Goal: Information Seeking & Learning: Learn about a topic

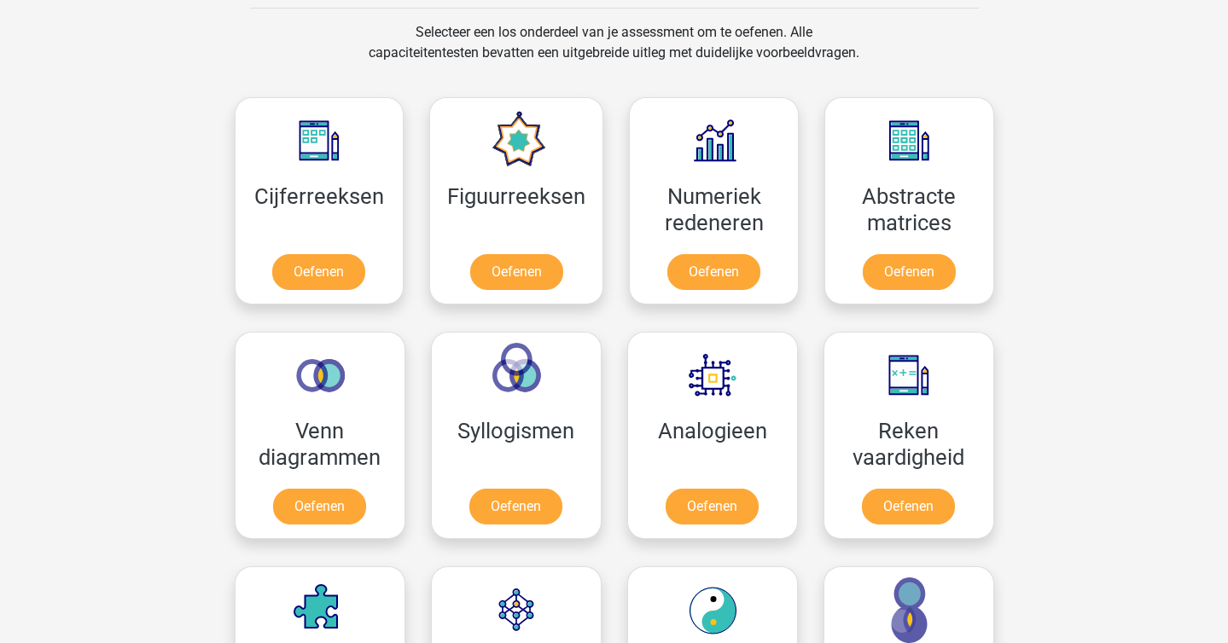
scroll to position [705, 0]
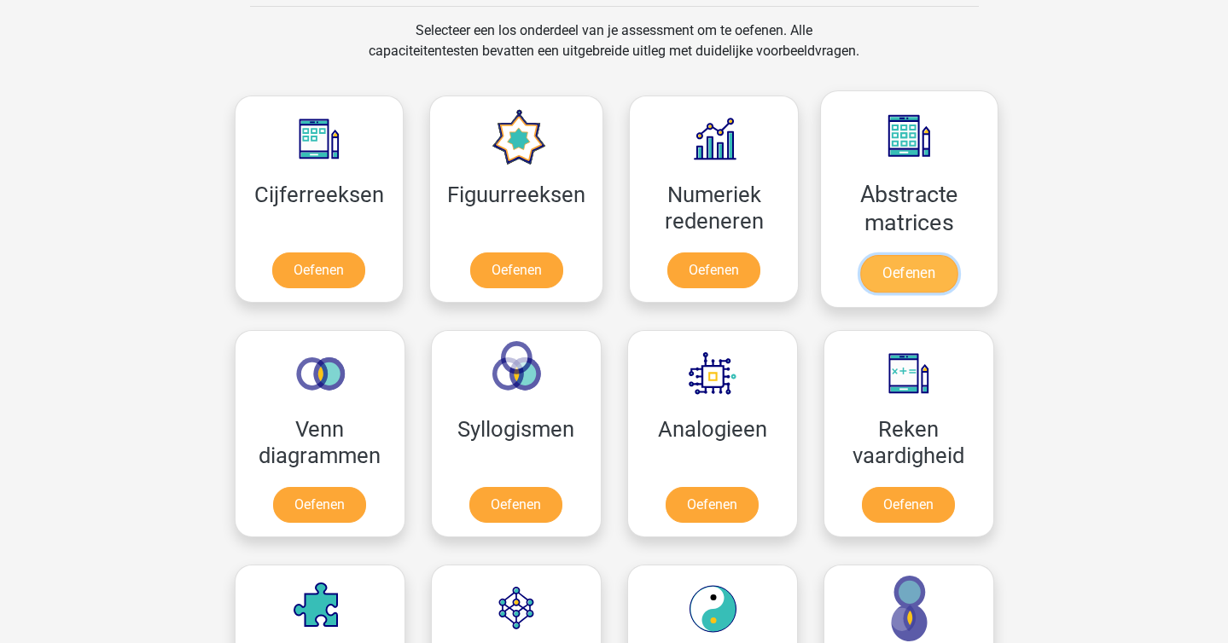
click at [869, 260] on link "Oefenen" at bounding box center [908, 274] width 97 height 38
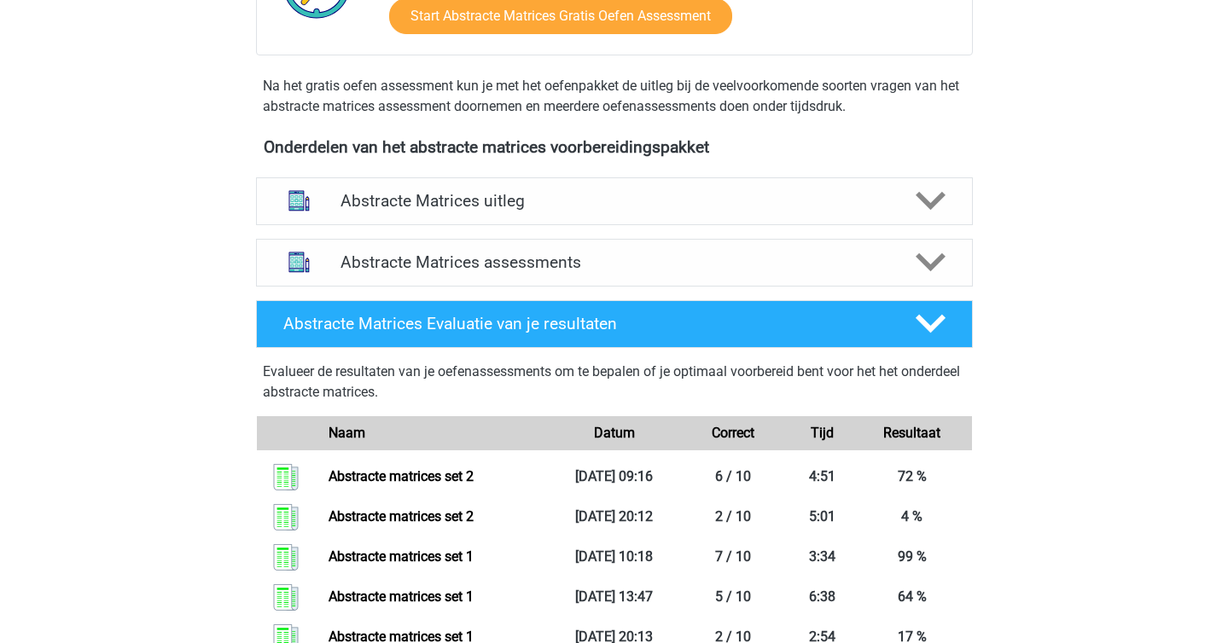
scroll to position [538, 0]
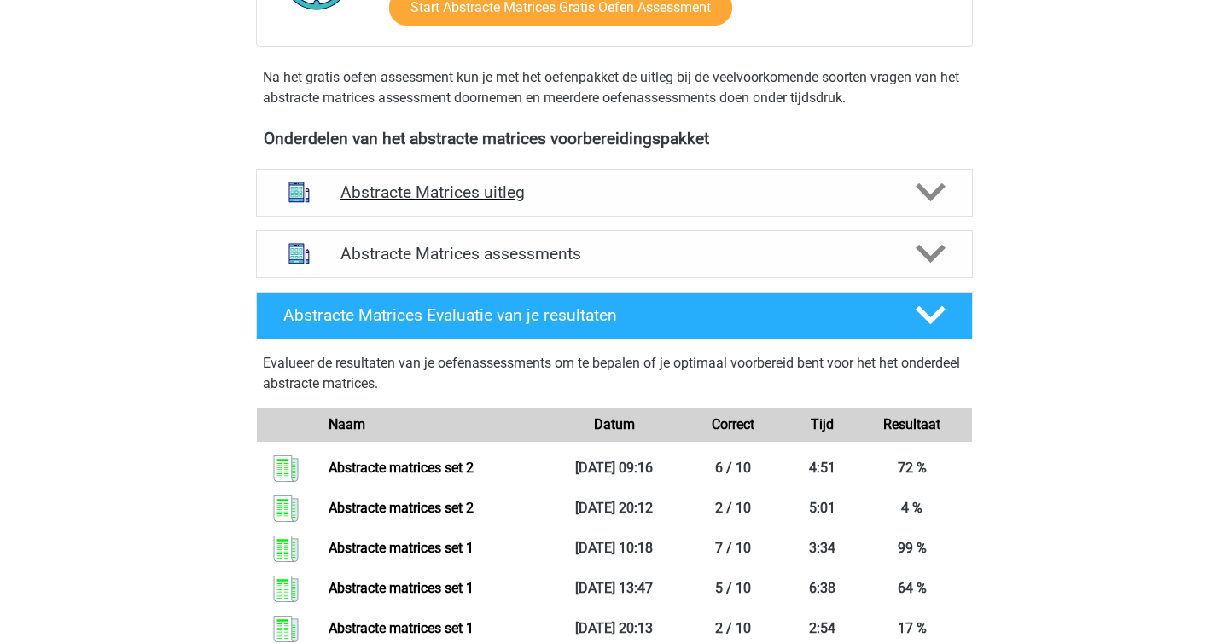
click at [529, 197] on h4 "Abstracte Matrices uitleg" at bounding box center [614, 193] width 548 height 20
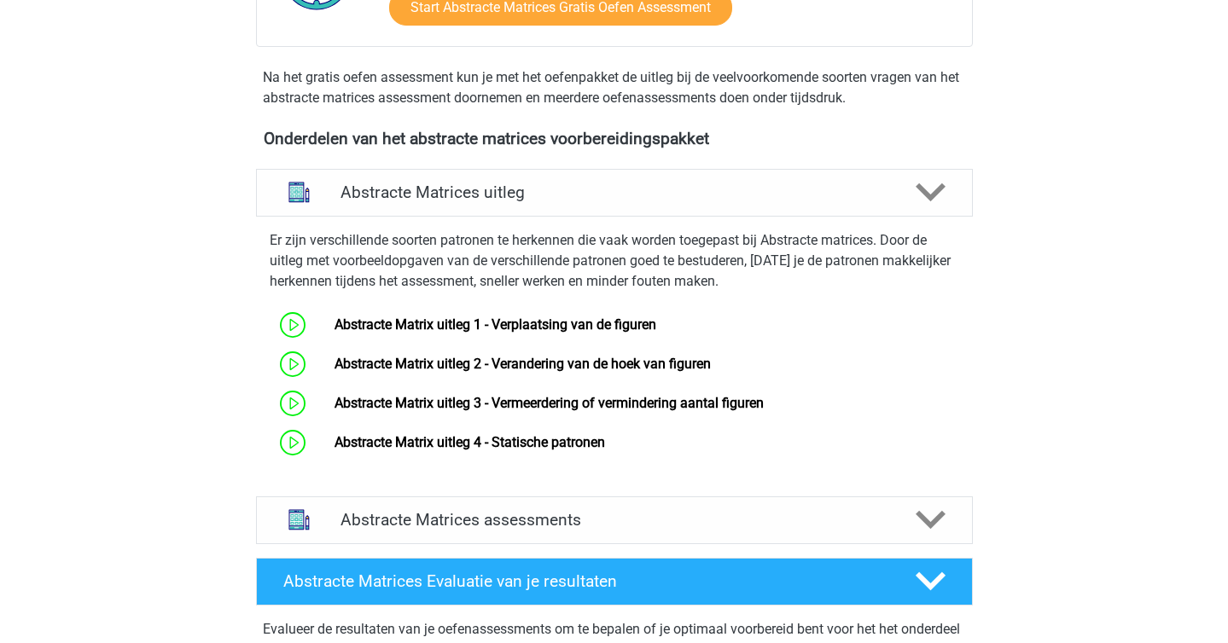
click at [572, 493] on div "Abstracte Matrices assessments We raden aan om minimaal 3 oefensets te doen met…" at bounding box center [614, 520] width 783 height 61
click at [585, 507] on div "Abstracte Matrices assessments" at bounding box center [614, 520] width 717 height 48
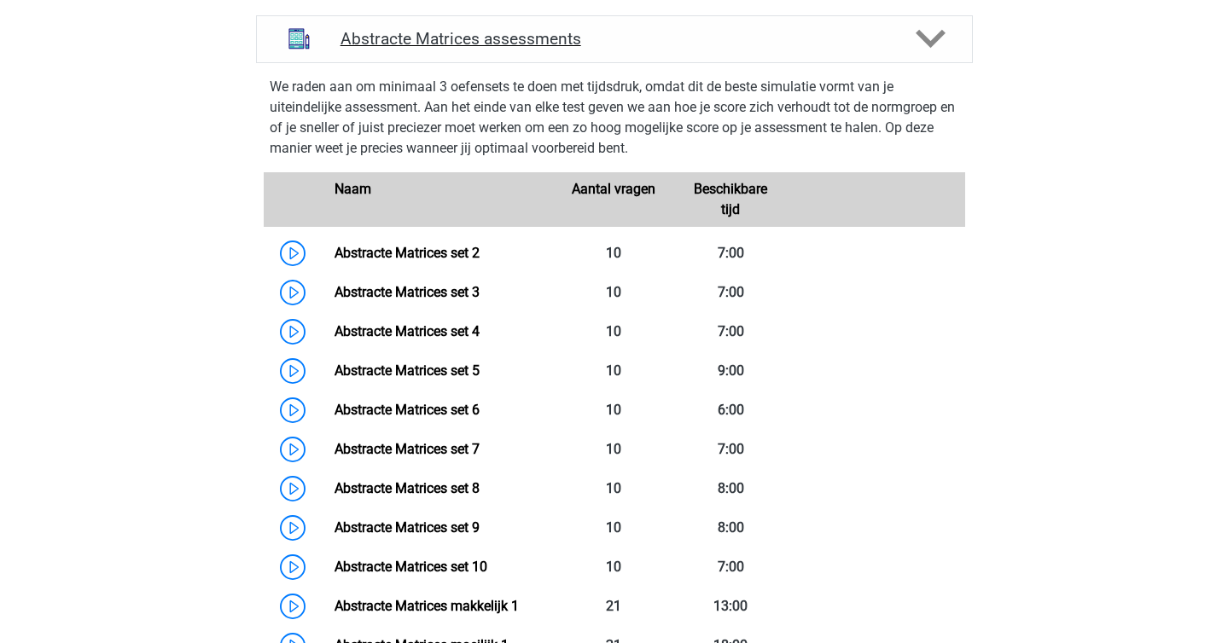
scroll to position [1038, 0]
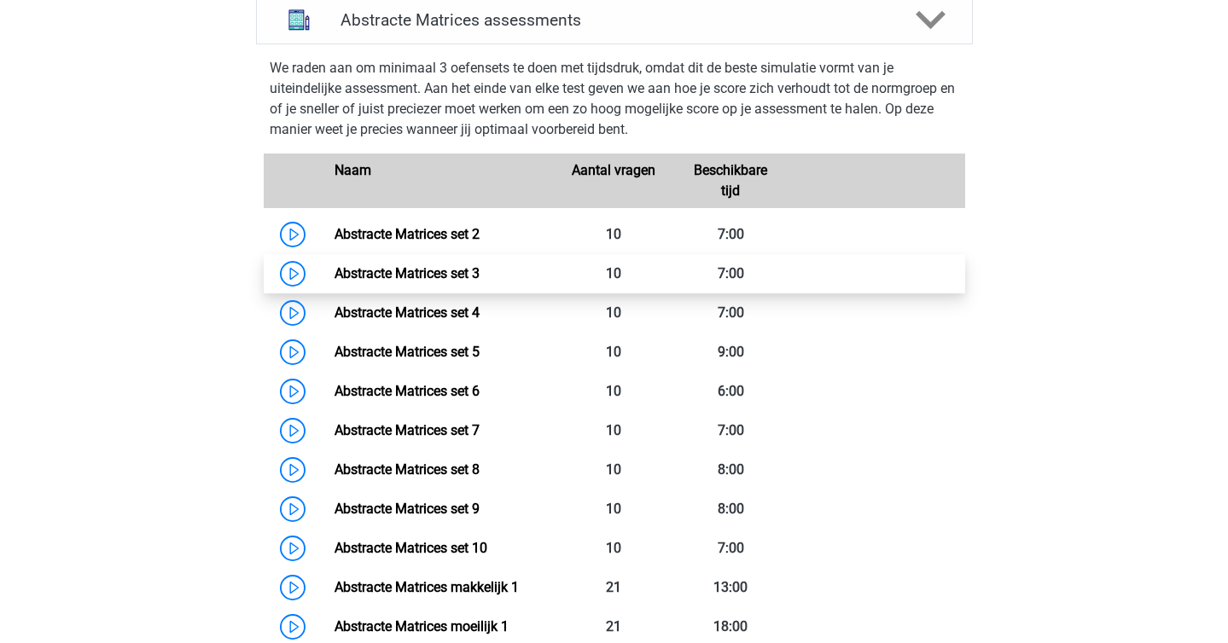
click at [479, 265] on link "Abstracte Matrices set 3" at bounding box center [406, 273] width 145 height 16
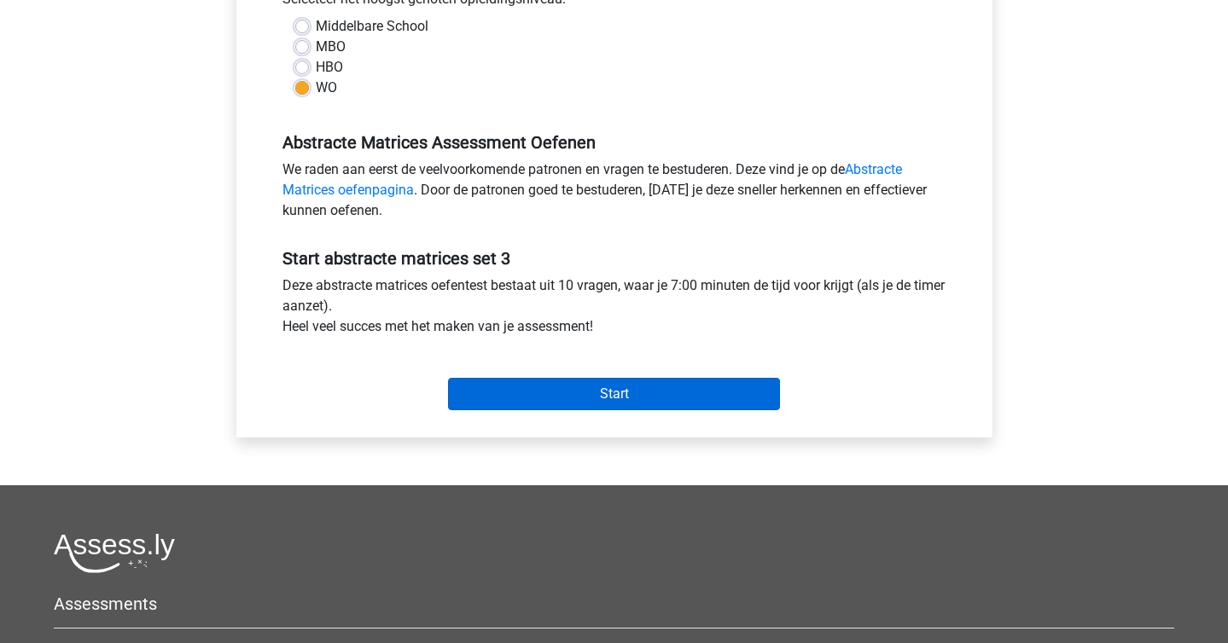
scroll to position [414, 0]
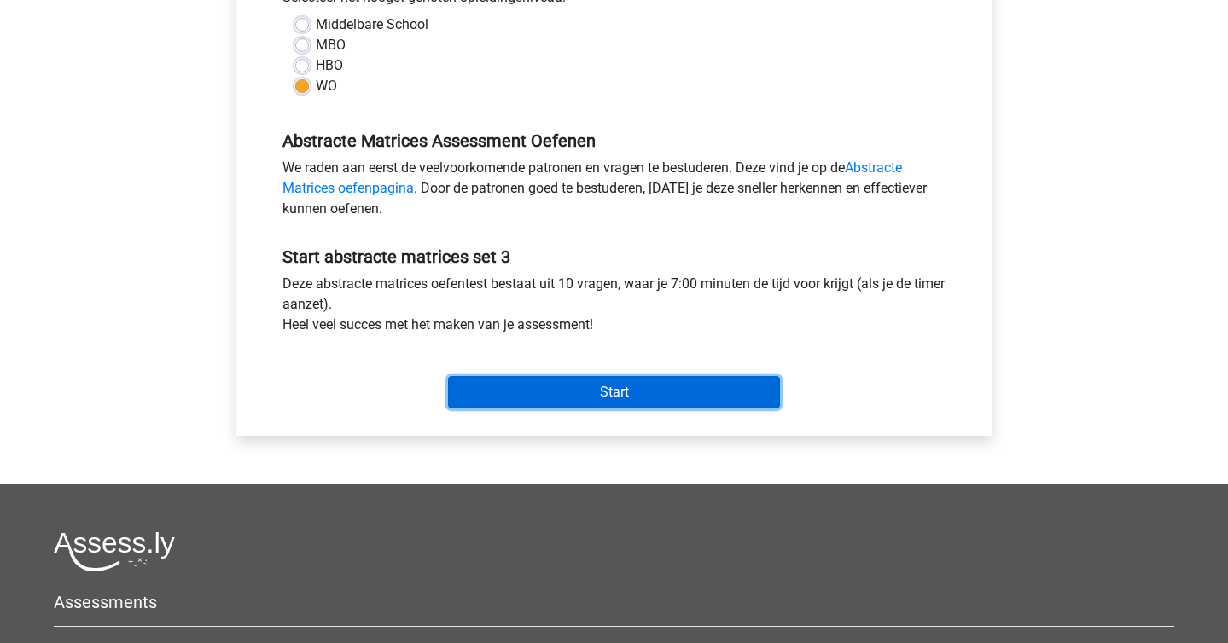
click at [667, 381] on input "Start" at bounding box center [614, 392] width 332 height 32
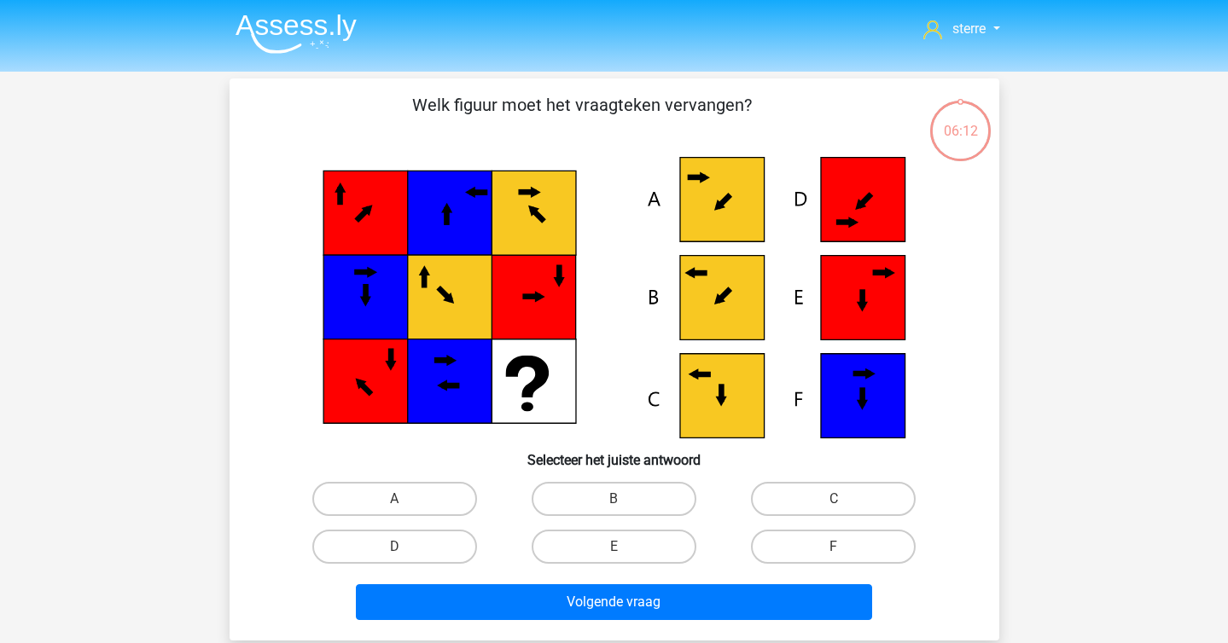
click at [729, 304] on icon at bounding box center [721, 298] width 84 height 84
click at [577, 508] on label "B" at bounding box center [613, 499] width 165 height 34
click at [613, 508] on input "B" at bounding box center [618, 504] width 11 height 11
radio input "true"
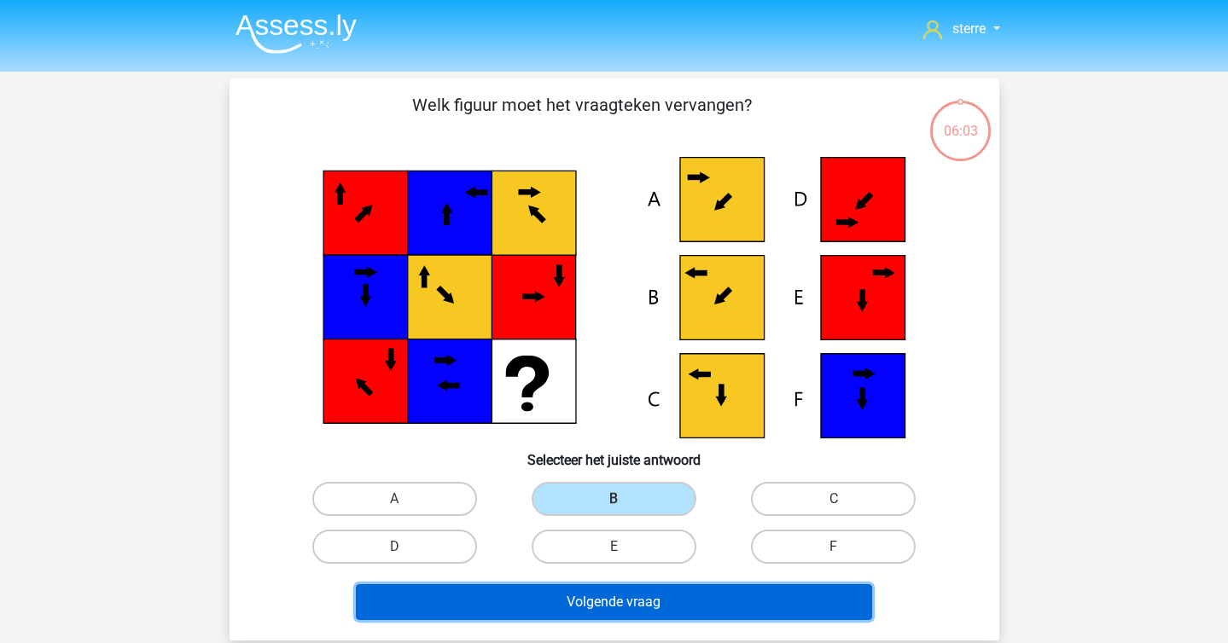
click at [578, 606] on button "Volgende vraag" at bounding box center [614, 602] width 516 height 36
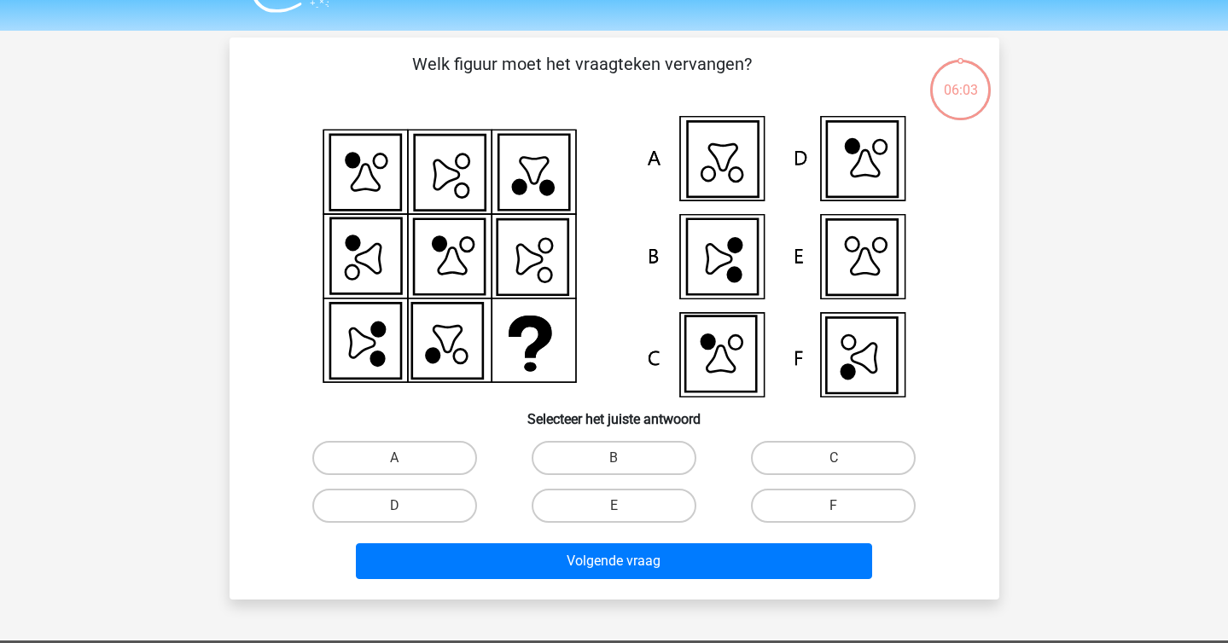
scroll to position [78, 0]
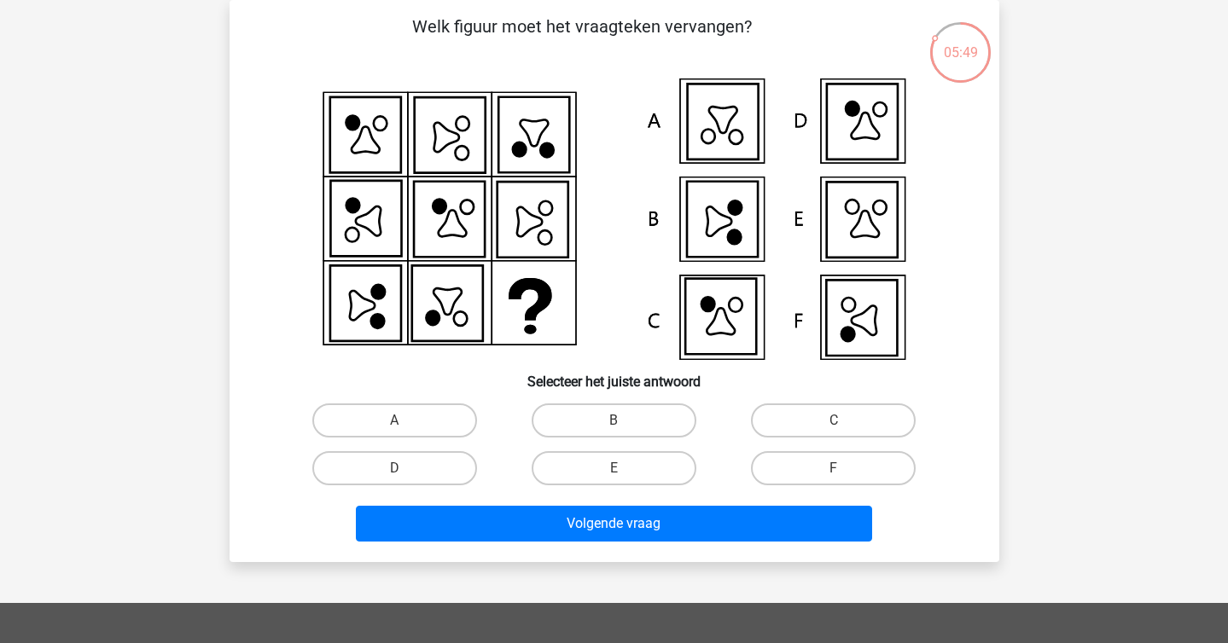
click at [887, 322] on icon at bounding box center [861, 319] width 71 height 76
click at [825, 456] on label "F" at bounding box center [833, 468] width 165 height 34
click at [833, 468] on input "F" at bounding box center [838, 473] width 11 height 11
radio input "true"
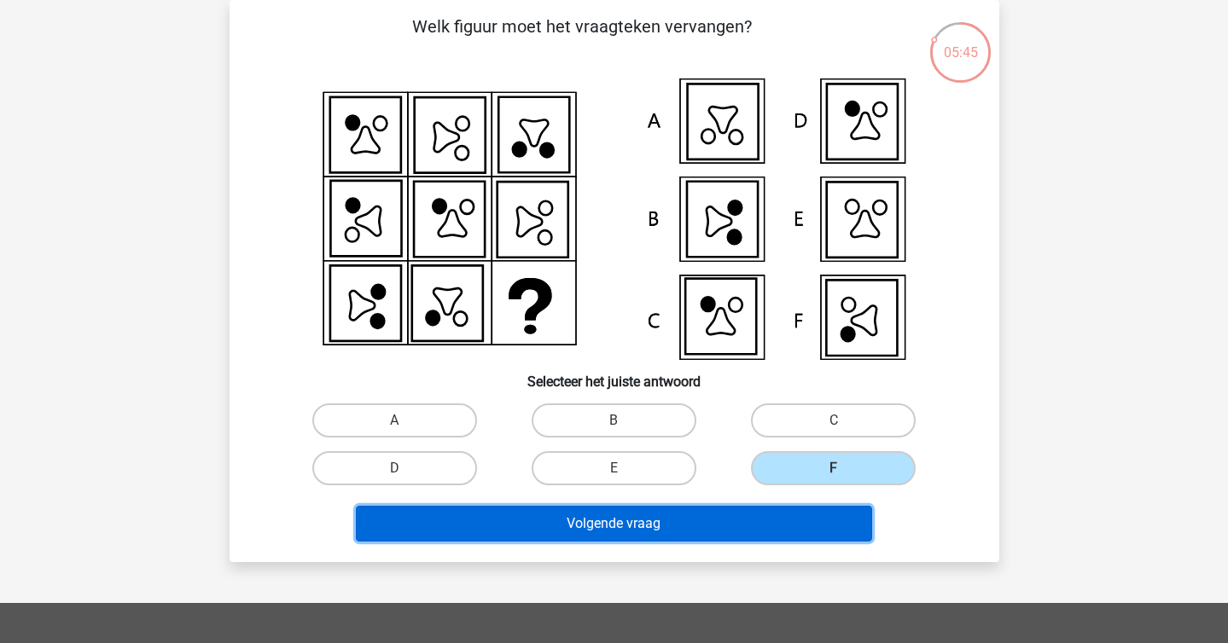
click at [806, 517] on button "Volgende vraag" at bounding box center [614, 524] width 516 height 36
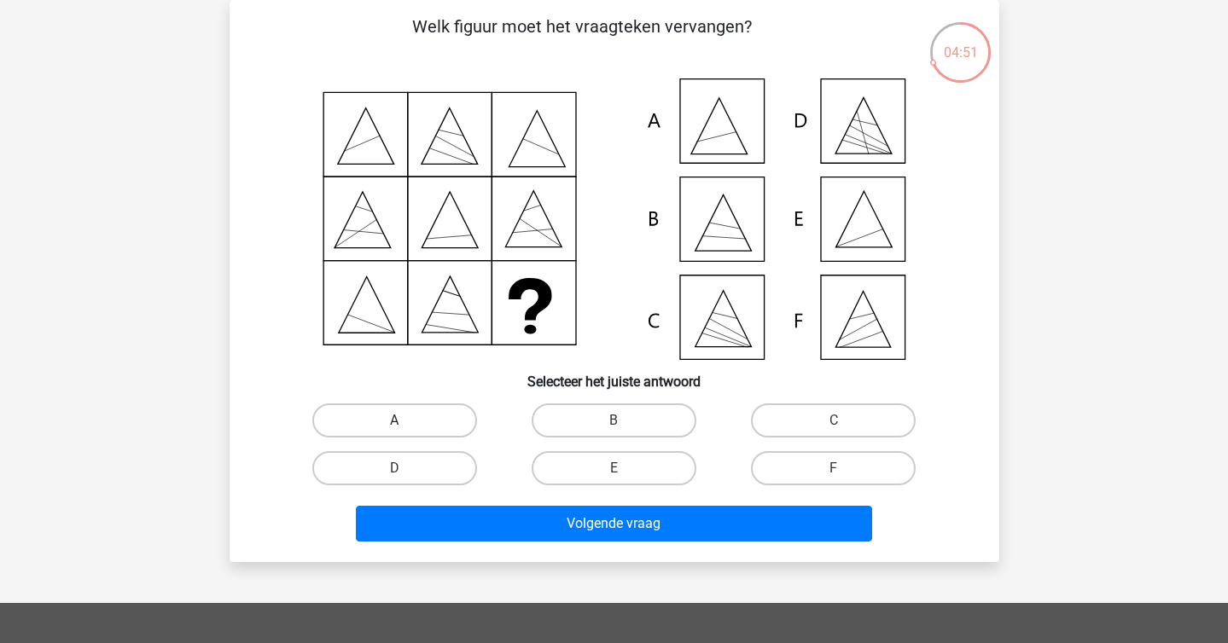
click at [395, 404] on label "A" at bounding box center [394, 421] width 165 height 34
click at [395, 421] on input "A" at bounding box center [399, 426] width 11 height 11
radio input "true"
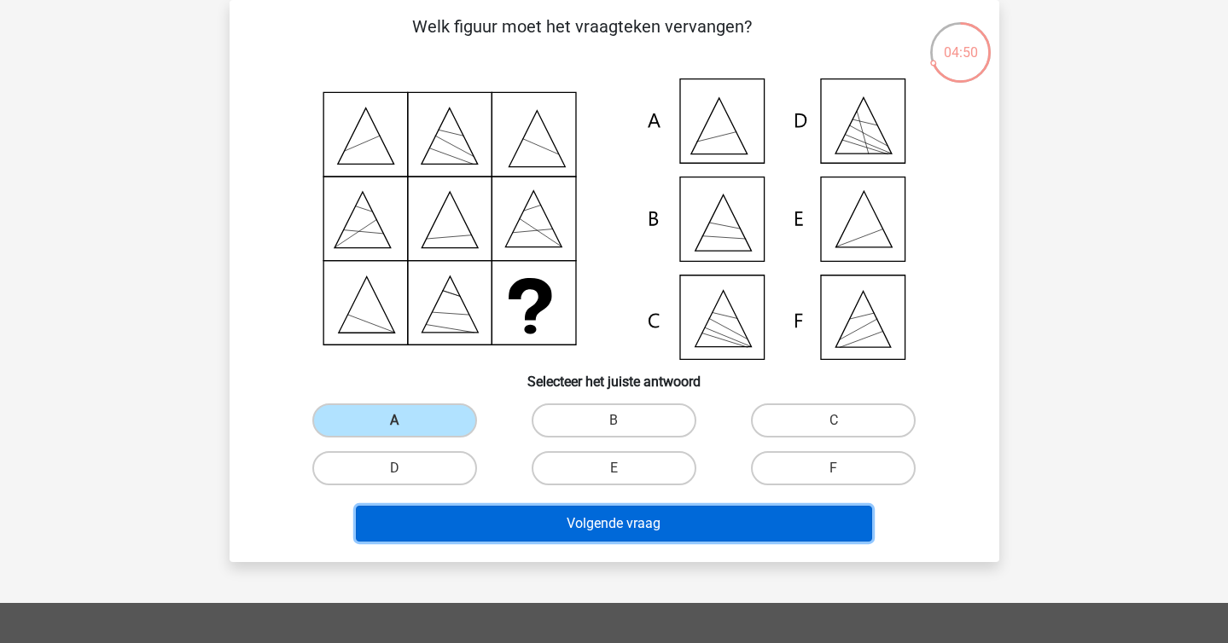
click at [627, 531] on button "Volgende vraag" at bounding box center [614, 524] width 516 height 36
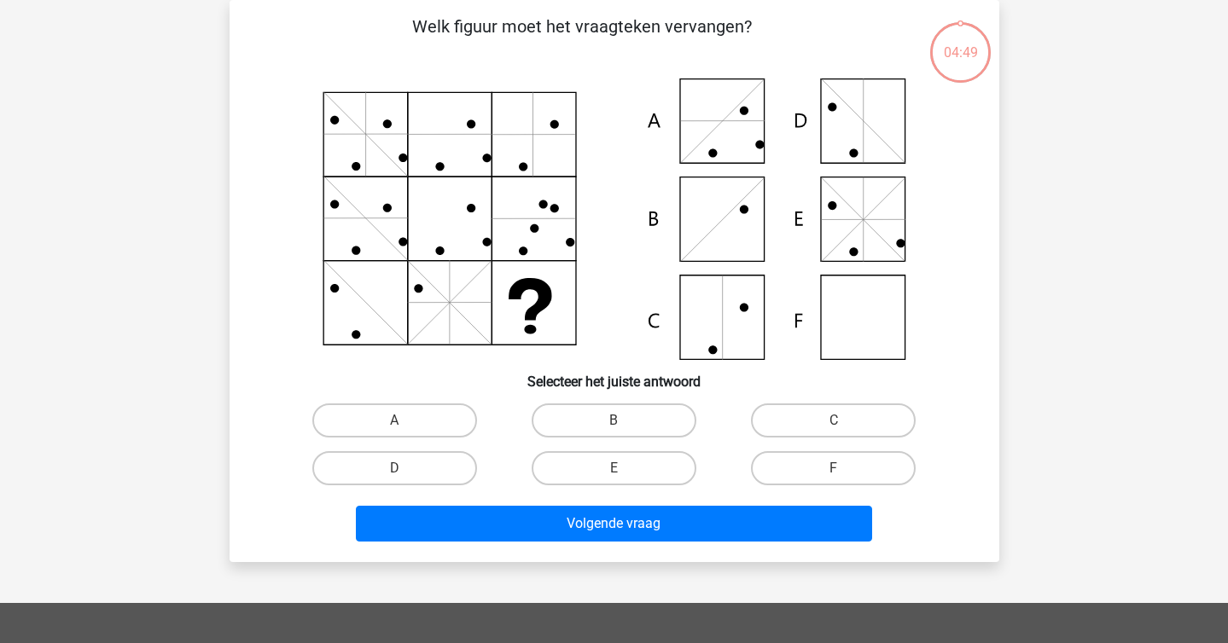
click at [164, 224] on div "sterre sterreklazes@live.nl Nederlands English" at bounding box center [614, 488] width 1228 height 1132
drag, startPoint x: 508, startPoint y: 29, endPoint x: 497, endPoint y: 32, distance: 10.8
click at [497, 32] on p "Welk figuur moet het vraagteken vervangen?" at bounding box center [582, 39] width 651 height 51
copy p
click at [537, 93] on icon at bounding box center [614, 219] width 688 height 282
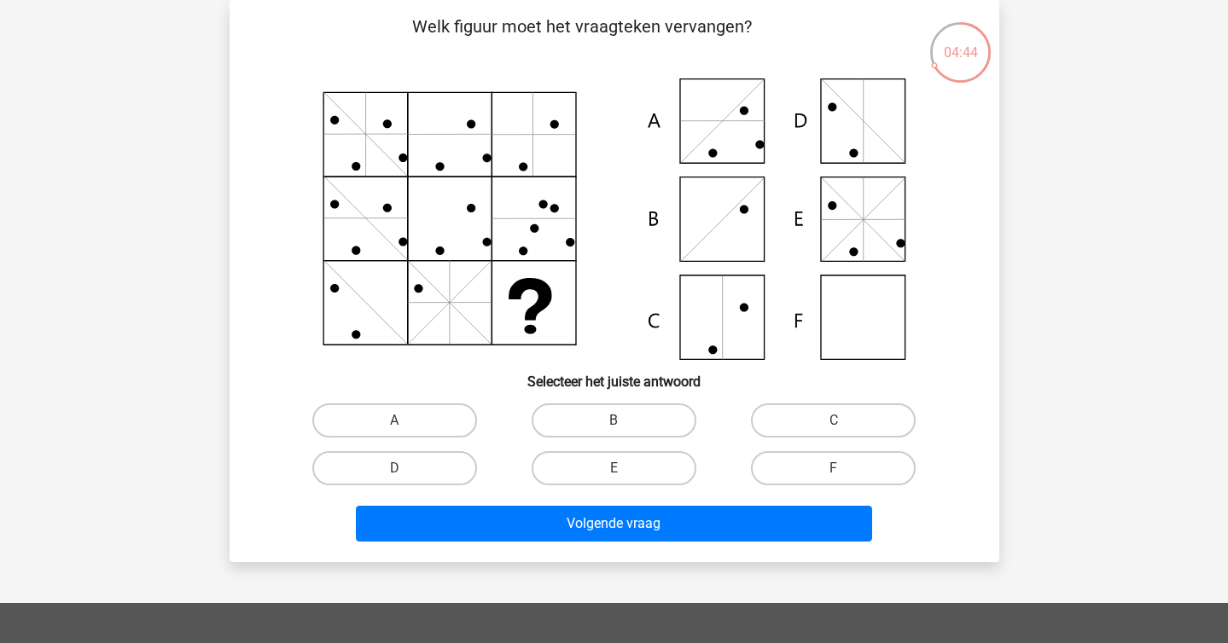
click at [222, 78] on div "04:44 Vraag 4 van de 10 Categorie: abstracte matrices set 3 Welk figuur moet he…" at bounding box center [614, 281] width 797 height 562
click at [814, 473] on label "F" at bounding box center [833, 468] width 165 height 34
click at [833, 473] on input "F" at bounding box center [838, 473] width 11 height 11
radio input "true"
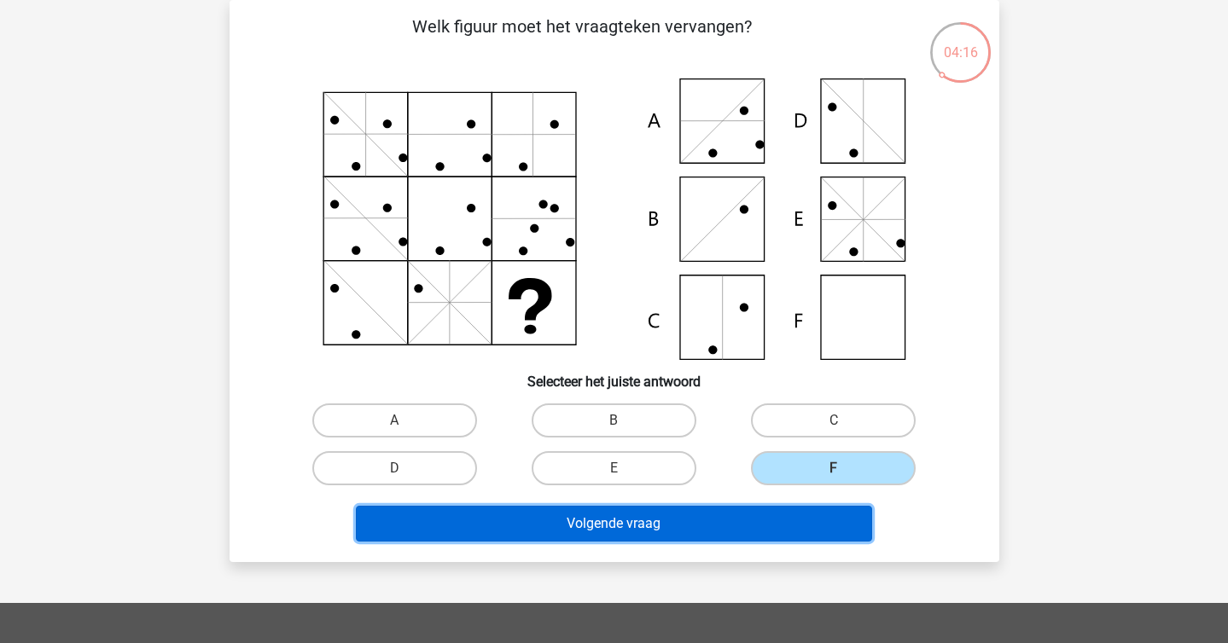
click at [700, 520] on button "Volgende vraag" at bounding box center [614, 524] width 516 height 36
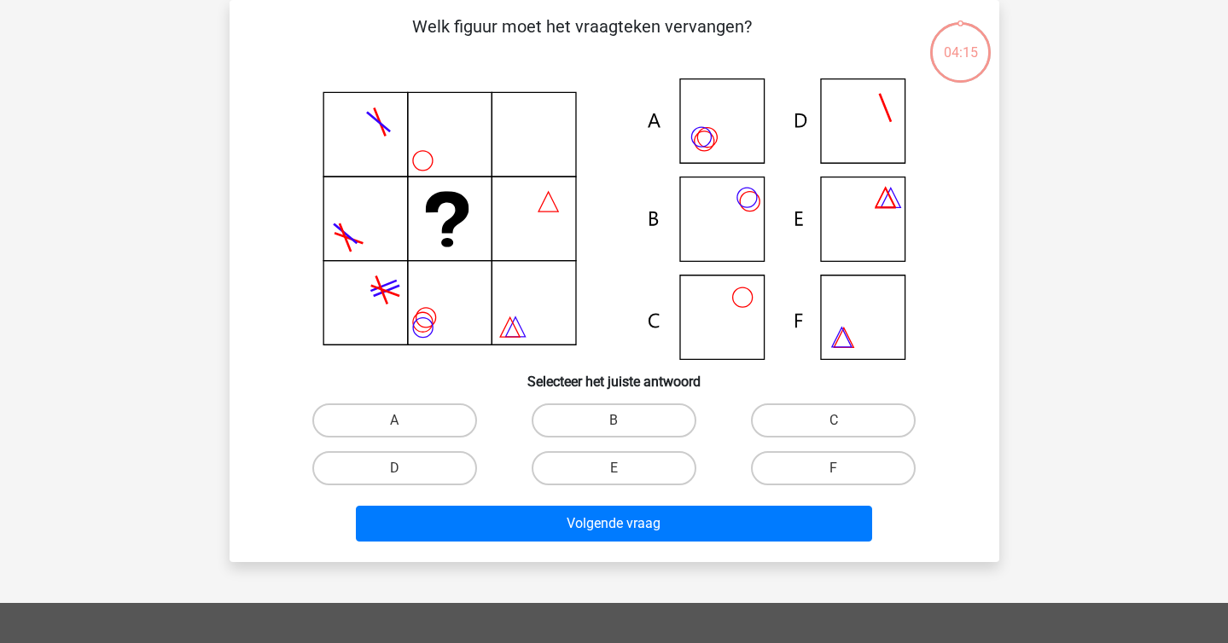
click at [68, 129] on div "sterre sterreklazes@live.nl Nederlands English" at bounding box center [614, 488] width 1228 height 1132
click at [451, 26] on p "Welk figuur moet het vraagteken vervangen?" at bounding box center [582, 39] width 651 height 51
copy p
click at [451, 26] on p "Welk figuur moet het vraagteken vervangen?" at bounding box center [582, 39] width 651 height 51
click at [657, 420] on label "B" at bounding box center [613, 421] width 165 height 34
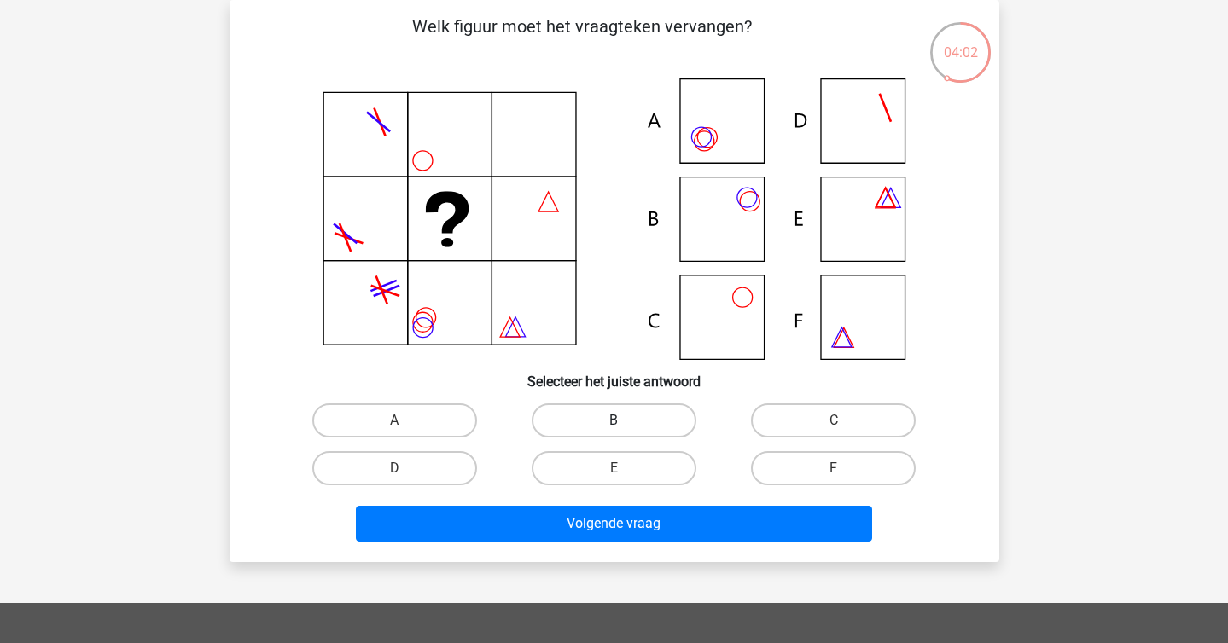
click at [624, 421] on input "B" at bounding box center [618, 426] width 11 height 11
radio input "true"
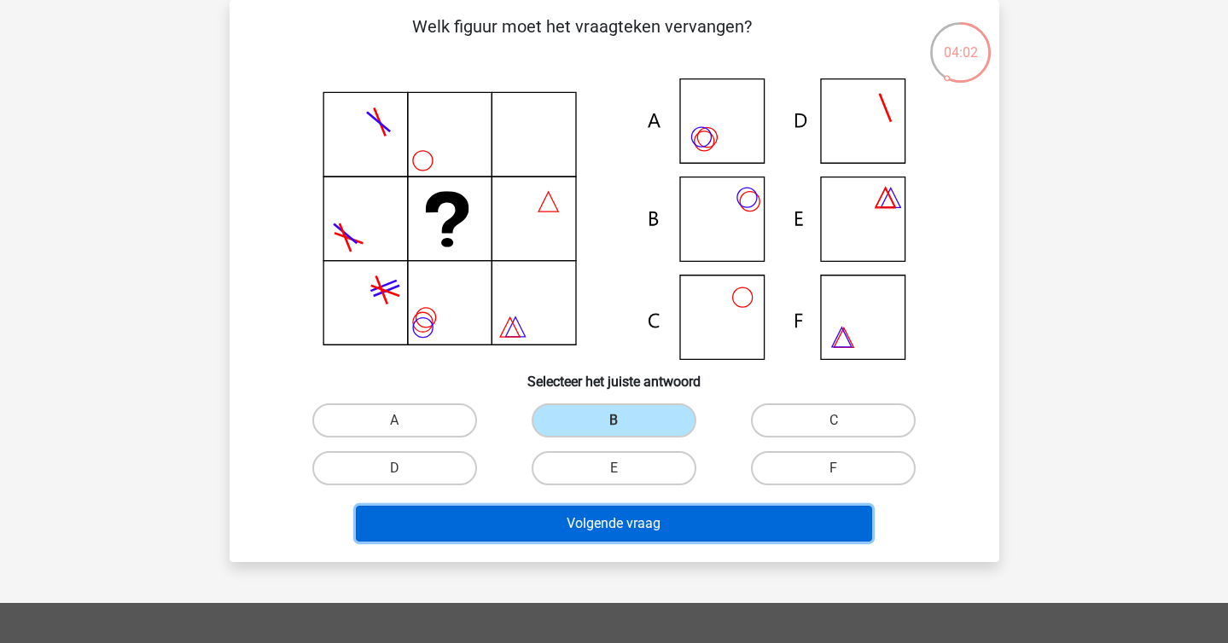
click at [688, 537] on button "Volgende vraag" at bounding box center [614, 524] width 516 height 36
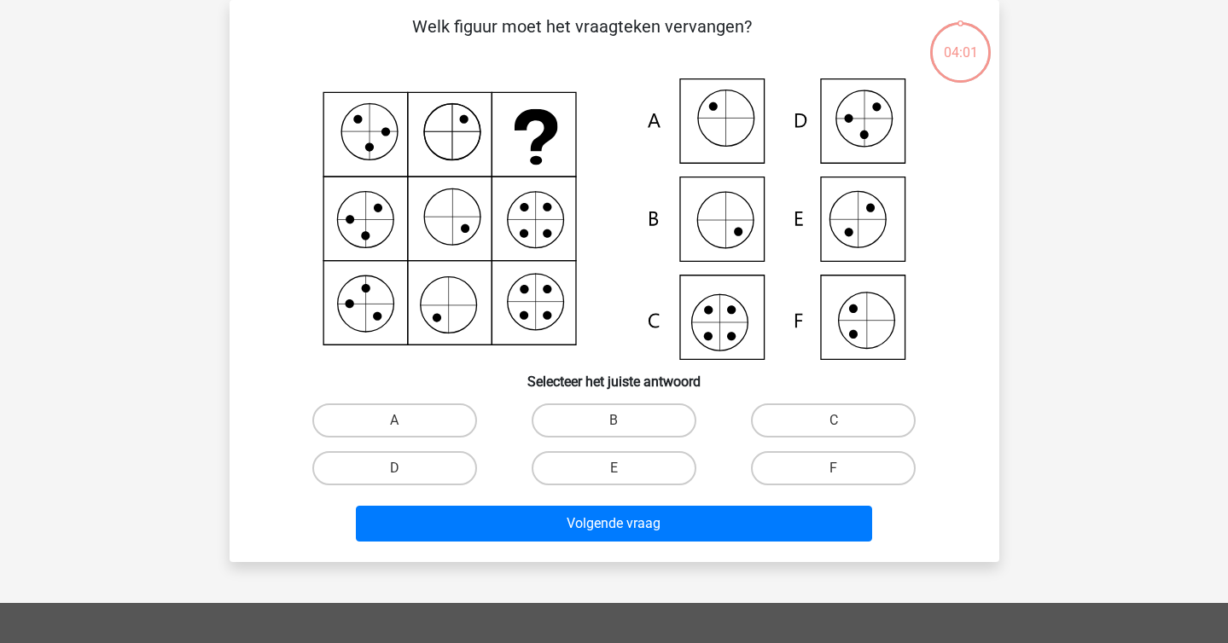
click at [297, 128] on icon at bounding box center [614, 219] width 688 height 282
click at [885, 413] on label "C" at bounding box center [833, 421] width 165 height 34
click at [845, 421] on input "C" at bounding box center [838, 426] width 11 height 11
radio input "true"
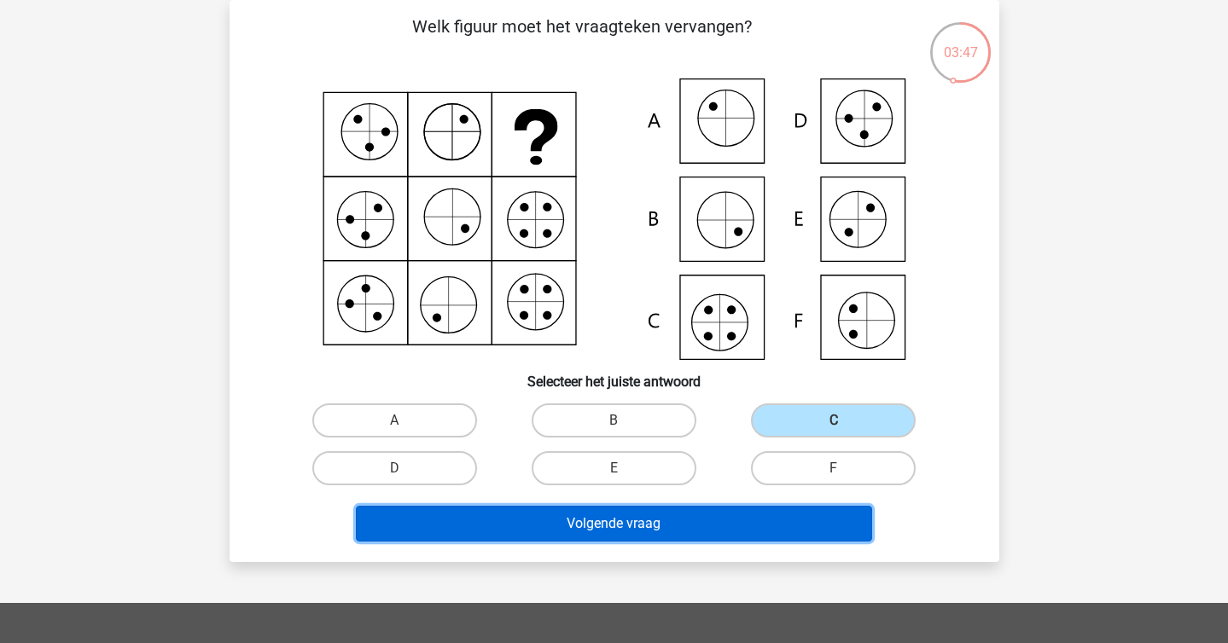
click at [665, 519] on button "Volgende vraag" at bounding box center [614, 524] width 516 height 36
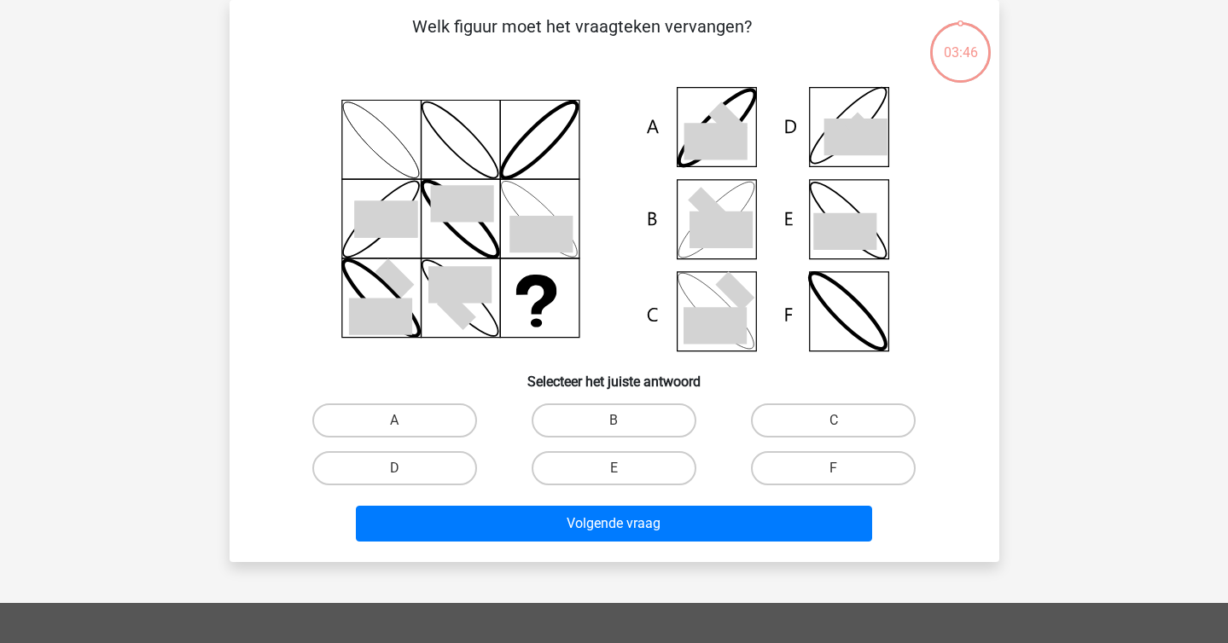
click at [211, 206] on div "03:46 Vraag 7 van de 10 Categorie: abstracte matrices set 3 Welk figuur moet he…" at bounding box center [614, 281] width 810 height 562
click at [729, 239] on icon at bounding box center [720, 230] width 63 height 37
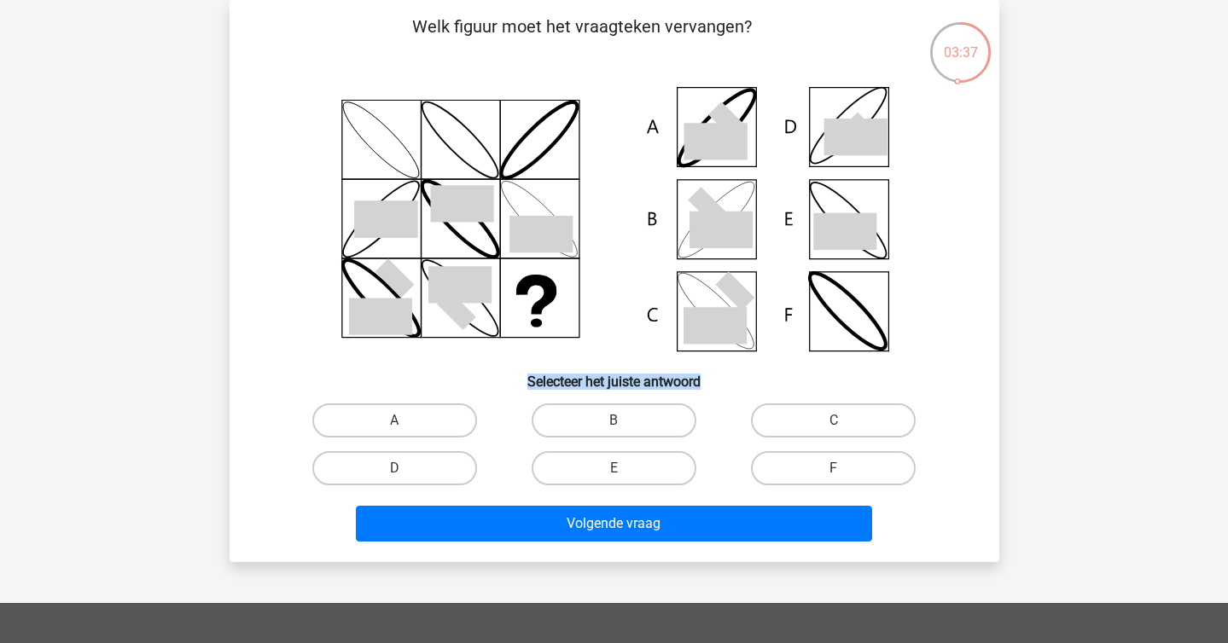
click at [729, 239] on icon at bounding box center [720, 230] width 63 height 37
click at [643, 402] on div "B" at bounding box center [613, 421] width 219 height 48
click at [653, 425] on label "B" at bounding box center [613, 421] width 165 height 34
click at [624, 425] on input "B" at bounding box center [618, 426] width 11 height 11
radio input "true"
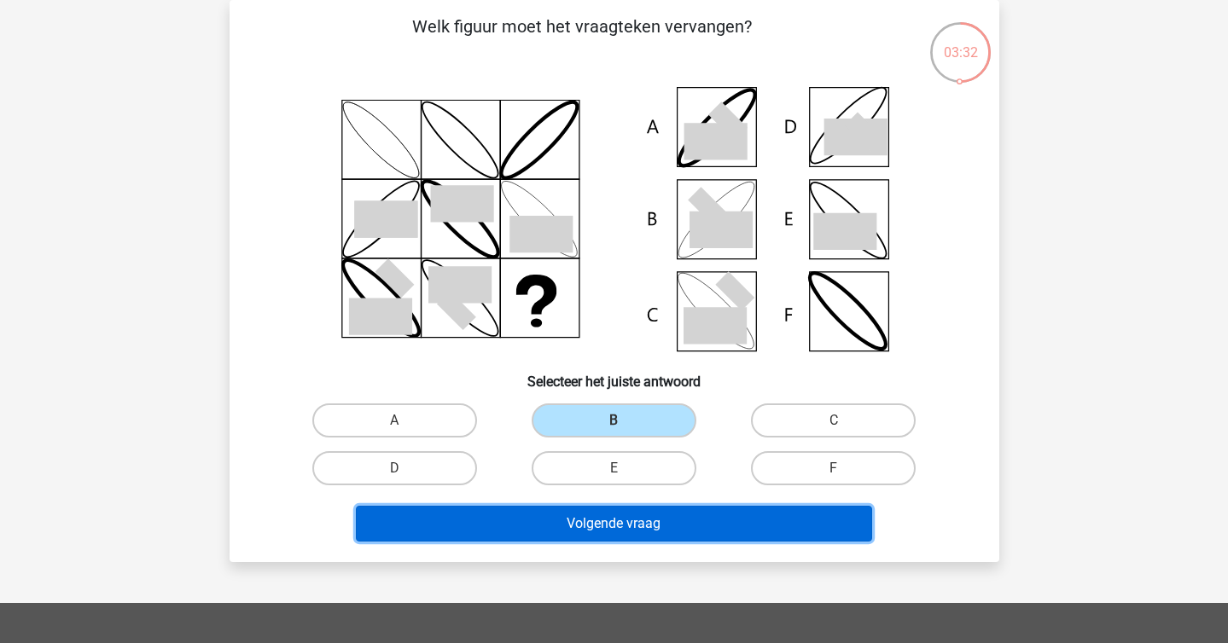
click at [692, 537] on button "Volgende vraag" at bounding box center [614, 524] width 516 height 36
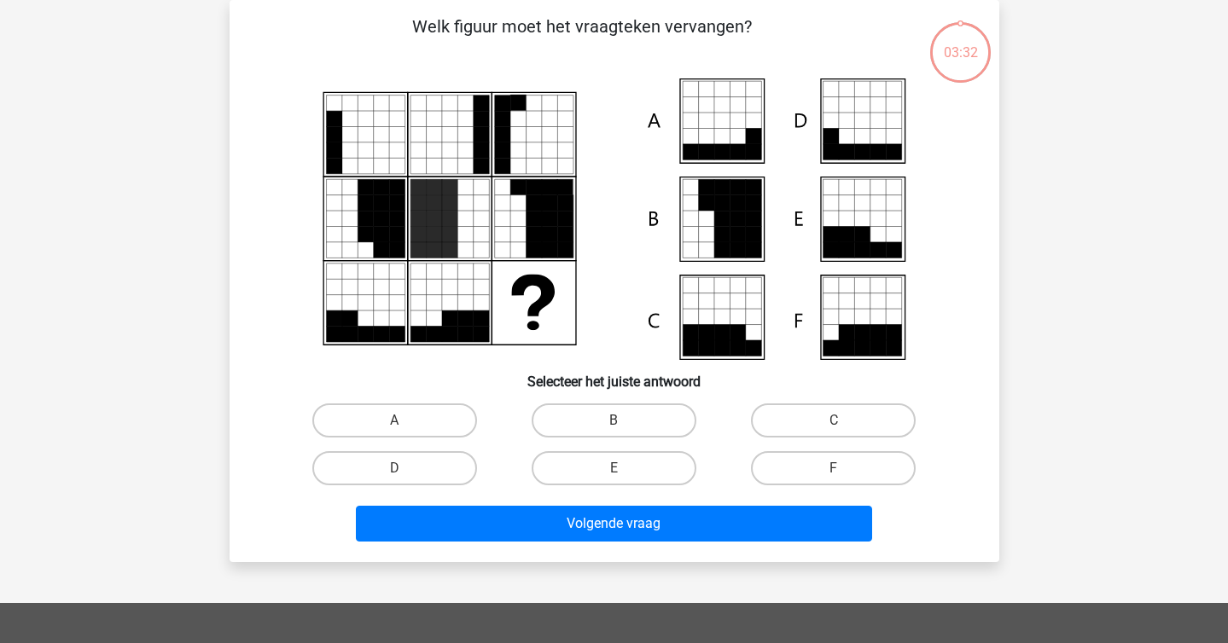
click at [190, 183] on div "sterre sterreklazes@live.nl Nederlands English" at bounding box center [614, 488] width 1228 height 1132
click at [788, 425] on label "C" at bounding box center [833, 421] width 165 height 34
click at [833, 425] on input "C" at bounding box center [838, 426] width 11 height 11
radio input "true"
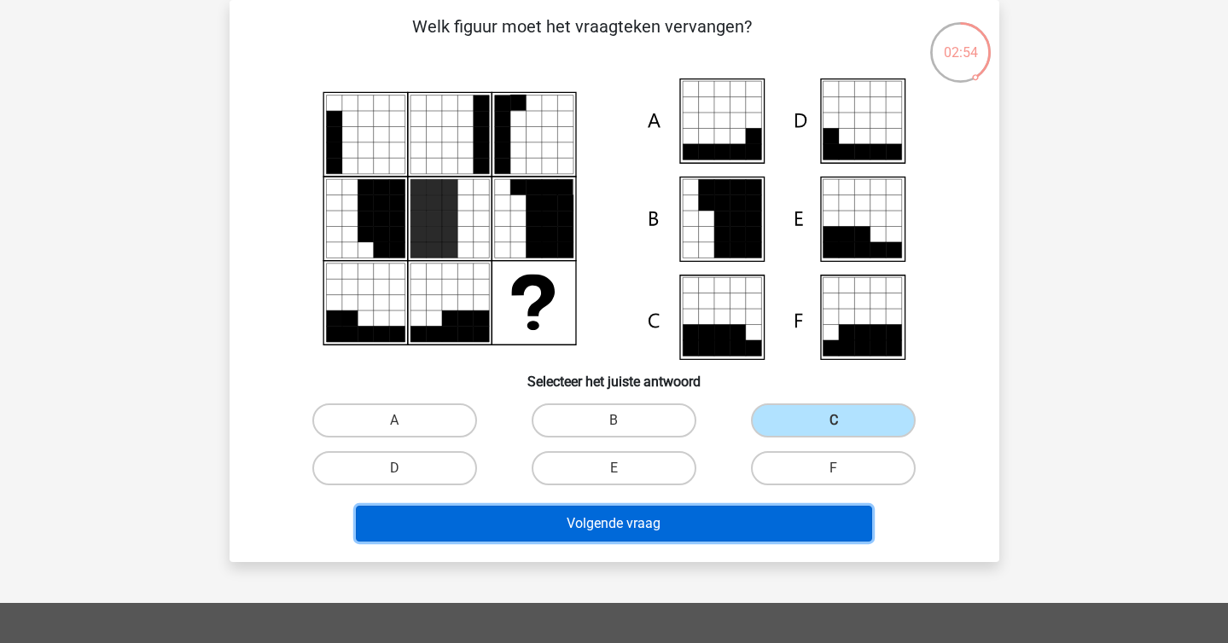
click at [786, 531] on button "Volgende vraag" at bounding box center [614, 524] width 516 height 36
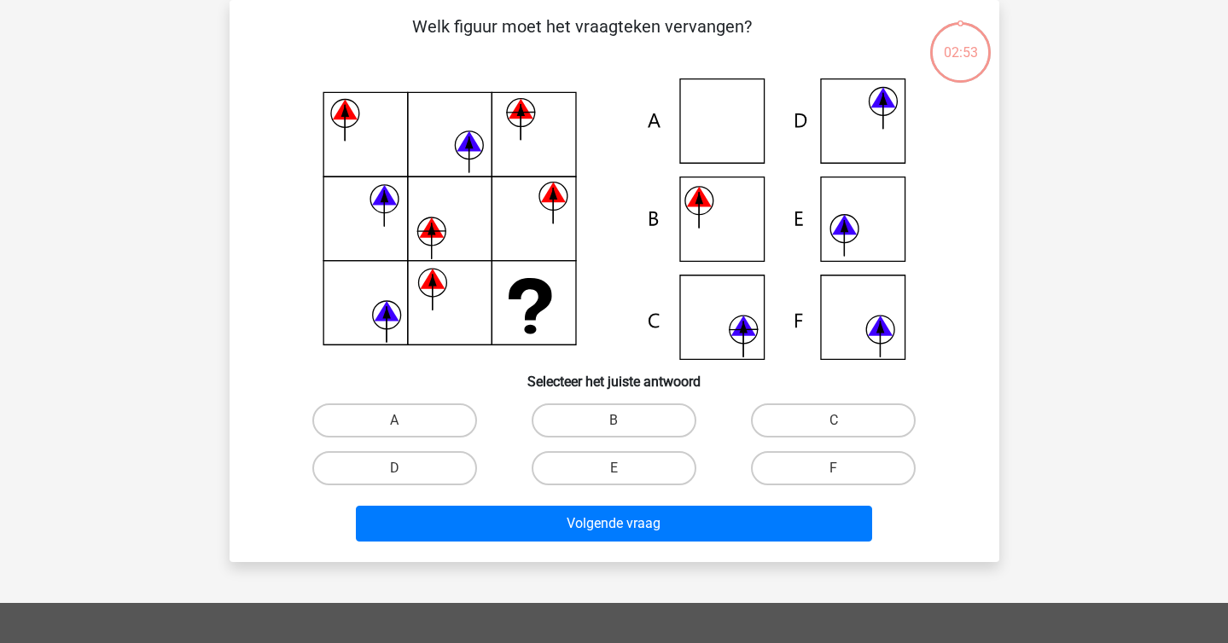
click at [169, 198] on div "sterre sterreklazes@live.nl Nederlands English" at bounding box center [614, 488] width 1228 height 1132
click at [618, 411] on label "B" at bounding box center [613, 421] width 165 height 34
click at [618, 421] on input "B" at bounding box center [618, 426] width 11 height 11
radio input "true"
click at [633, 554] on div "Welk figuur moet het vraagteken vervangen?" at bounding box center [613, 281] width 769 height 562
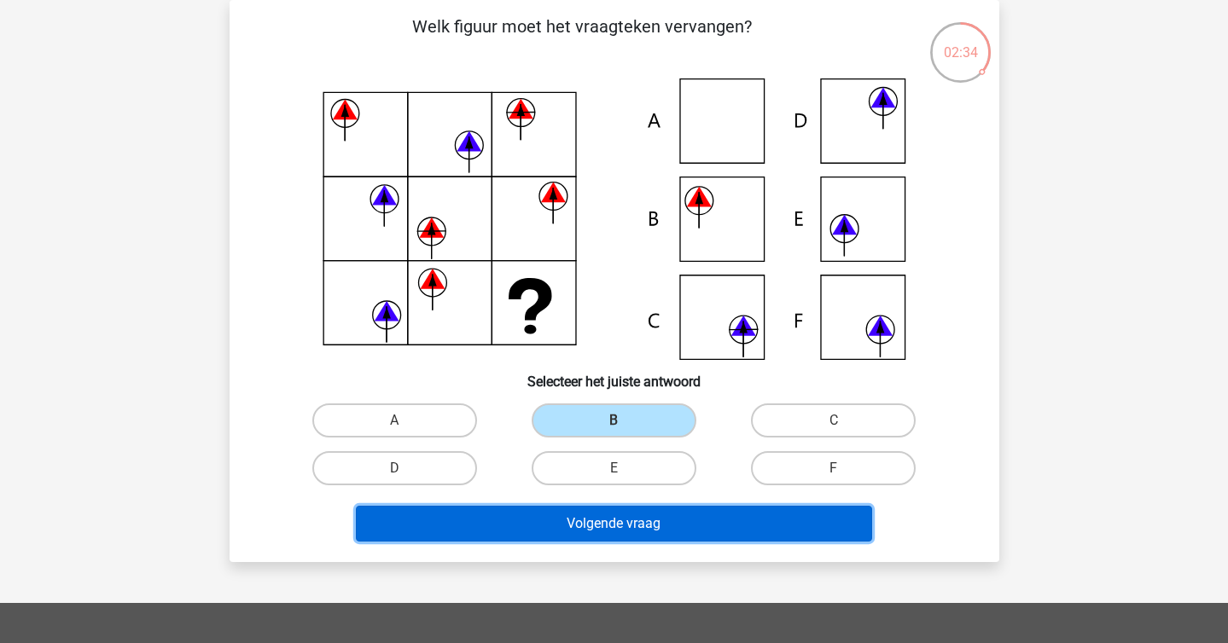
click at [593, 534] on button "Volgende vraag" at bounding box center [614, 524] width 516 height 36
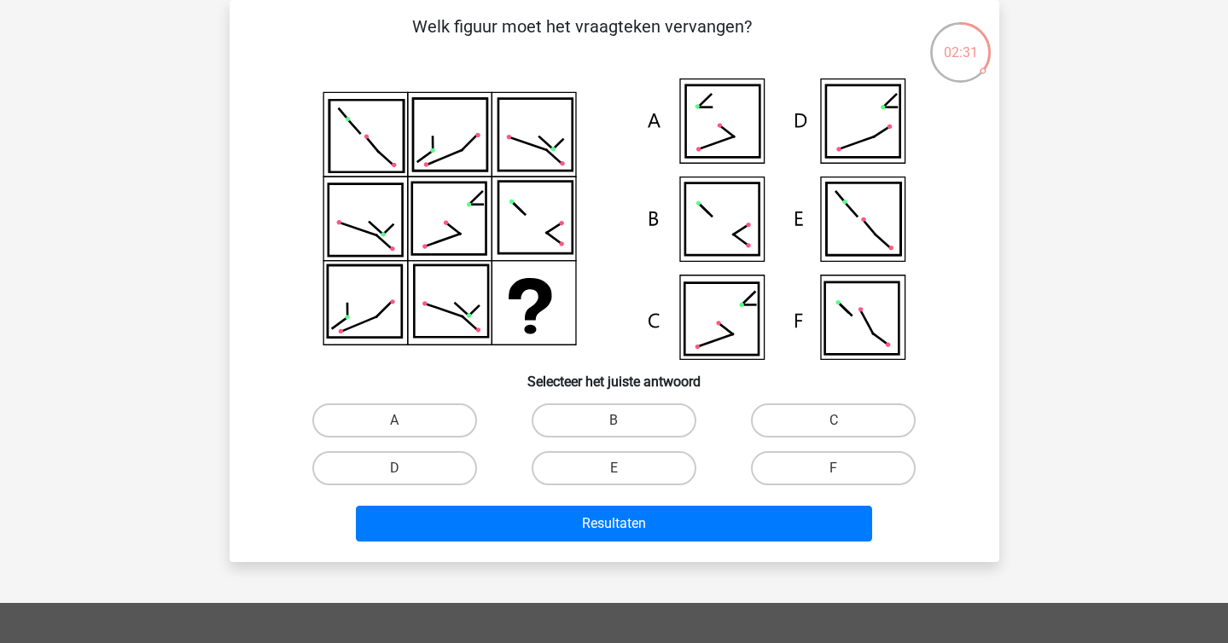
click at [247, 127] on div "Welk figuur moet het vraagteken vervangen?" at bounding box center [614, 281] width 756 height 535
click at [725, 225] on icon at bounding box center [721, 219] width 74 height 72
click at [850, 478] on label "F" at bounding box center [833, 468] width 165 height 34
click at [845, 478] on input "F" at bounding box center [838, 473] width 11 height 11
radio input "true"
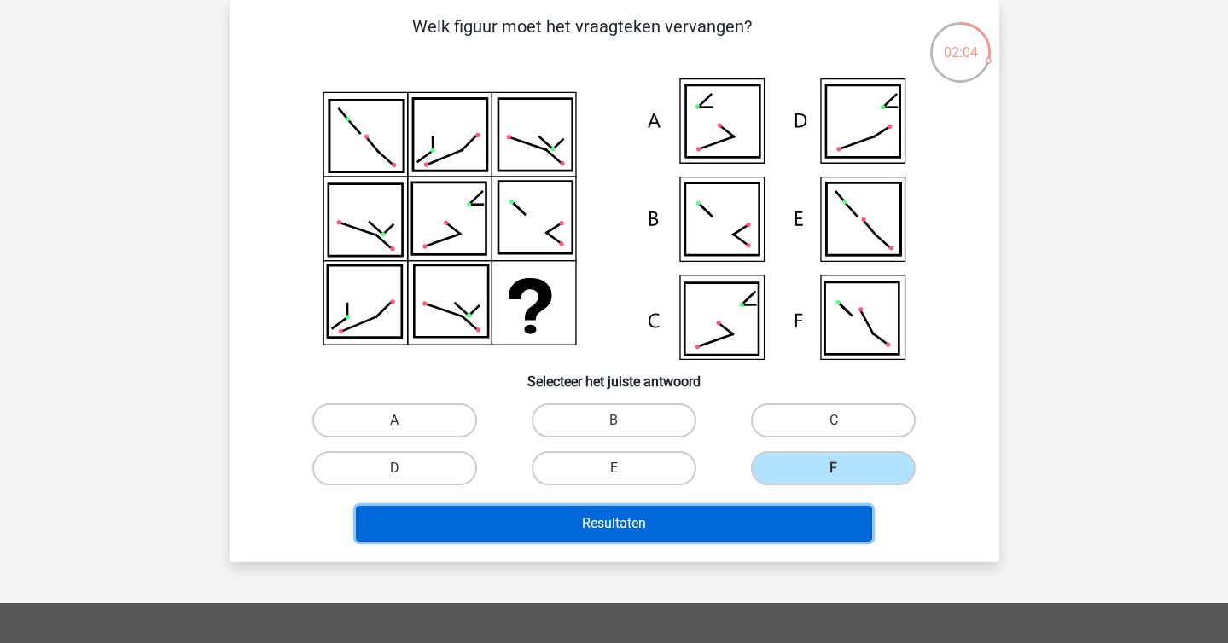
click at [808, 518] on button "Resultaten" at bounding box center [614, 524] width 516 height 36
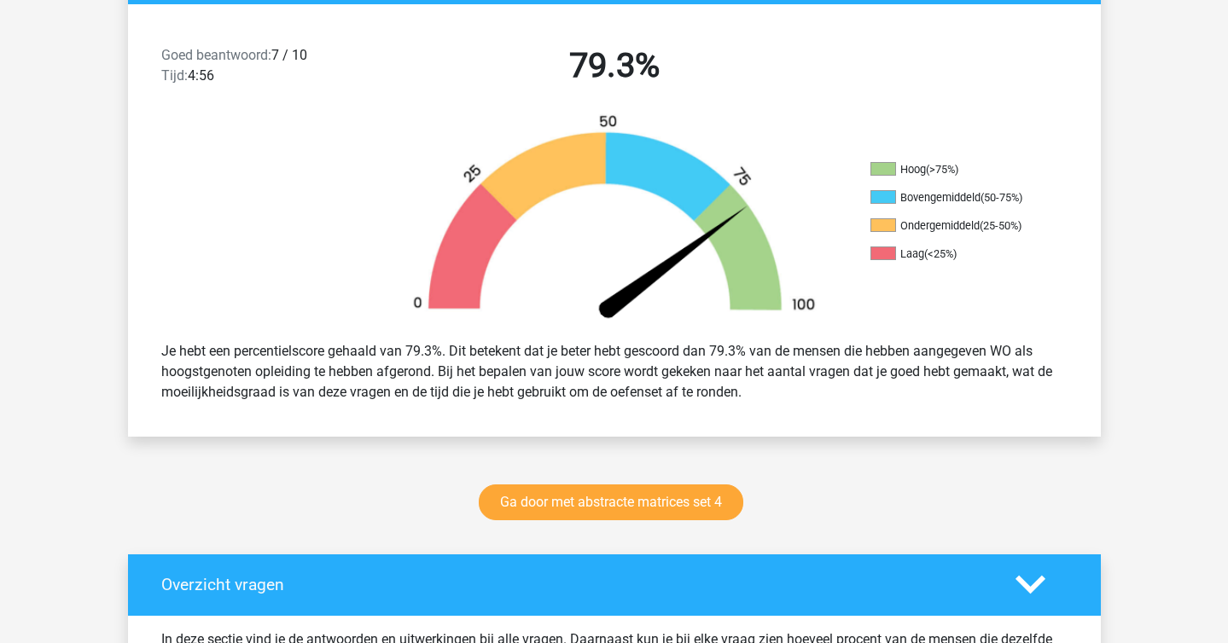
scroll to position [432, 0]
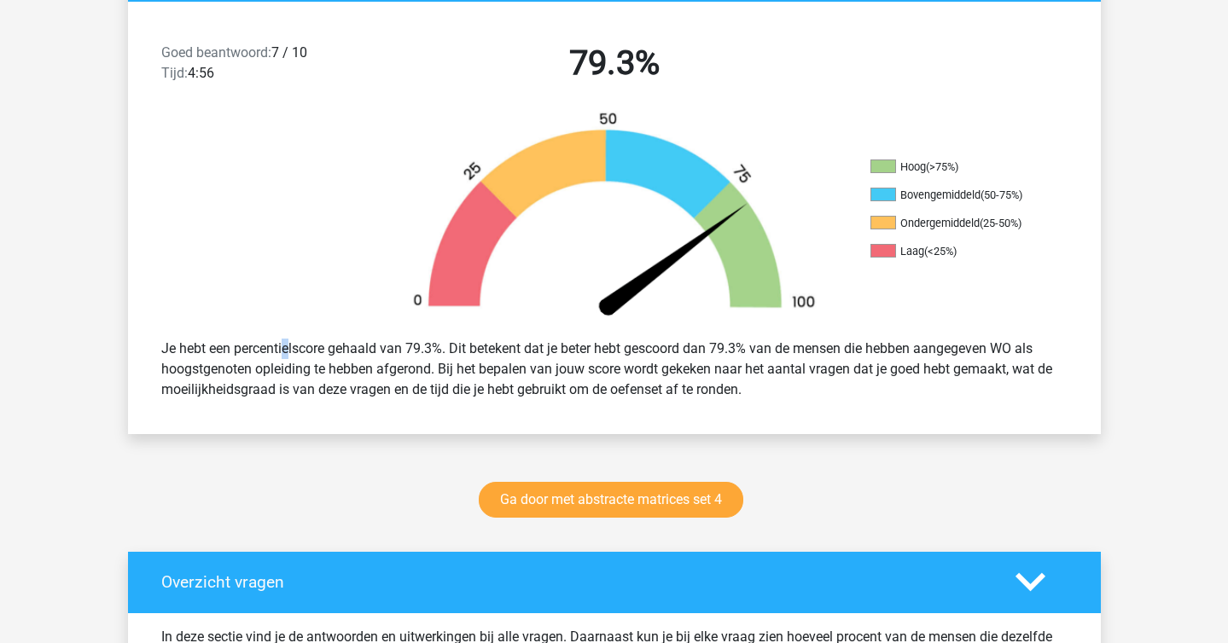
drag, startPoint x: 237, startPoint y: 345, endPoint x: 228, endPoint y: 347, distance: 9.7
click at [228, 347] on div "Je hebt een percentielscore gehaald van 79.3%. Dit betekent dat je beter hebt g…" at bounding box center [614, 369] width 932 height 75
copy div
click at [228, 347] on div "Je hebt een percentielscore gehaald van 79.3%. Dit betekent dat je beter hebt g…" at bounding box center [614, 369] width 932 height 75
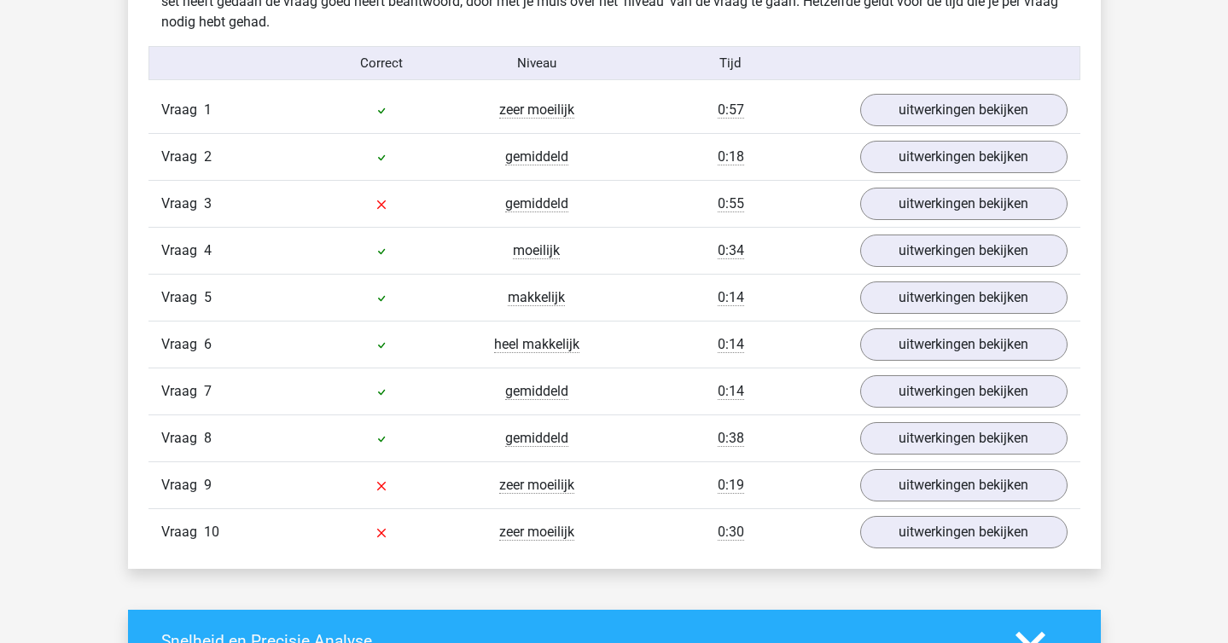
scroll to position [1089, 0]
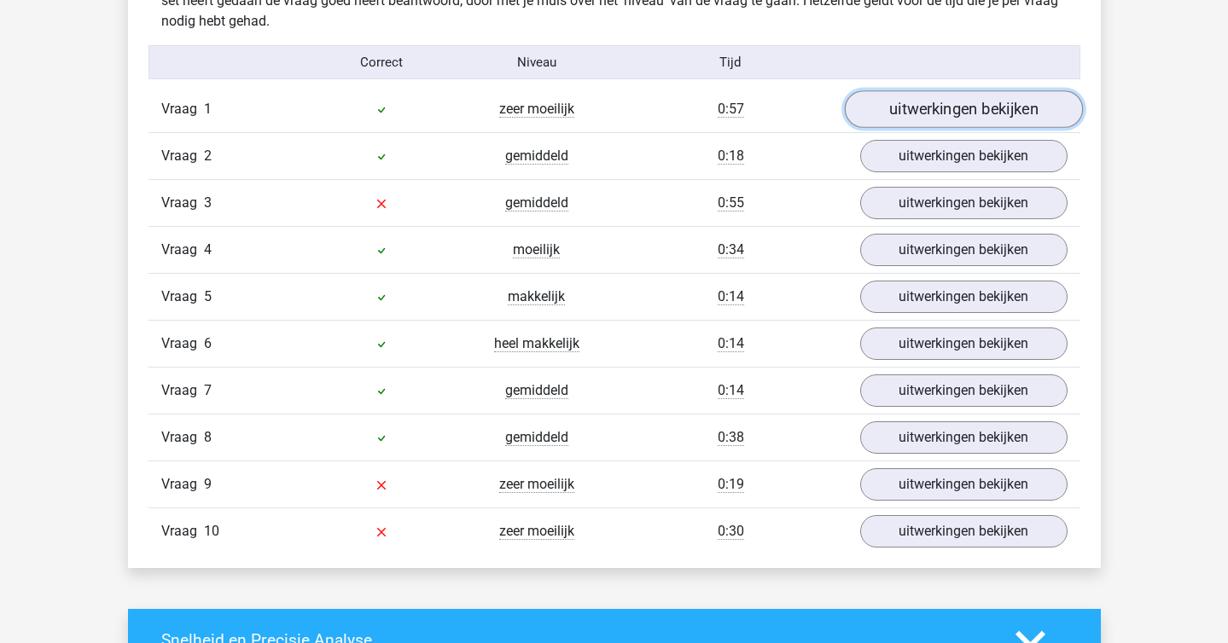
click at [1019, 93] on link "uitwerkingen bekijken" at bounding box center [963, 109] width 238 height 38
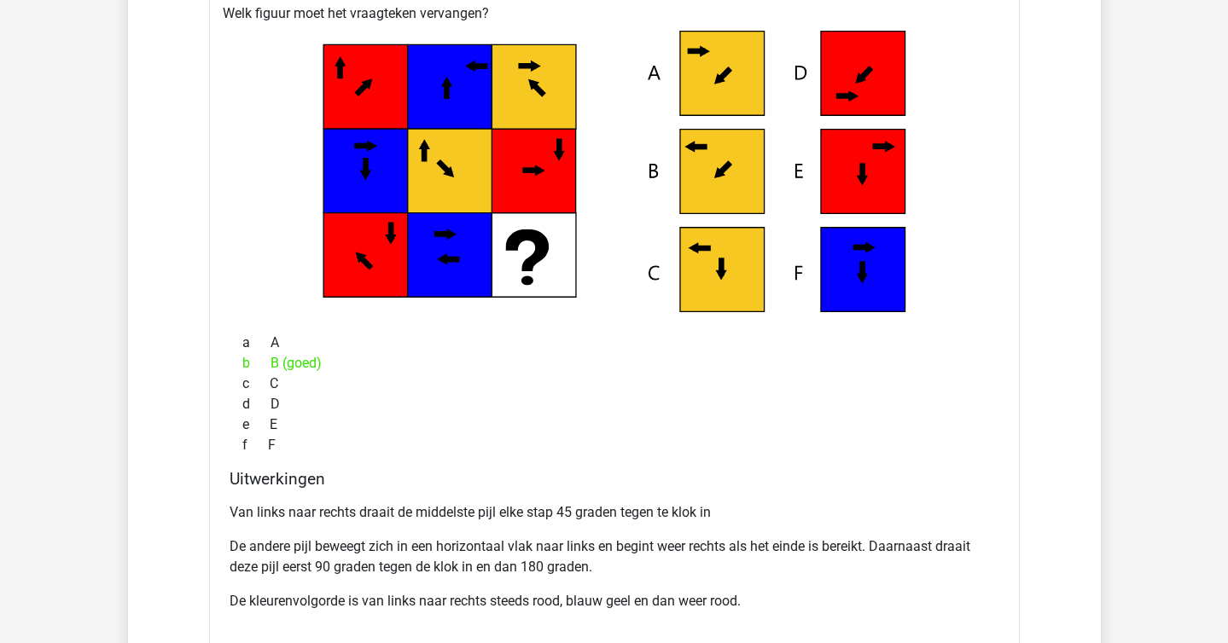
scroll to position [1245, 0]
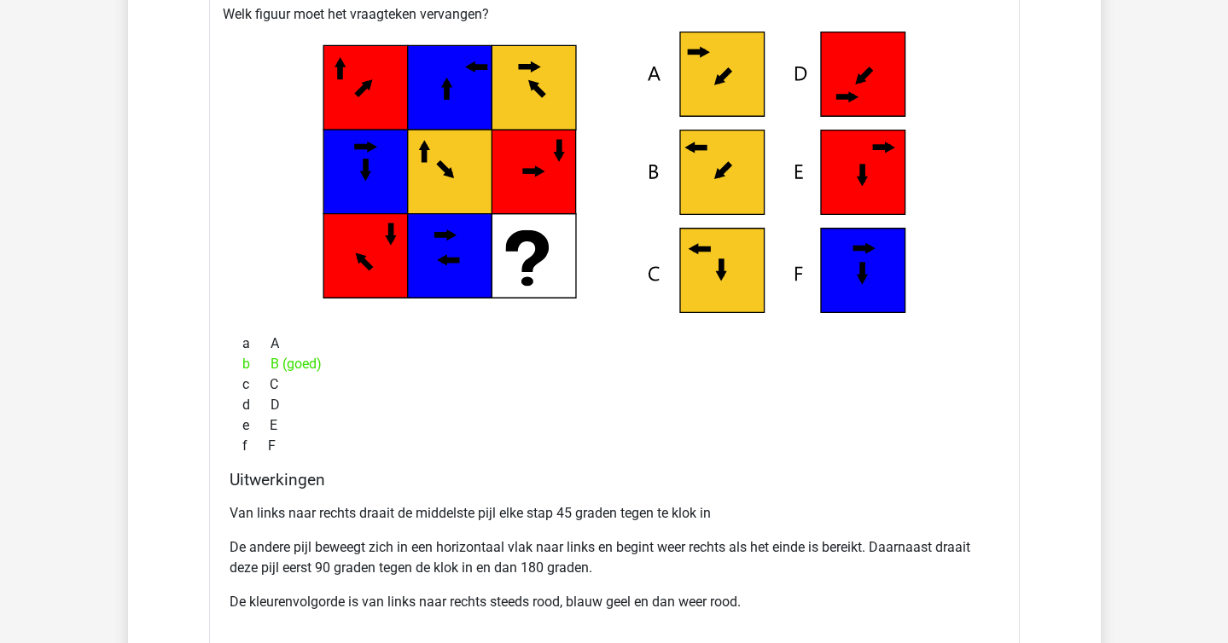
click at [769, 189] on icon at bounding box center [614, 173] width 756 height 282
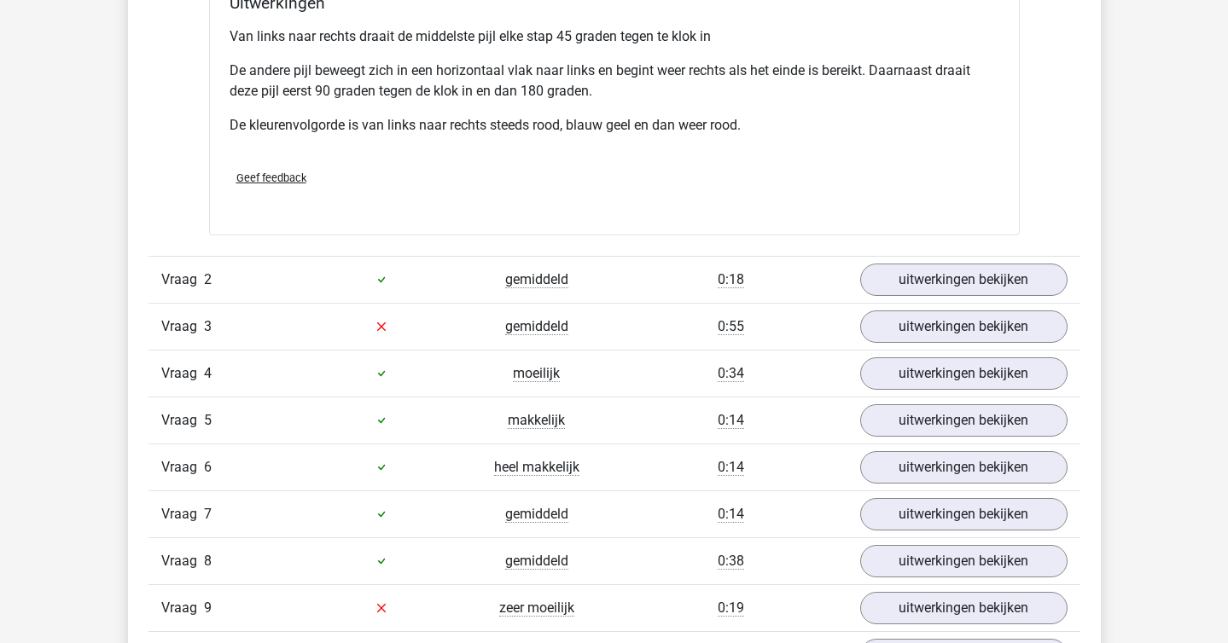
scroll to position [1741, 0]
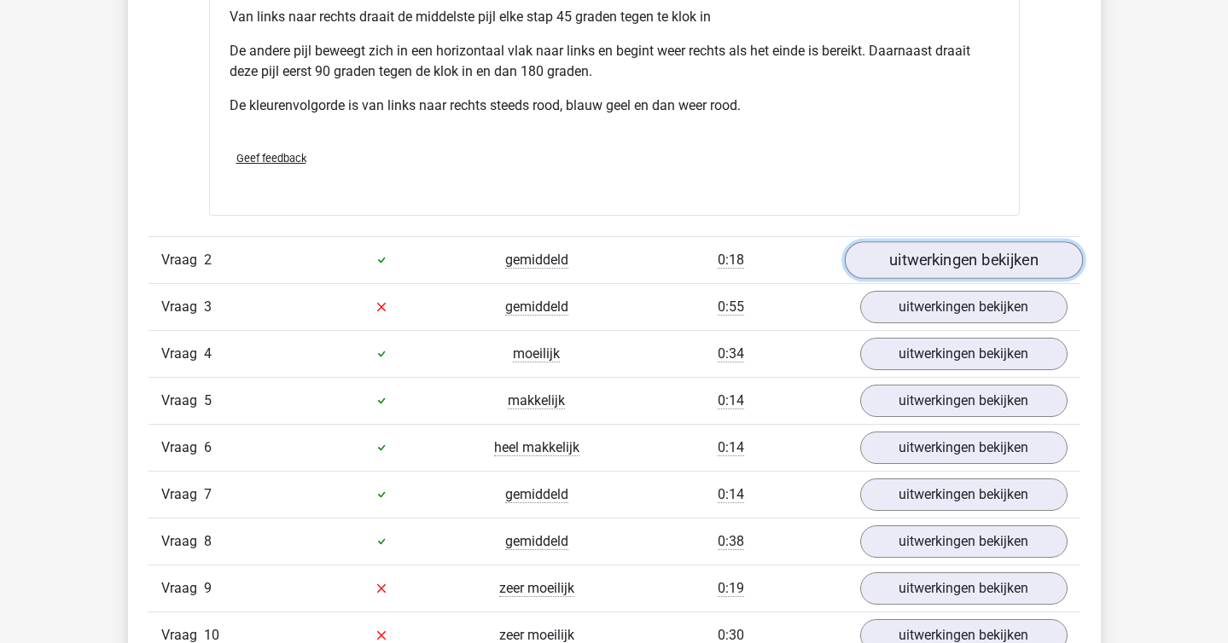
click at [883, 254] on link "uitwerkingen bekijken" at bounding box center [963, 260] width 238 height 38
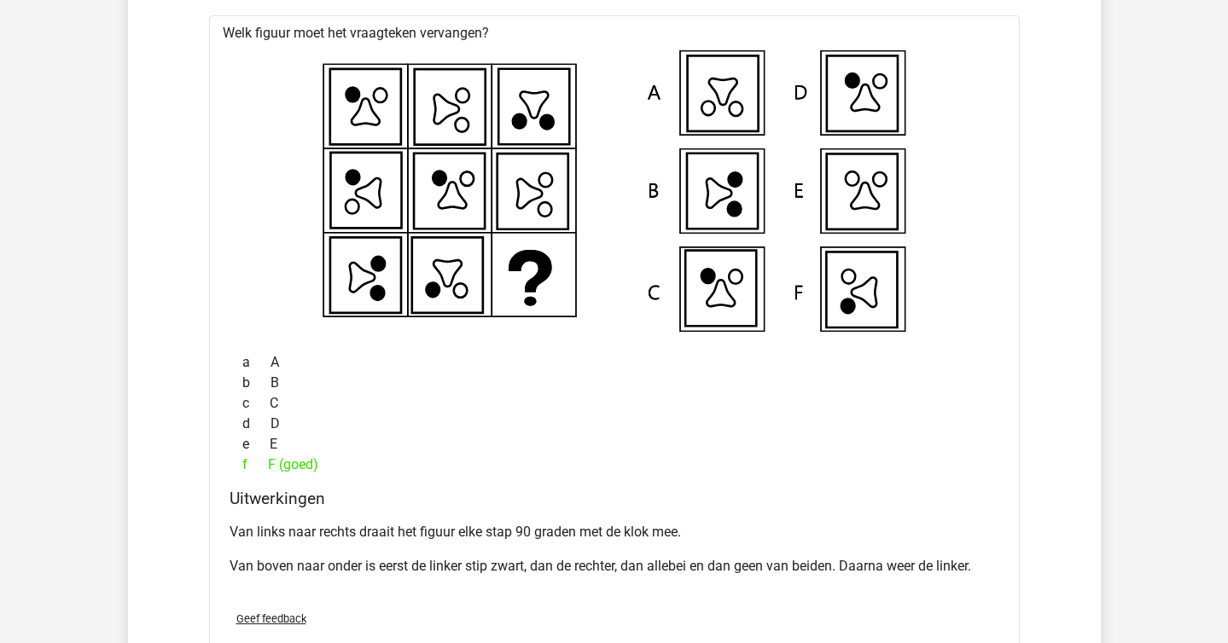
scroll to position [2048, 0]
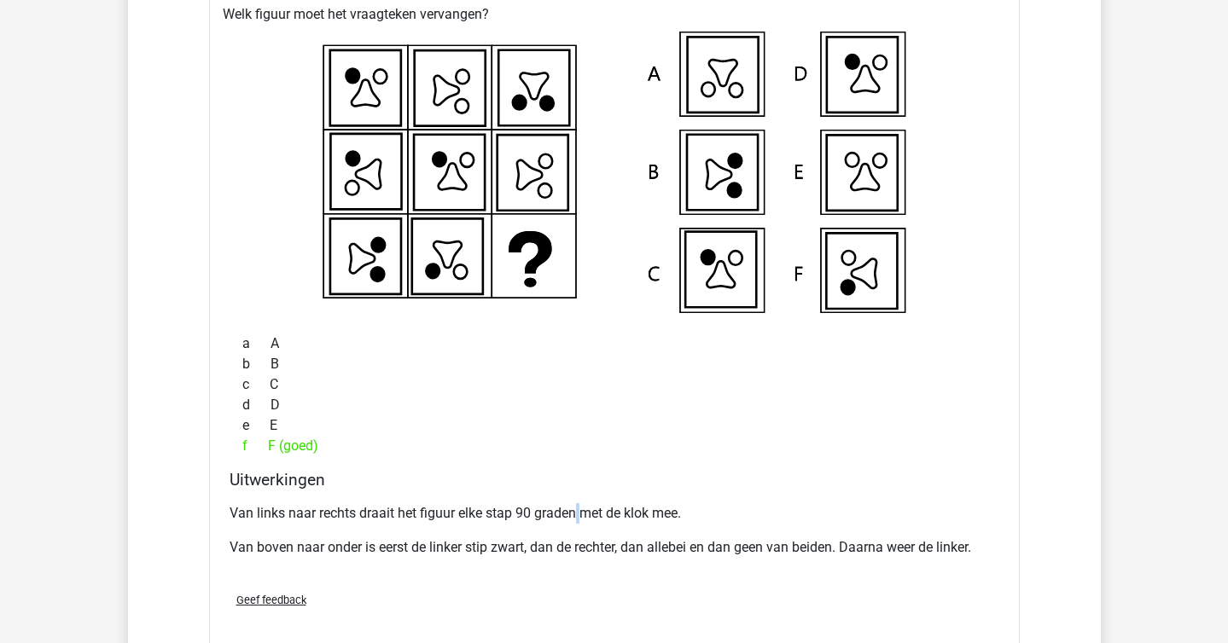
click at [577, 517] on p "Van links naar rechts draait het figuur elke stap 90 graden met de klok mee." at bounding box center [613, 513] width 769 height 20
copy p
click at [577, 517] on p "Van links naar rechts draait het figuur elke stap 90 graden met de klok mee." at bounding box center [613, 513] width 769 height 20
click at [514, 447] on div "f F (goed)" at bounding box center [613, 446] width 769 height 20
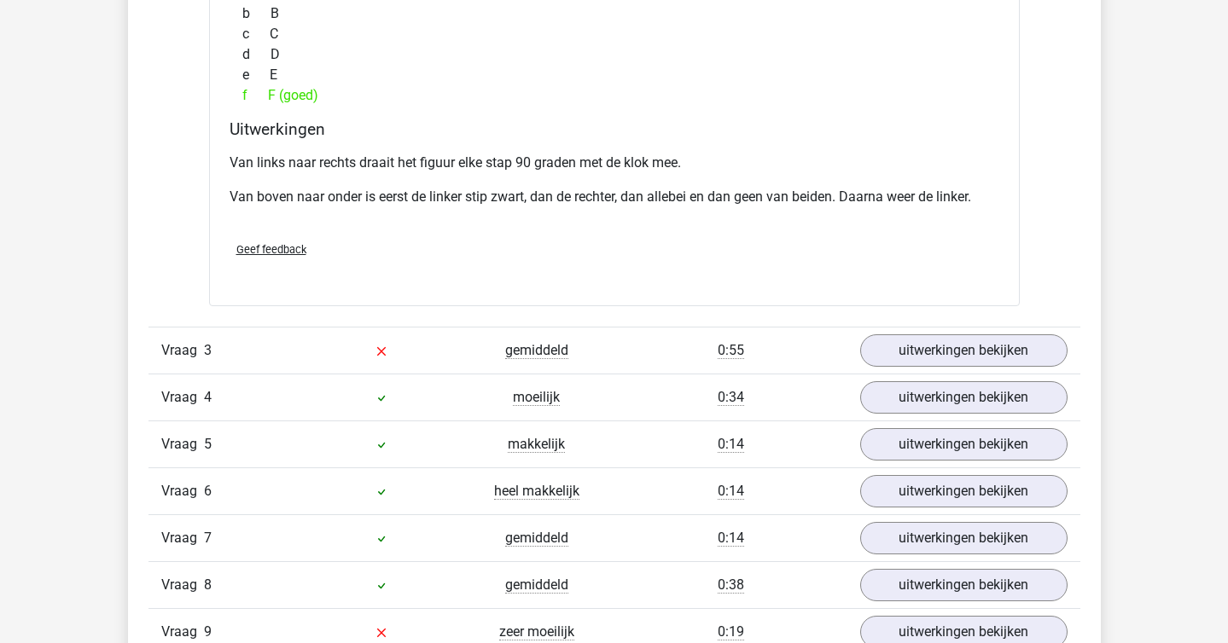
scroll to position [2406, 0]
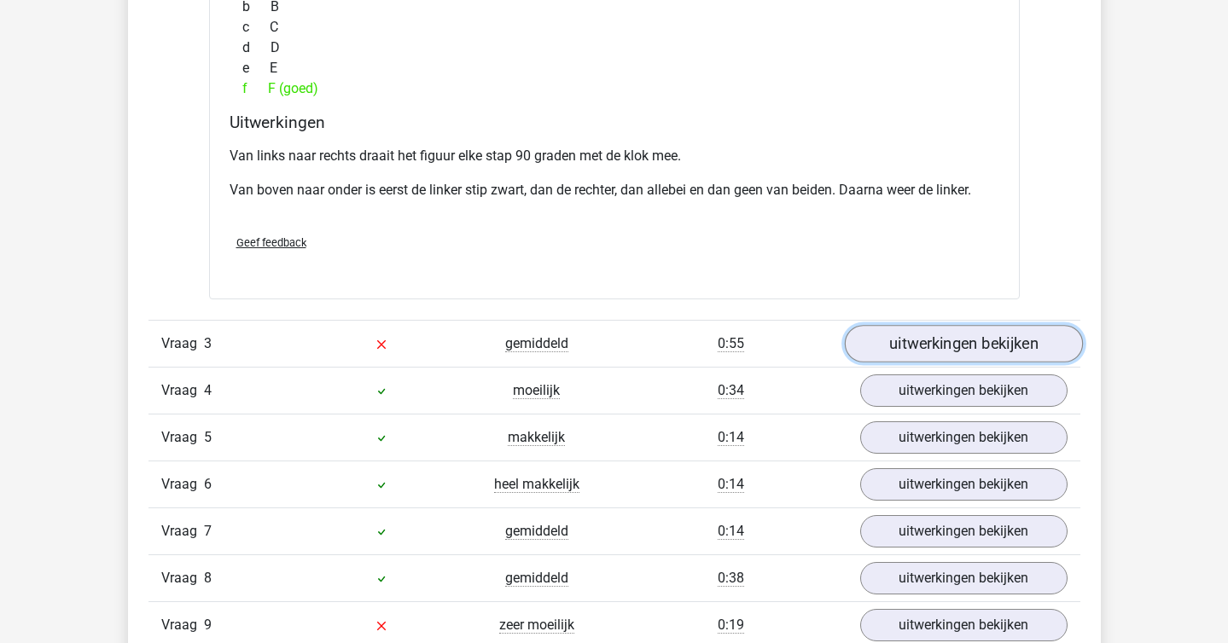
click at [951, 345] on link "uitwerkingen bekijken" at bounding box center [963, 344] width 238 height 38
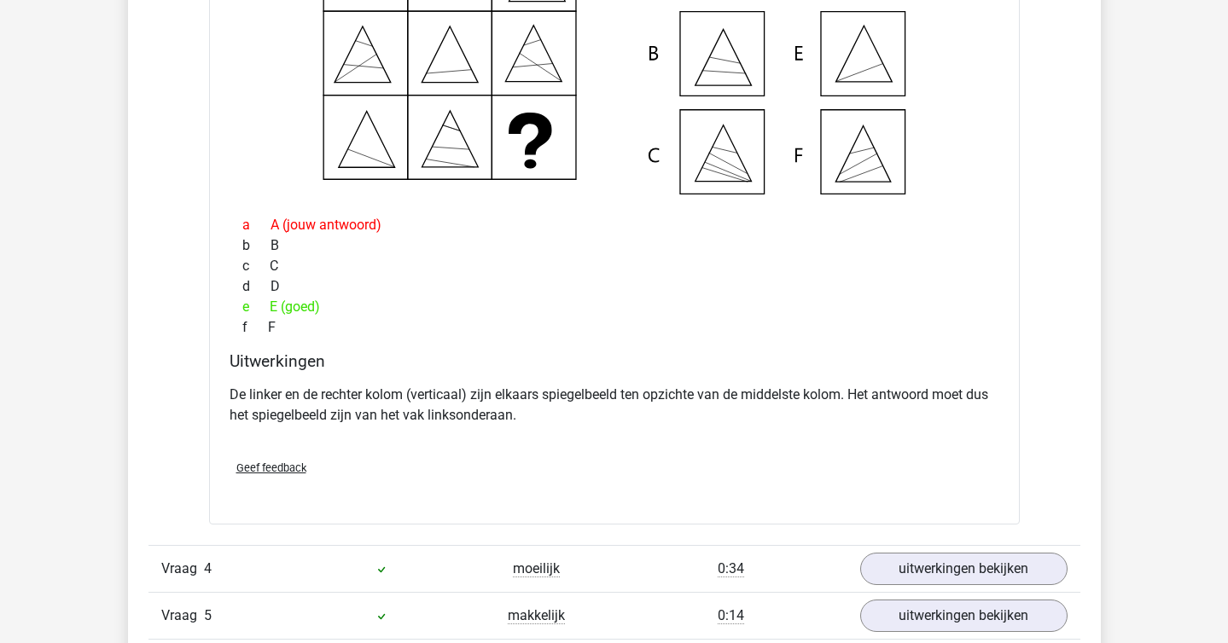
scroll to position [2916, 0]
click at [920, 576] on link "uitwerkingen bekijken" at bounding box center [963, 568] width 238 height 38
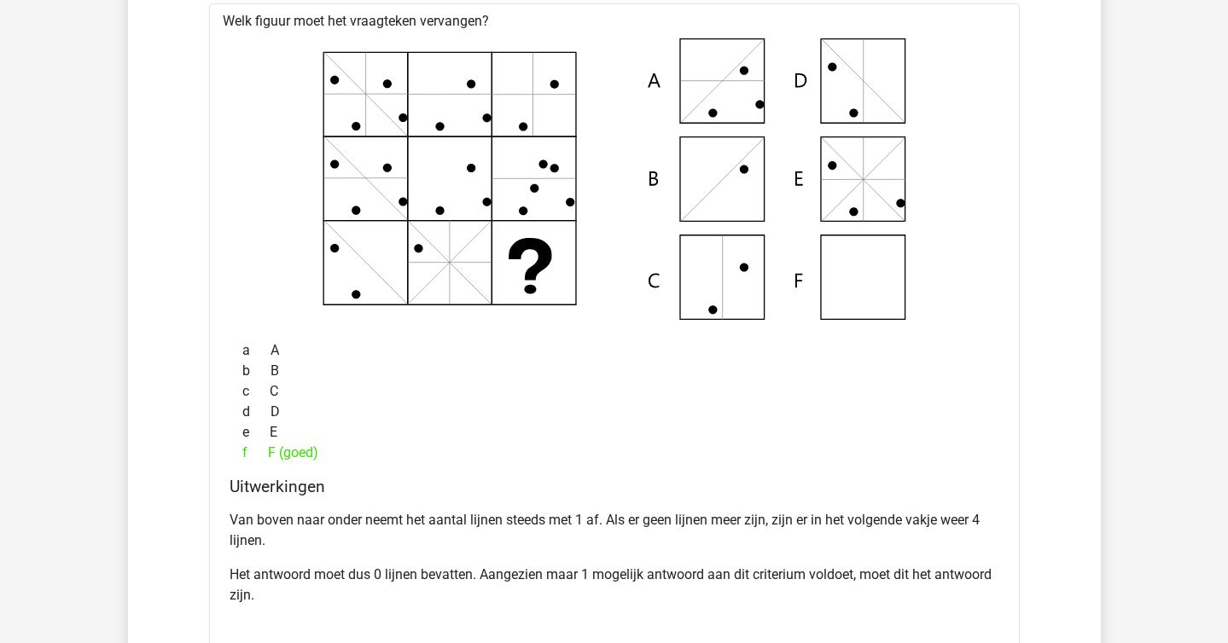
scroll to position [3525, 0]
click at [550, 550] on div "Van boven naar onder neemt het aantal lijnen steeds met 1 af. Als er geen lijne…" at bounding box center [613, 563] width 769 height 123
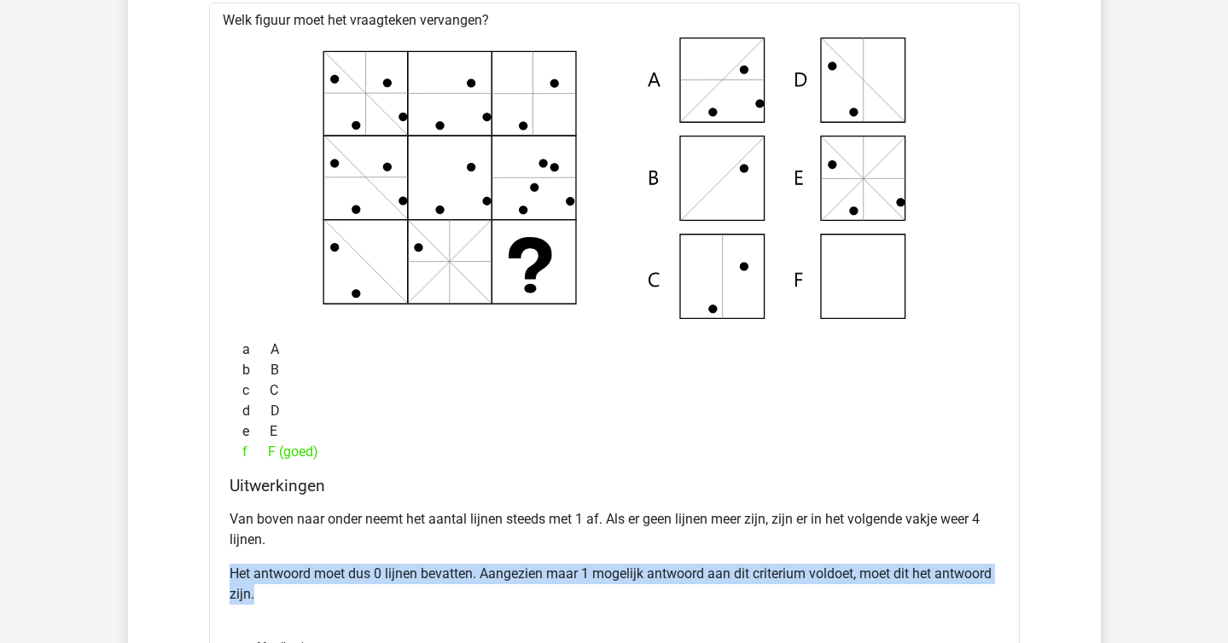
click at [550, 550] on div "Van boven naar onder neemt het aantal lijnen steeds met 1 af. Als er geen lijne…" at bounding box center [613, 563] width 769 height 123
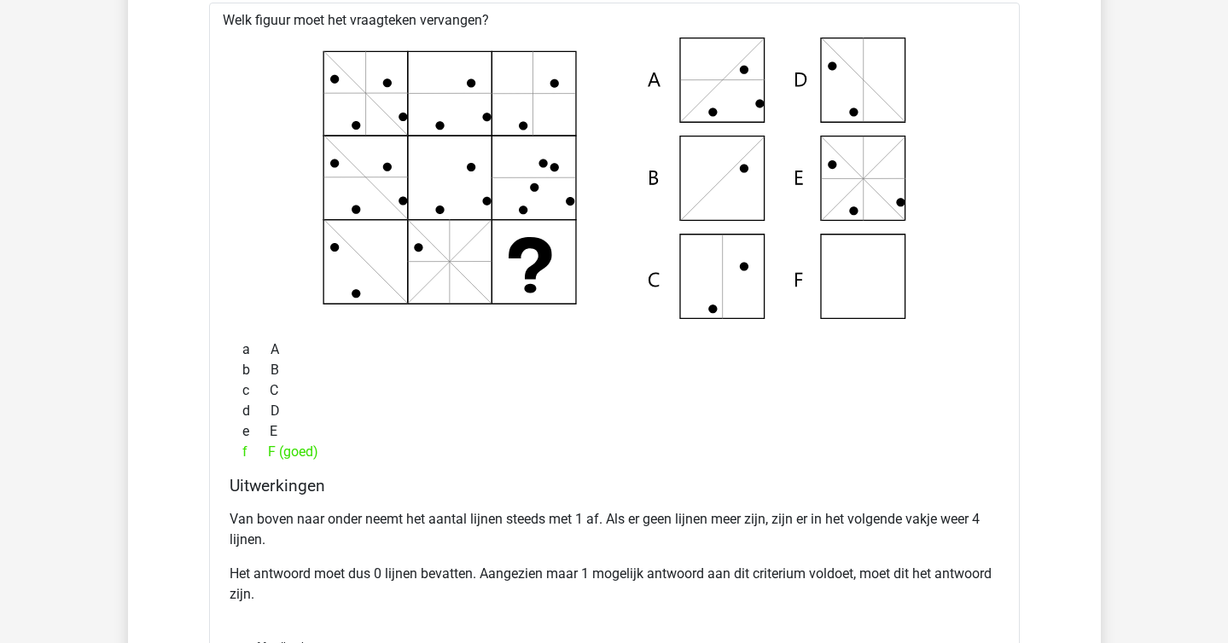
click at [550, 550] on div "Van boven naar onder neemt het aantal lijnen steeds met 1 af. Als er geen lijne…" at bounding box center [613, 563] width 769 height 123
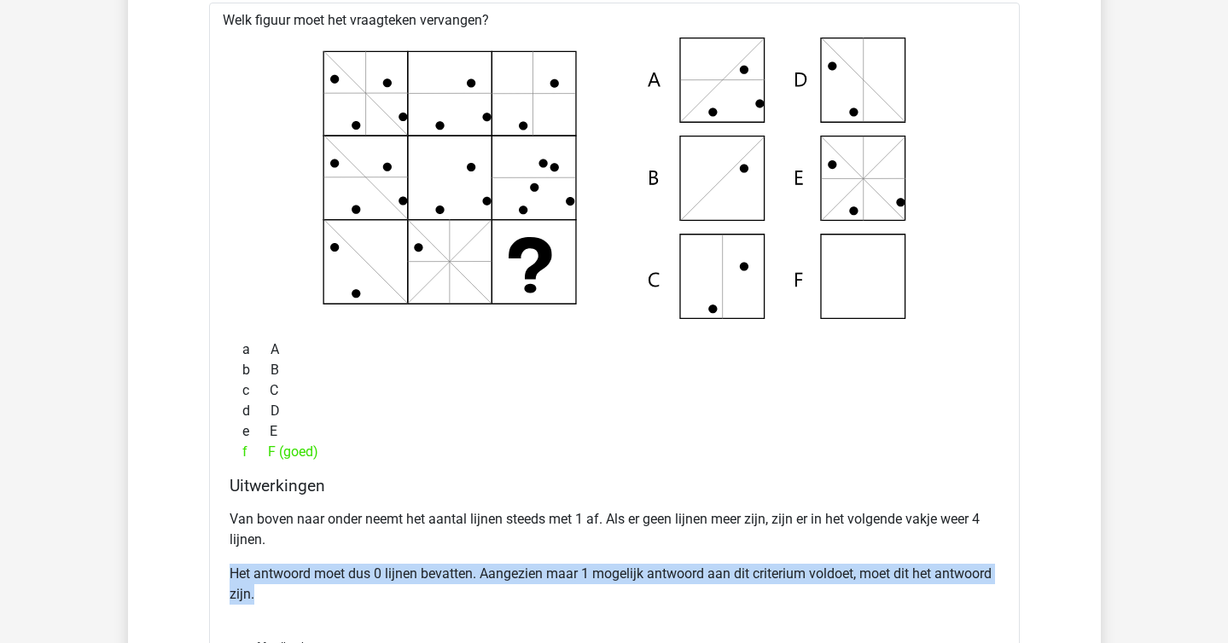
click at [550, 550] on div "Van boven naar onder neemt het aantal lijnen steeds met 1 af. Als er geen lijne…" at bounding box center [613, 563] width 769 height 123
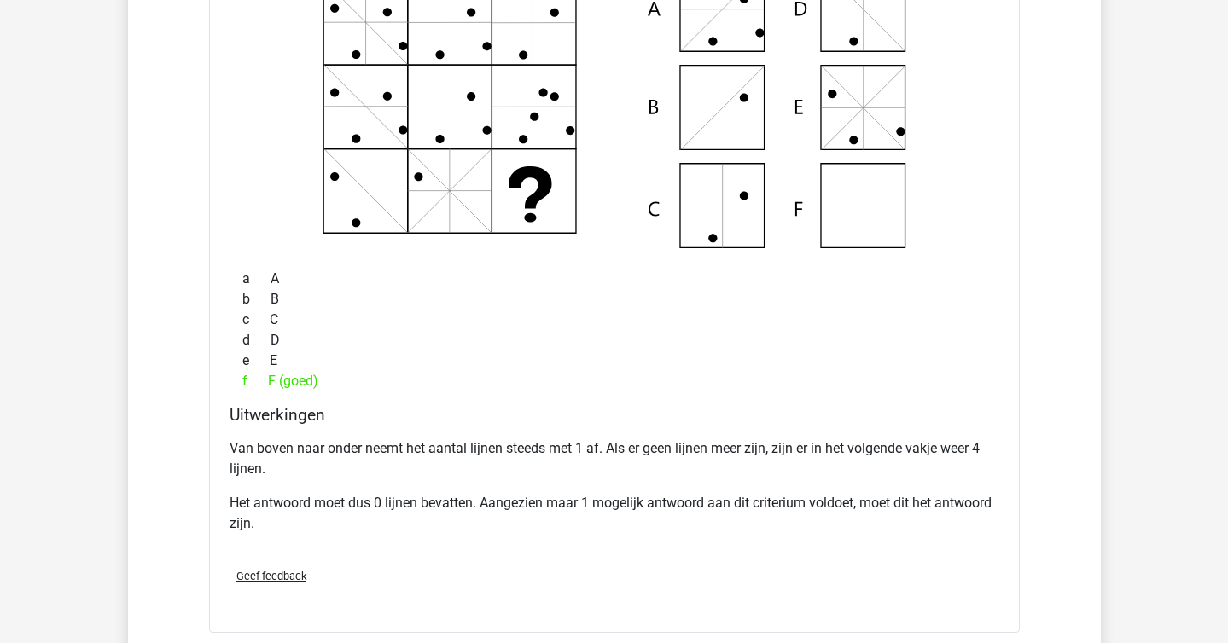
scroll to position [3595, 0]
click at [468, 448] on p "Van boven naar onder neemt het aantal lijnen steeds met 1 af. Als er geen lijne…" at bounding box center [613, 459] width 769 height 41
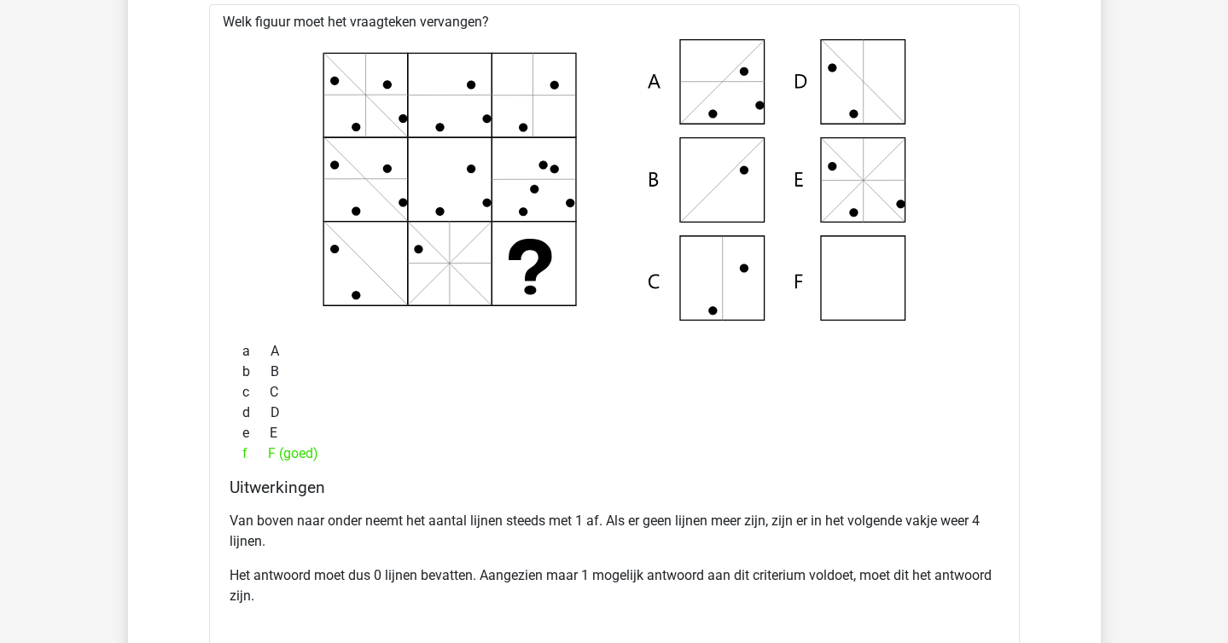
scroll to position [3522, 0]
click at [491, 484] on h4 "Uitwerkingen" at bounding box center [613, 489] width 769 height 20
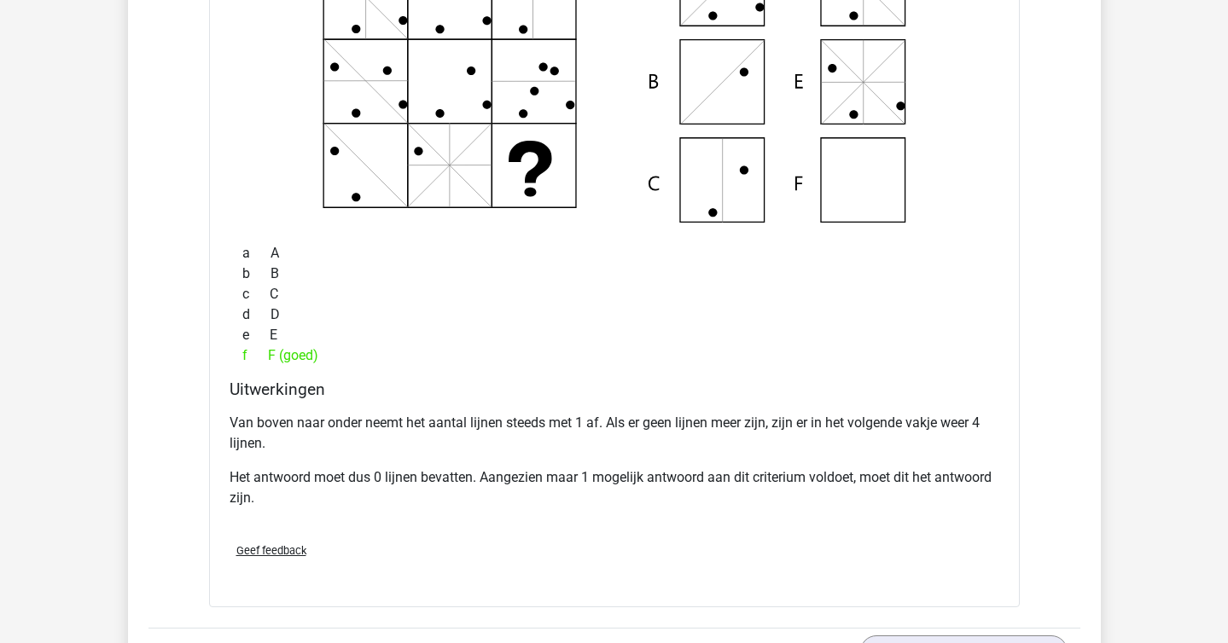
scroll to position [3730, 0]
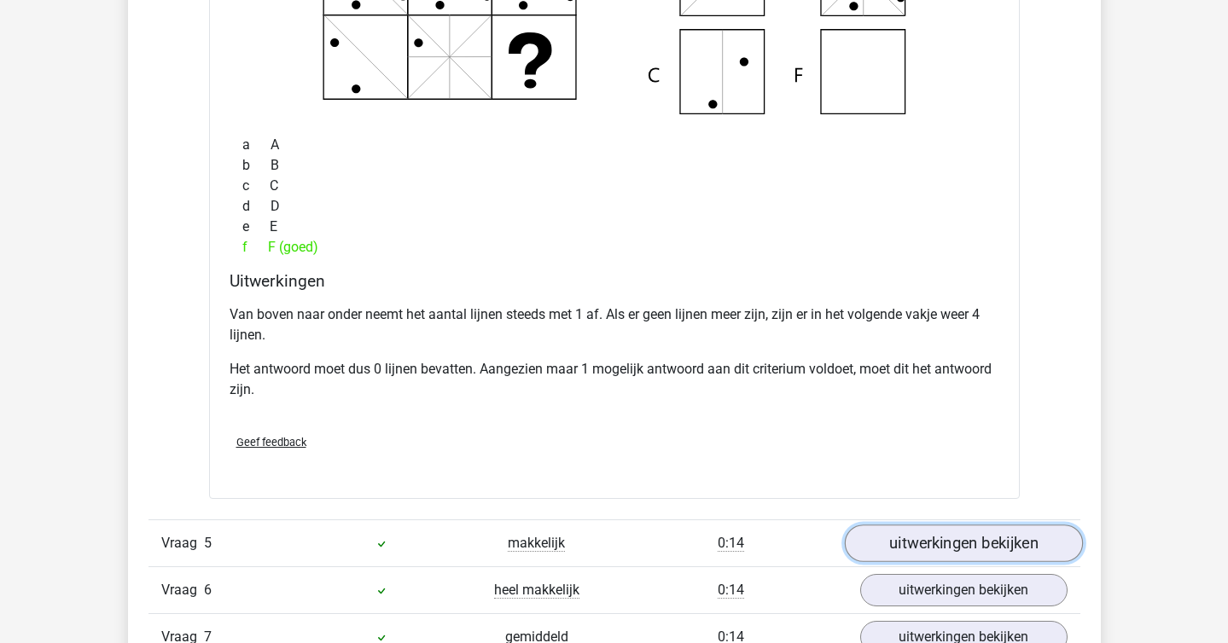
click at [903, 546] on link "uitwerkingen bekijken" at bounding box center [963, 544] width 238 height 38
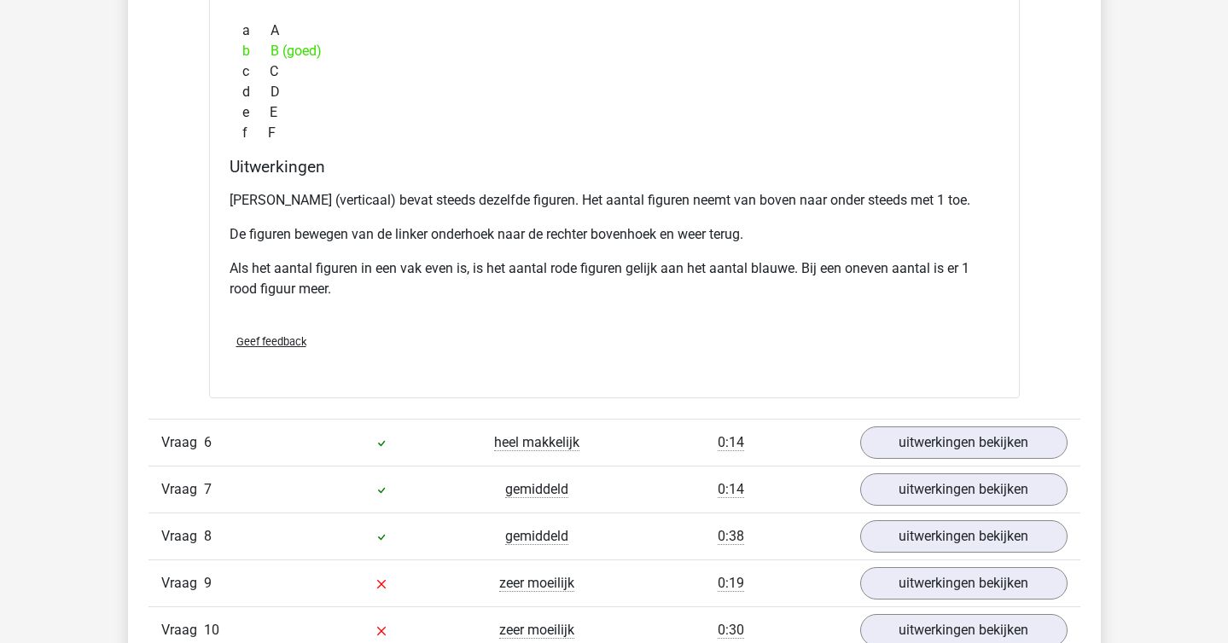
scroll to position [4636, 0]
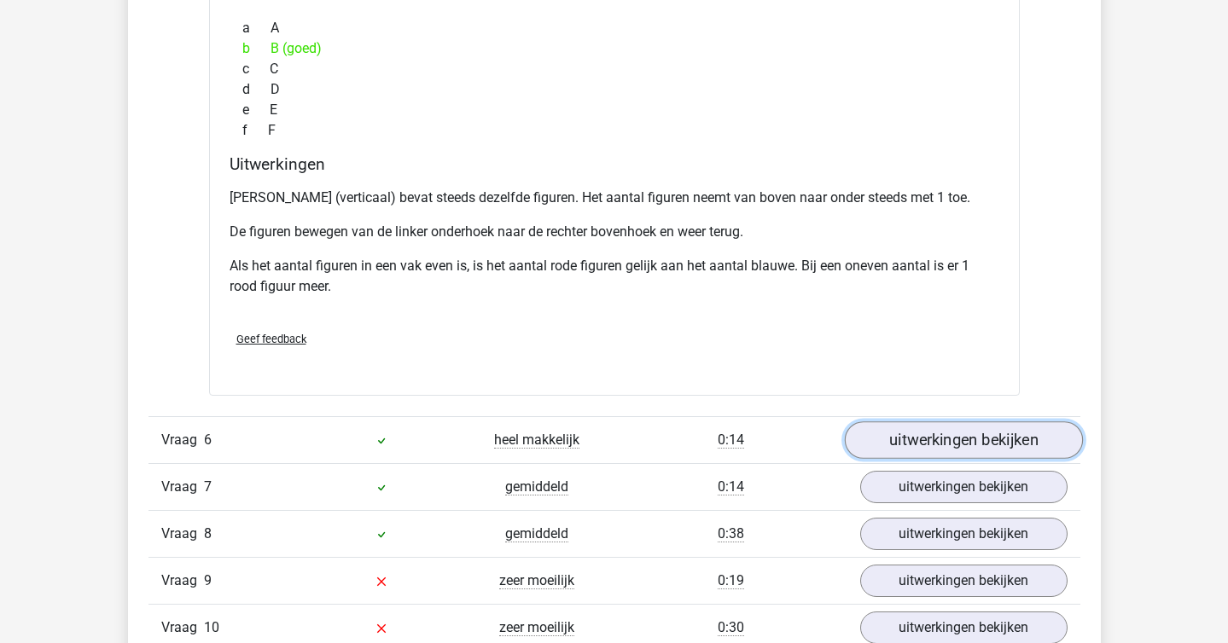
click at [958, 447] on link "uitwerkingen bekijken" at bounding box center [963, 441] width 238 height 38
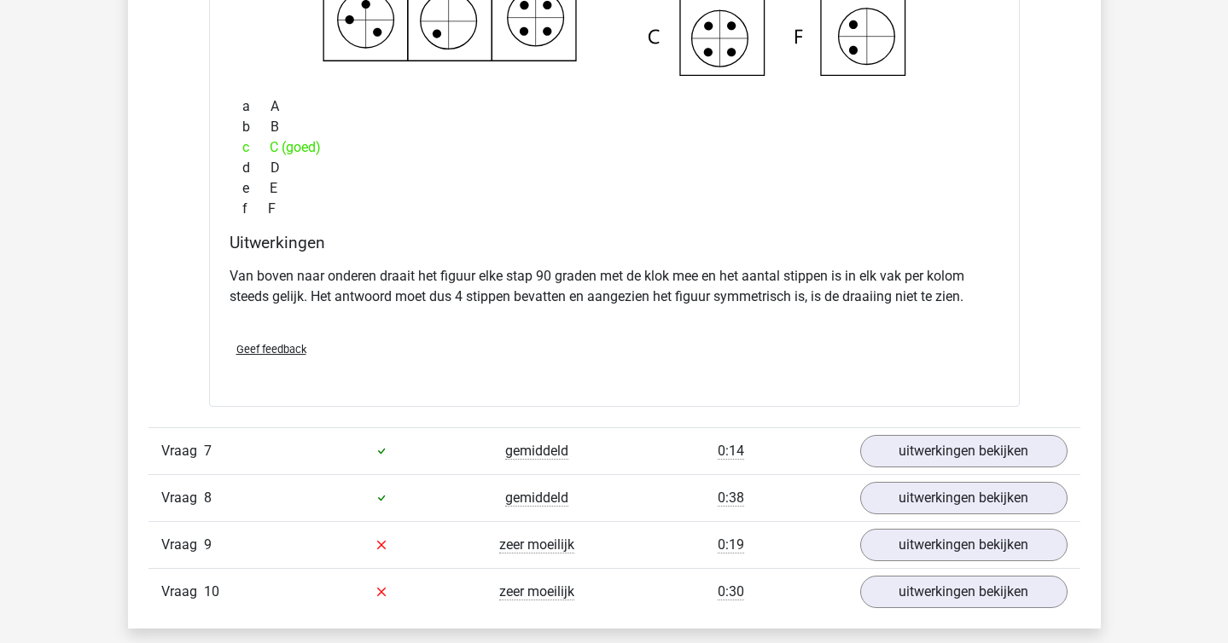
scroll to position [5361, 0]
click at [955, 444] on link "uitwerkingen bekijken" at bounding box center [963, 451] width 238 height 38
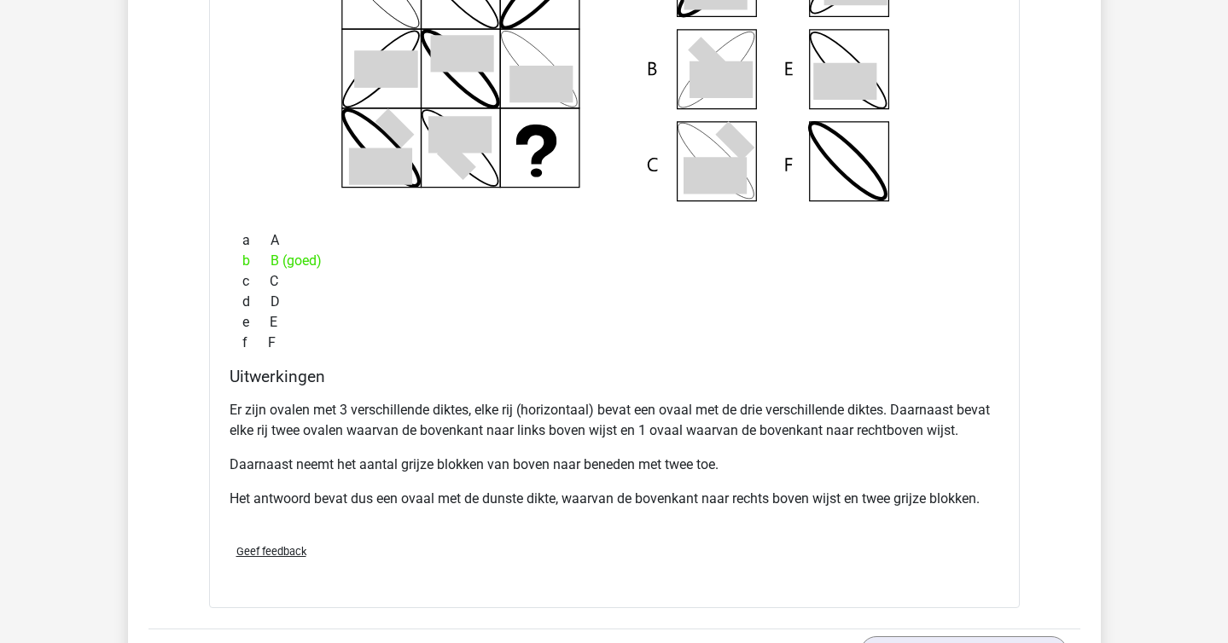
click at [955, 444] on div "Er zijn ovalen met 3 verschillende diktes, elke rij (horizontaal) bevat een ova…" at bounding box center [613, 461] width 769 height 136
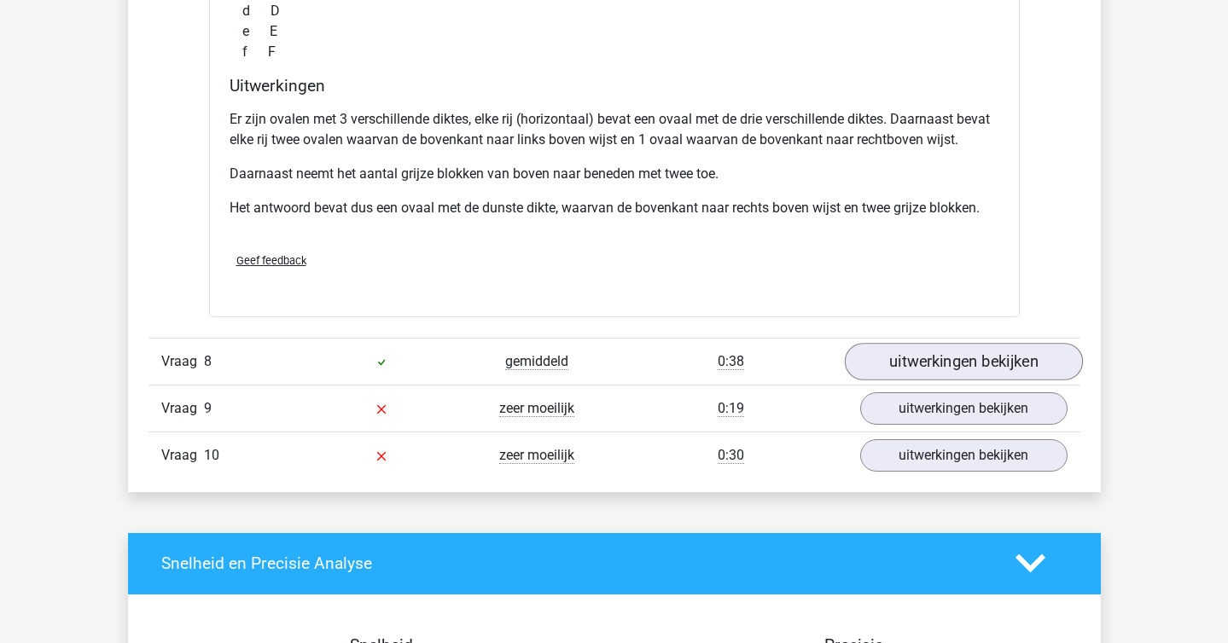
scroll to position [6257, 0]
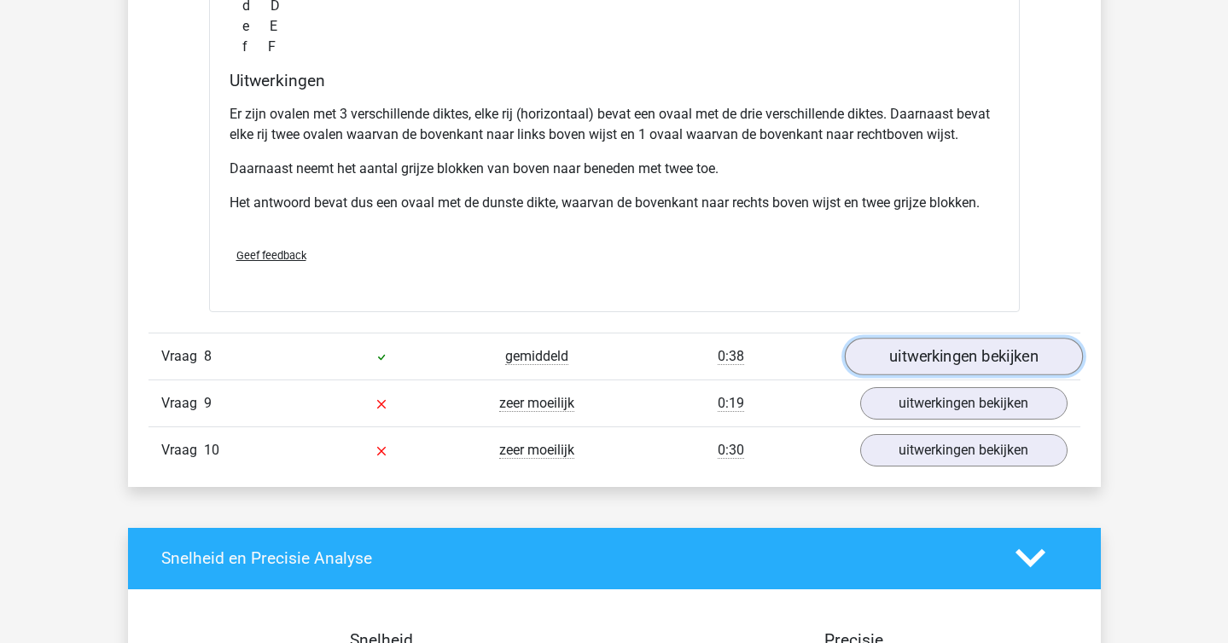
click at [950, 368] on link "uitwerkingen bekijken" at bounding box center [963, 357] width 238 height 38
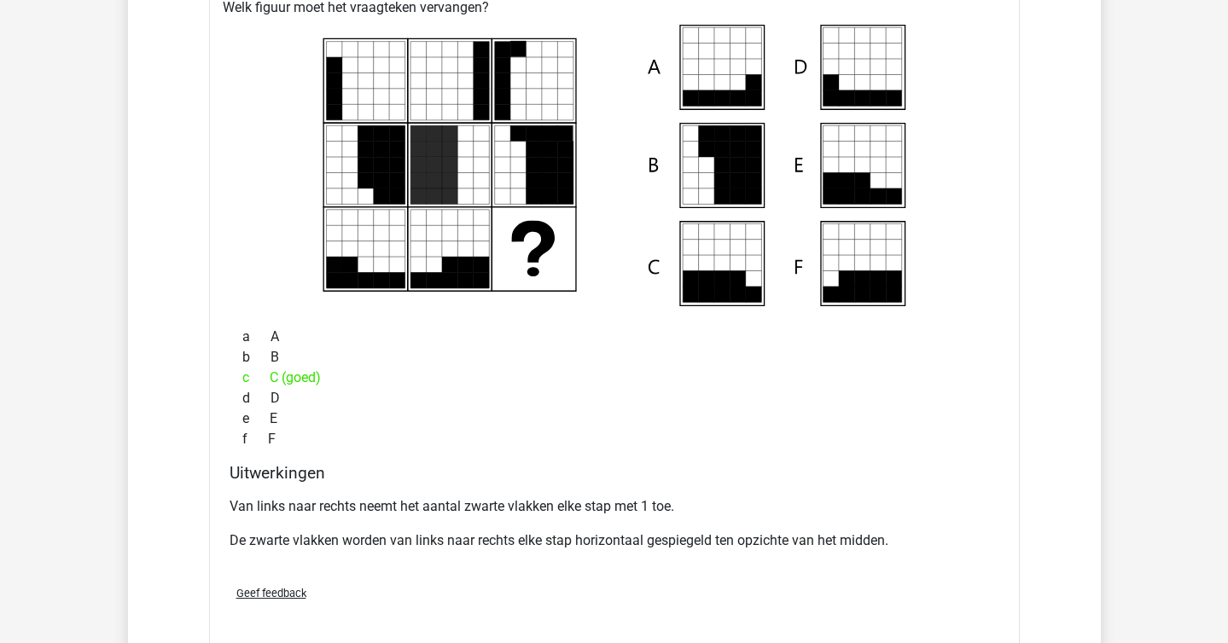
scroll to position [6669, 0]
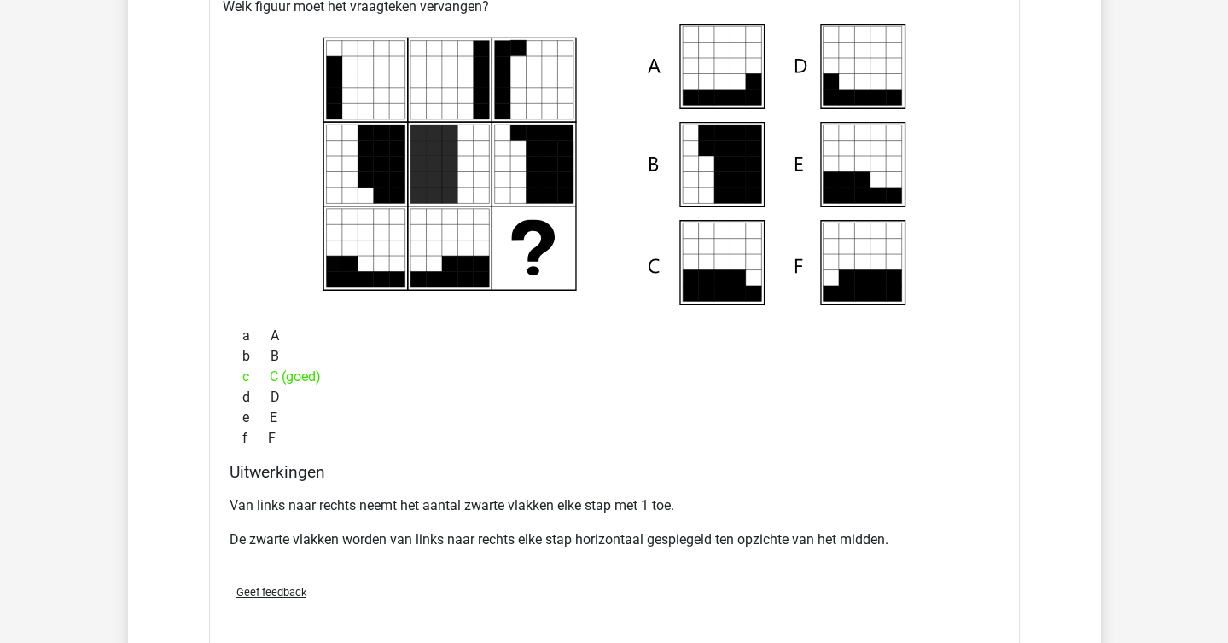
click at [925, 472] on h4 "Uitwerkingen" at bounding box center [613, 472] width 769 height 20
drag, startPoint x: 524, startPoint y: 450, endPoint x: 724, endPoint y: 517, distance: 211.5
click at [724, 517] on div "Welk figuur moet het vraagteken vervangen?" at bounding box center [614, 319] width 810 height 660
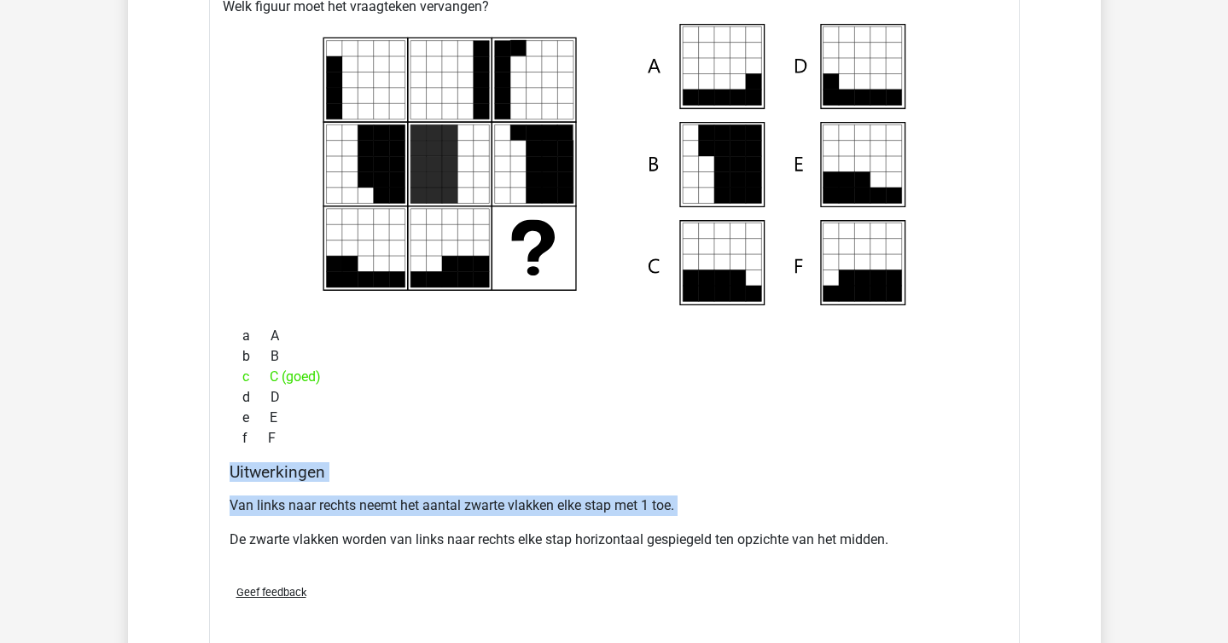
drag, startPoint x: 724, startPoint y: 517, endPoint x: 560, endPoint y: 456, distance: 175.4
click at [560, 456] on div "Welk figuur moet het vraagteken vervangen?" at bounding box center [614, 319] width 810 height 660
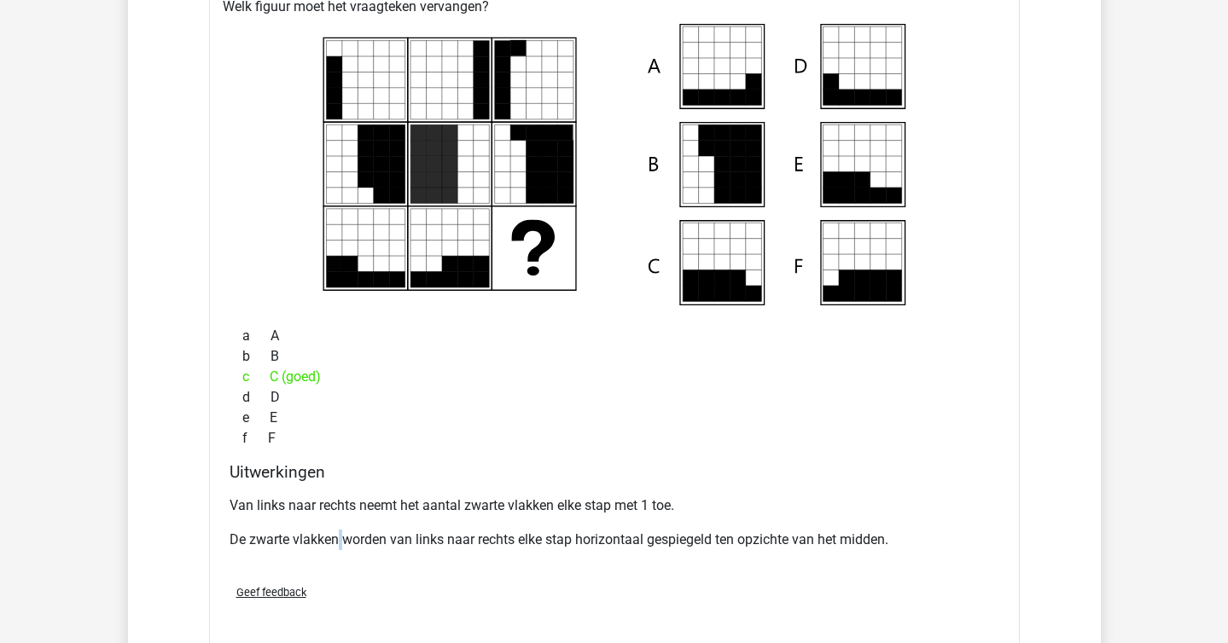
click at [340, 533] on p "De zwarte vlakken worden van links naar rechts elke stap horizontaal gespiegeld…" at bounding box center [613, 540] width 769 height 20
copy p
click at [368, 415] on div "e E" at bounding box center [613, 418] width 769 height 20
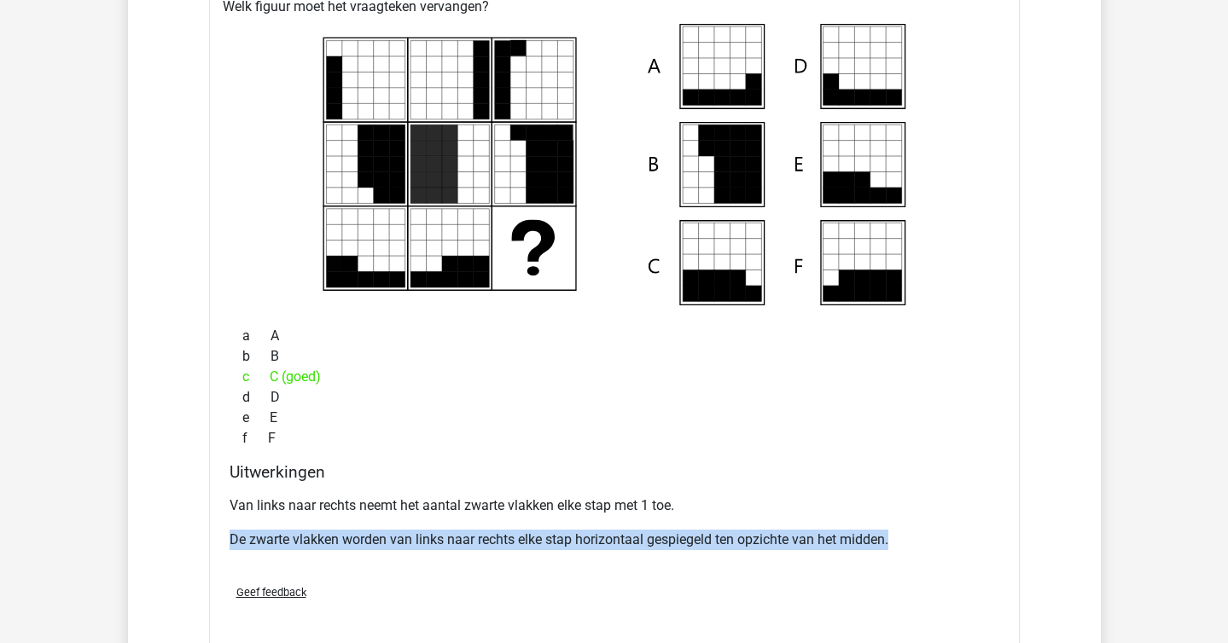
drag, startPoint x: 652, startPoint y: 572, endPoint x: 272, endPoint y: 526, distance: 382.3
click at [272, 526] on div "Welk figuur moet het vraagteken vervangen?" at bounding box center [614, 319] width 810 height 660
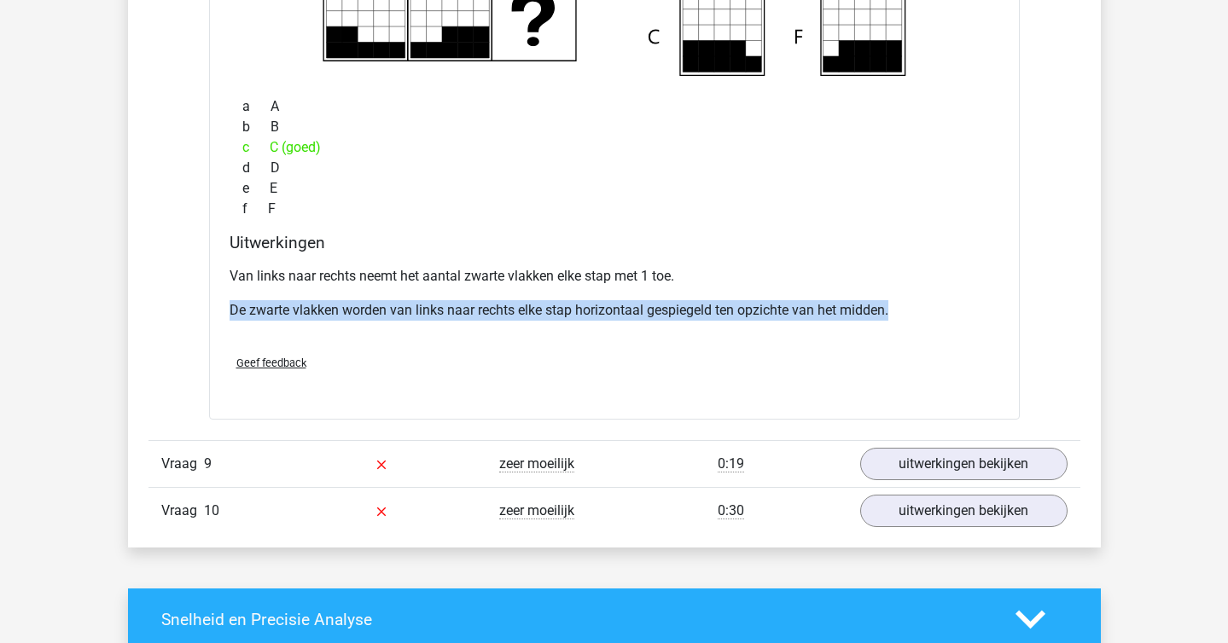
scroll to position [6901, 0]
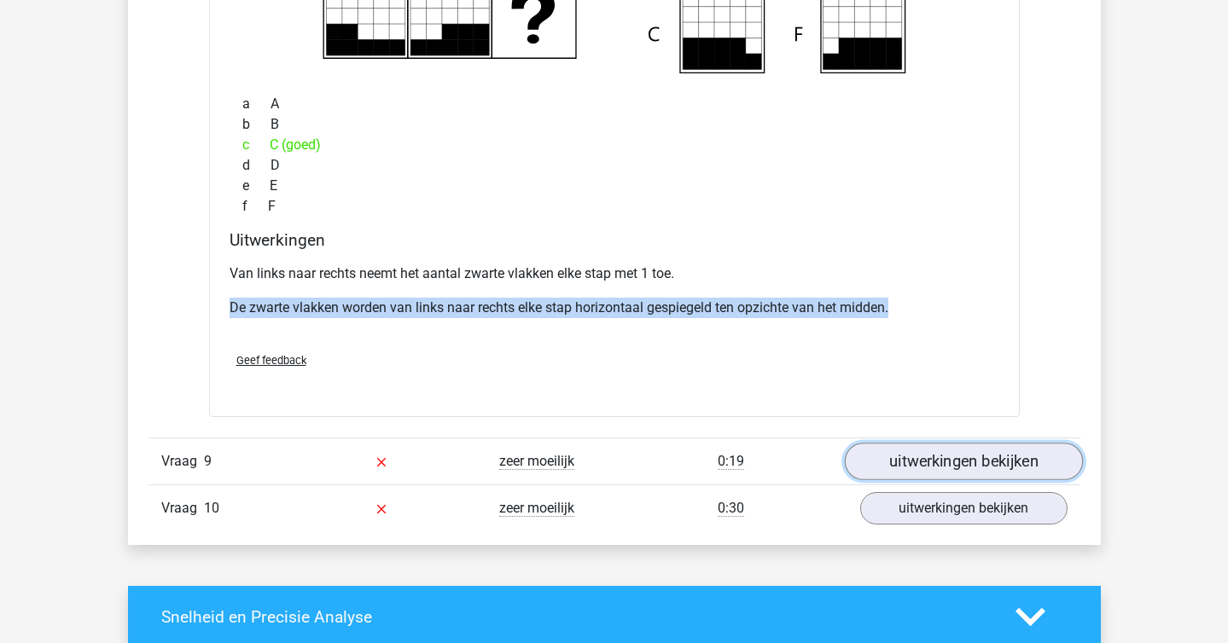
click at [967, 455] on link "uitwerkingen bekijken" at bounding box center [963, 462] width 238 height 38
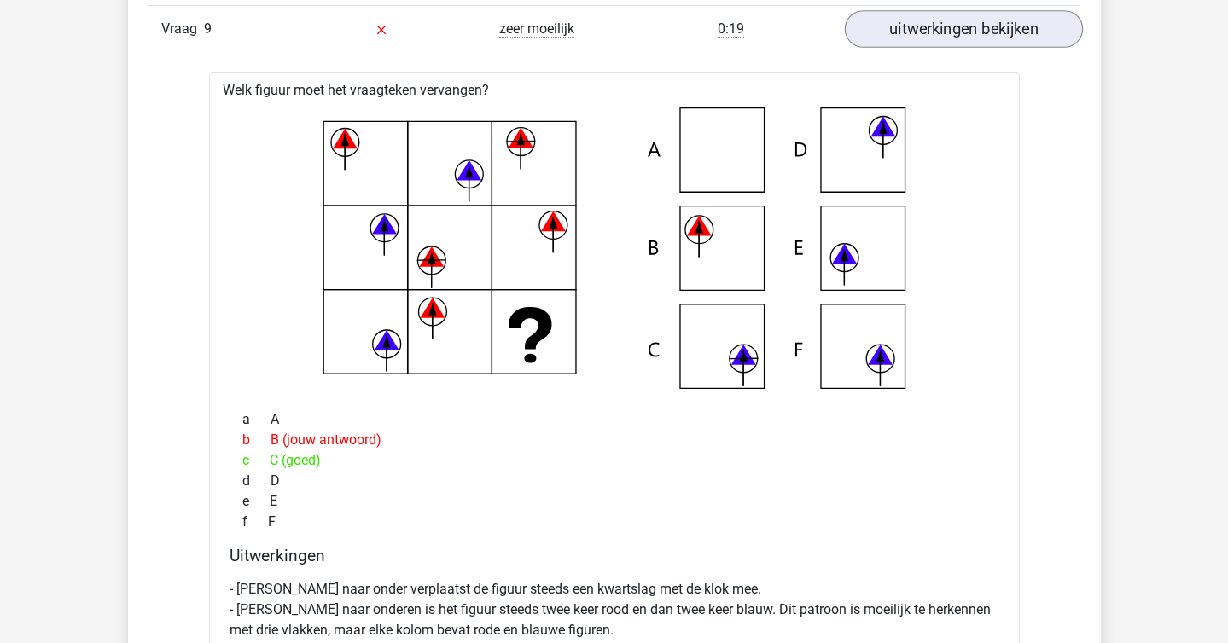
click at [967, 455] on div "c C (goed)" at bounding box center [613, 460] width 769 height 20
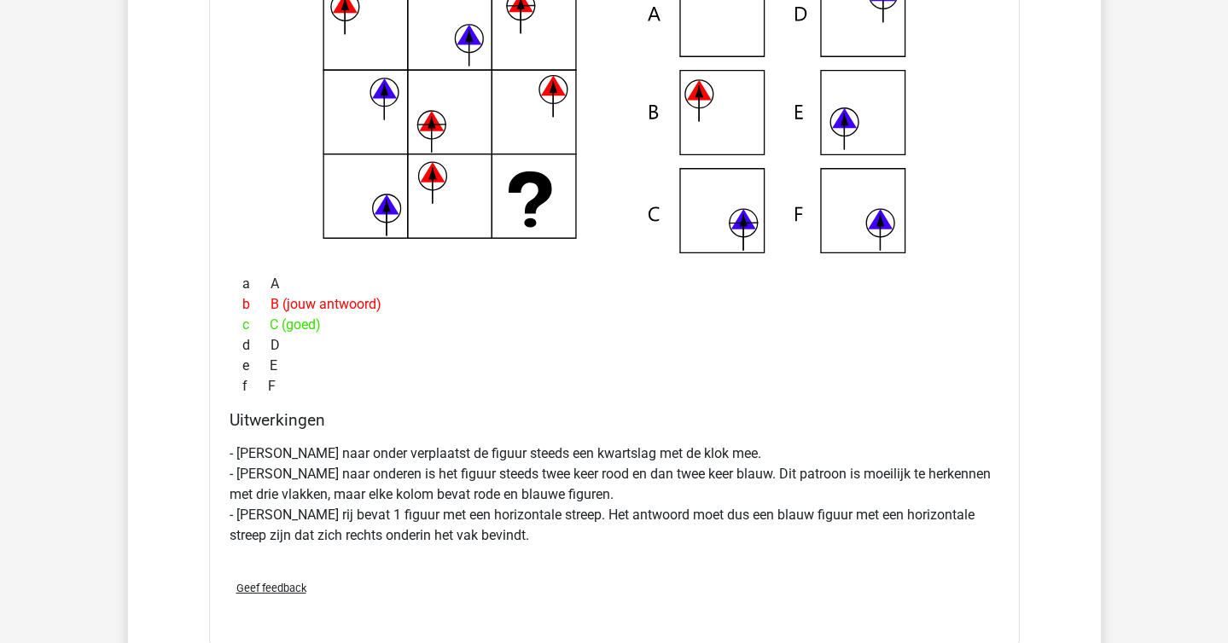
click at [967, 455] on p "- Van boven naar onder verplaatst de figuur steeds een kwartslag met de klok me…" at bounding box center [613, 495] width 769 height 102
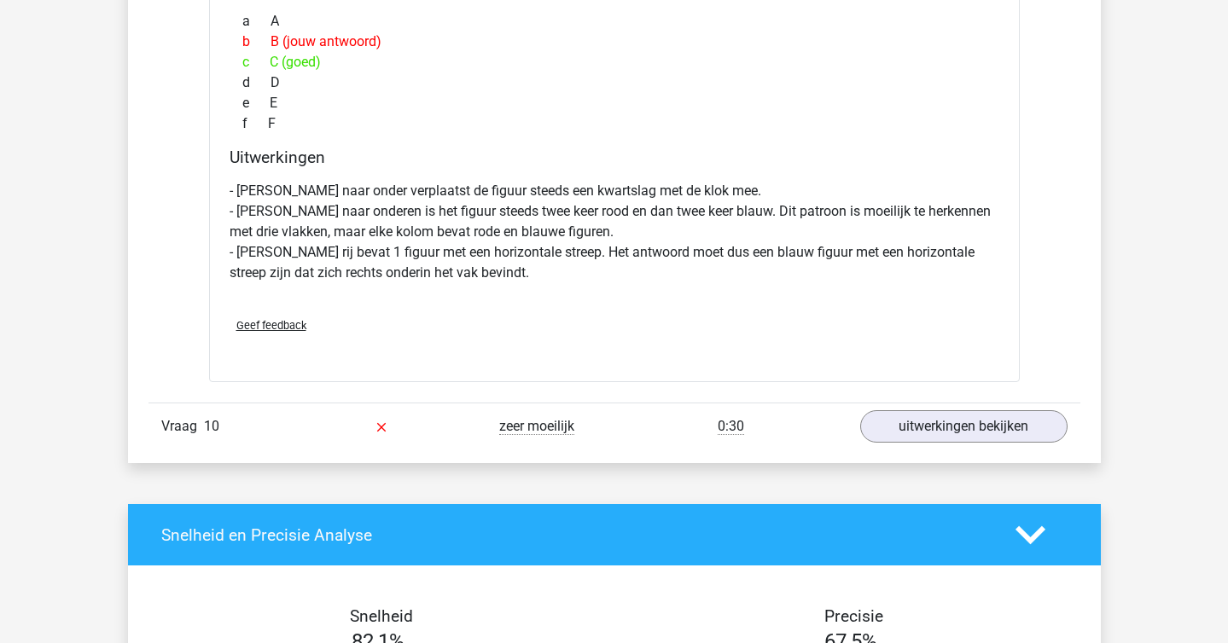
scroll to position [7733, 0]
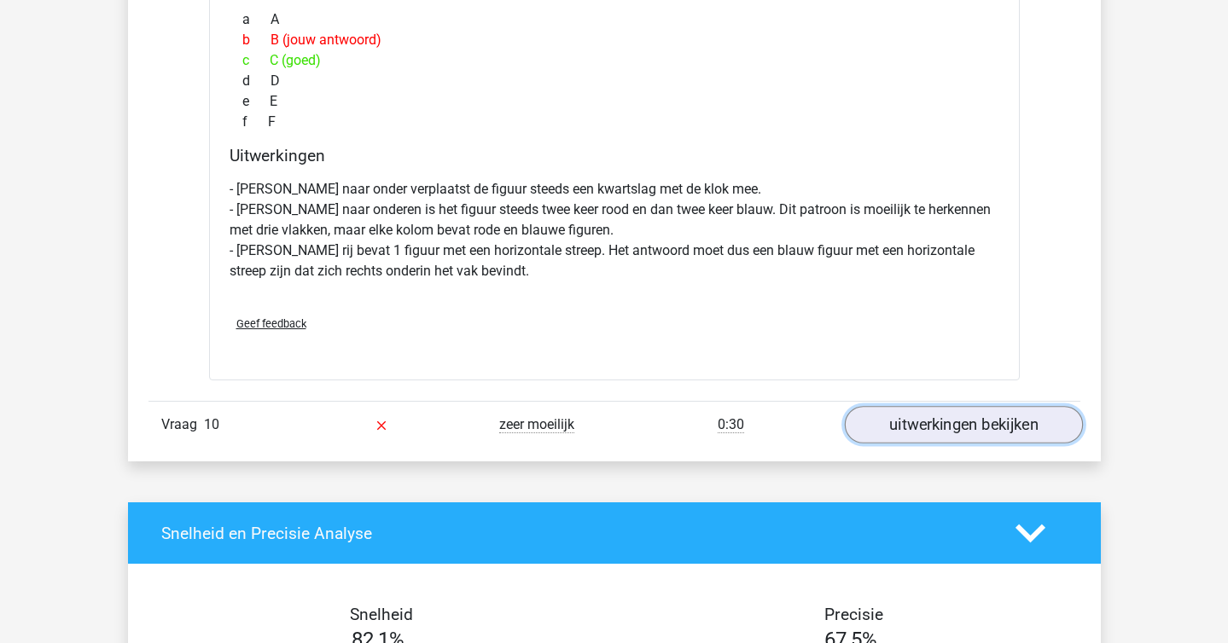
click at [888, 427] on link "uitwerkingen bekijken" at bounding box center [963, 425] width 238 height 38
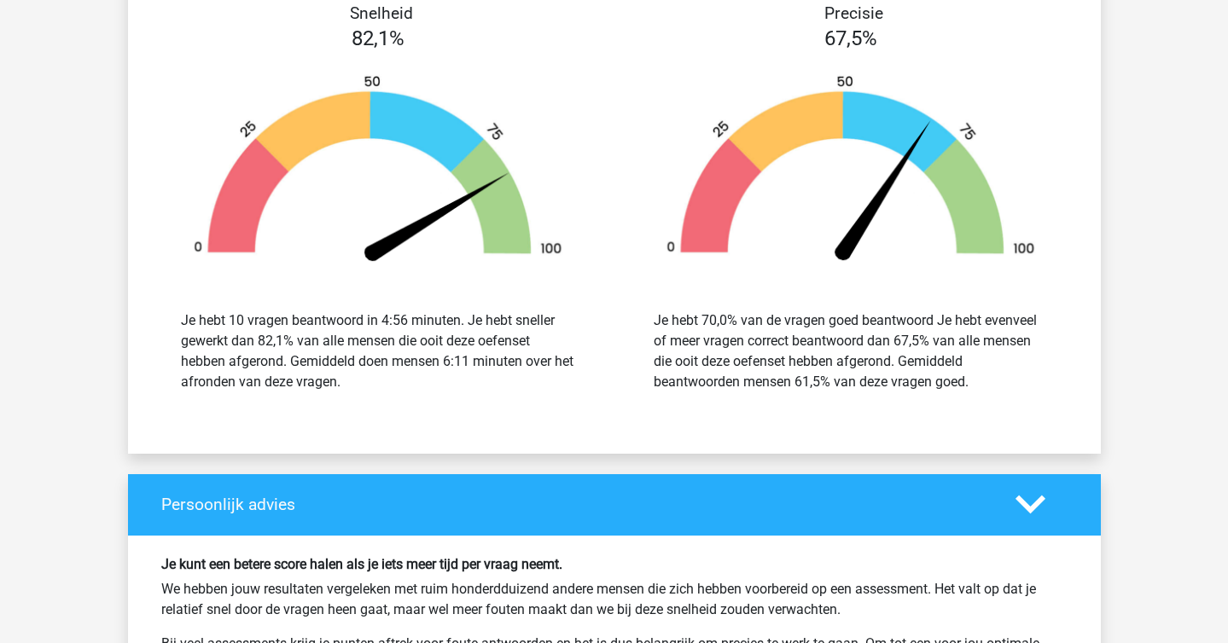
scroll to position [9079, 0]
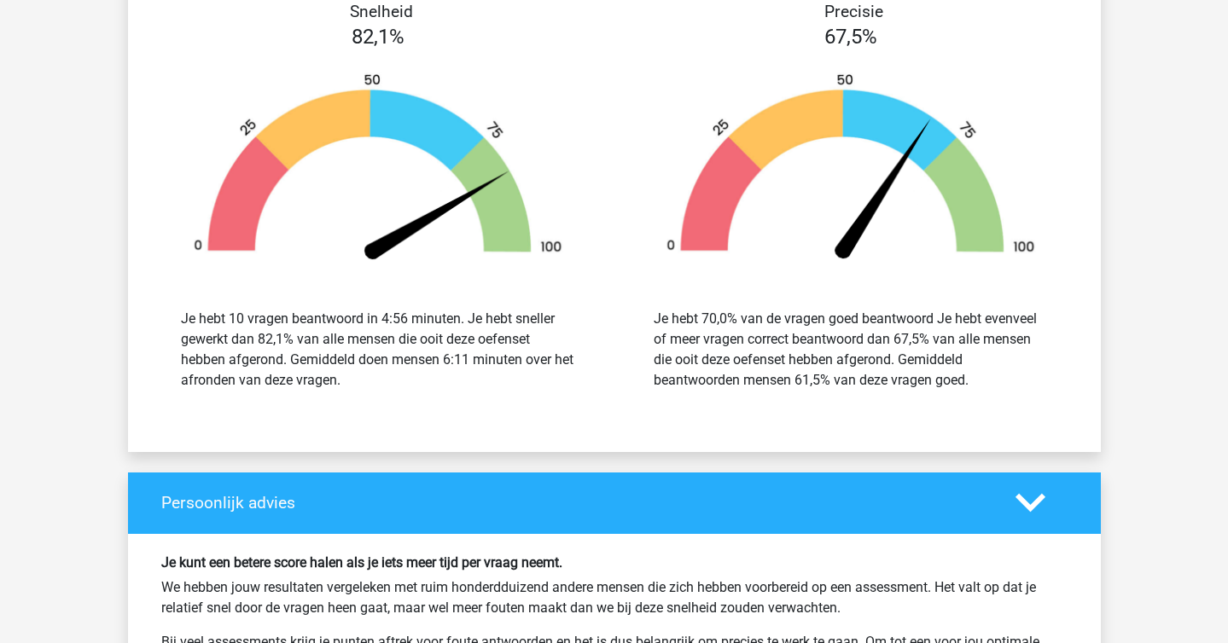
click at [358, 342] on div "Je hebt 10 vragen beantwoord in 4:56 minuten. Je hebt sneller gewerkt dan 82,1%…" at bounding box center [378, 350] width 394 height 82
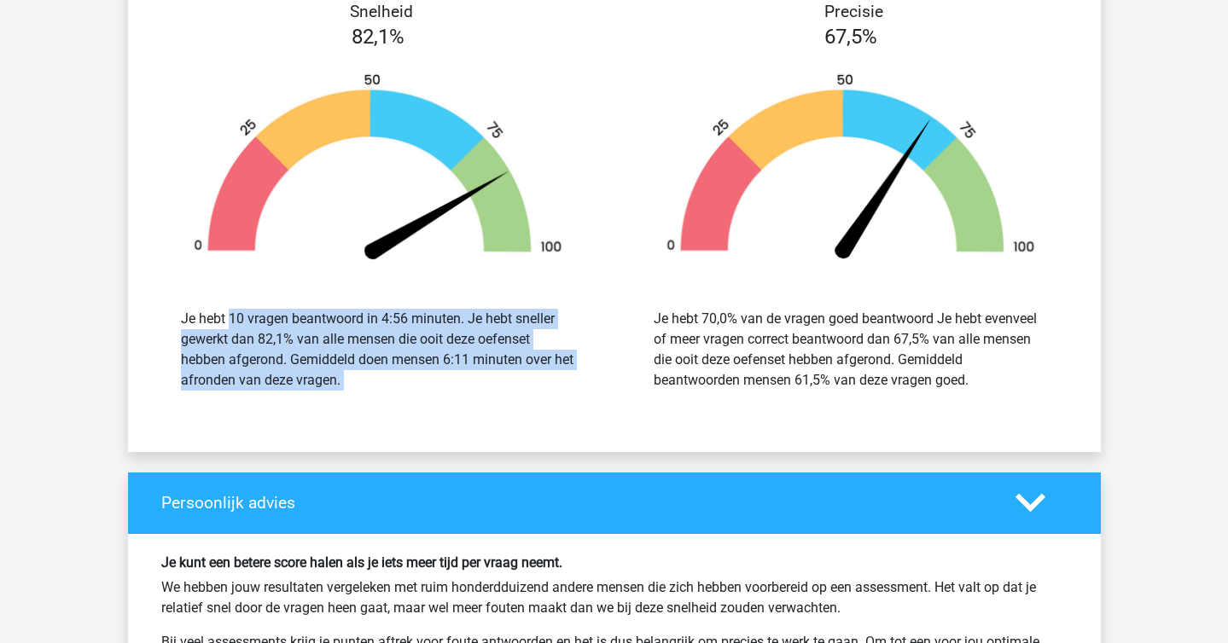
click at [358, 342] on div "Je hebt 10 vragen beantwoord in 4:56 minuten. Je hebt sneller gewerkt dan 82,1%…" at bounding box center [378, 350] width 394 height 82
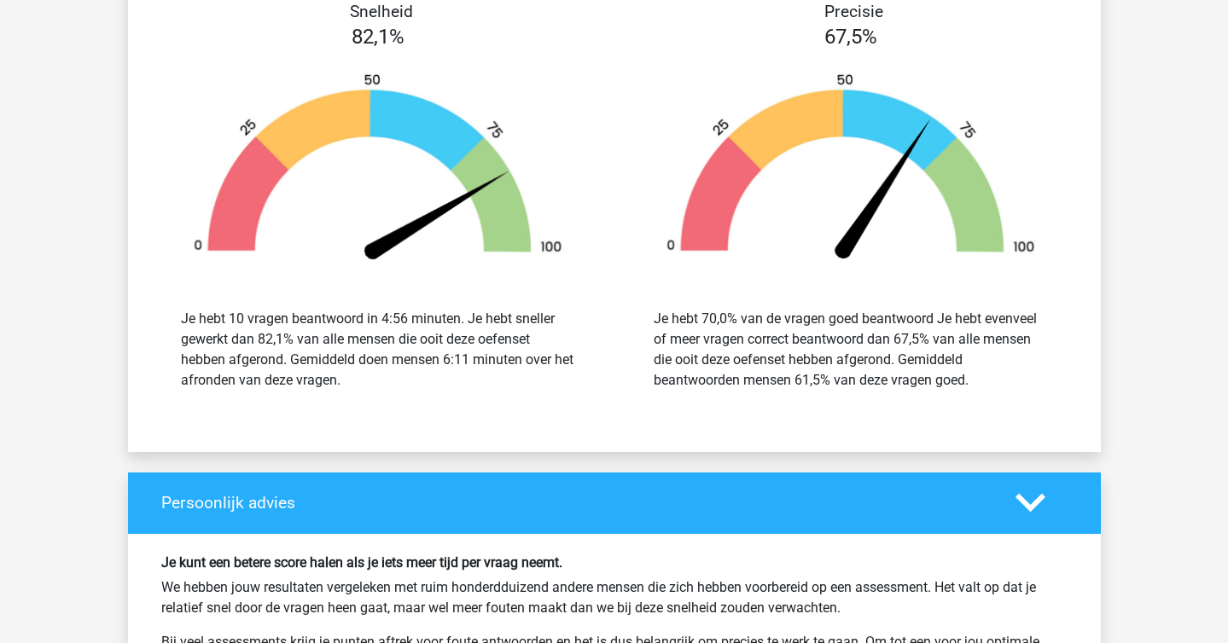
click at [358, 342] on div "Je hebt 10 vragen beantwoord in 4:56 minuten. Je hebt sneller gewerkt dan 82,1%…" at bounding box center [378, 350] width 394 height 82
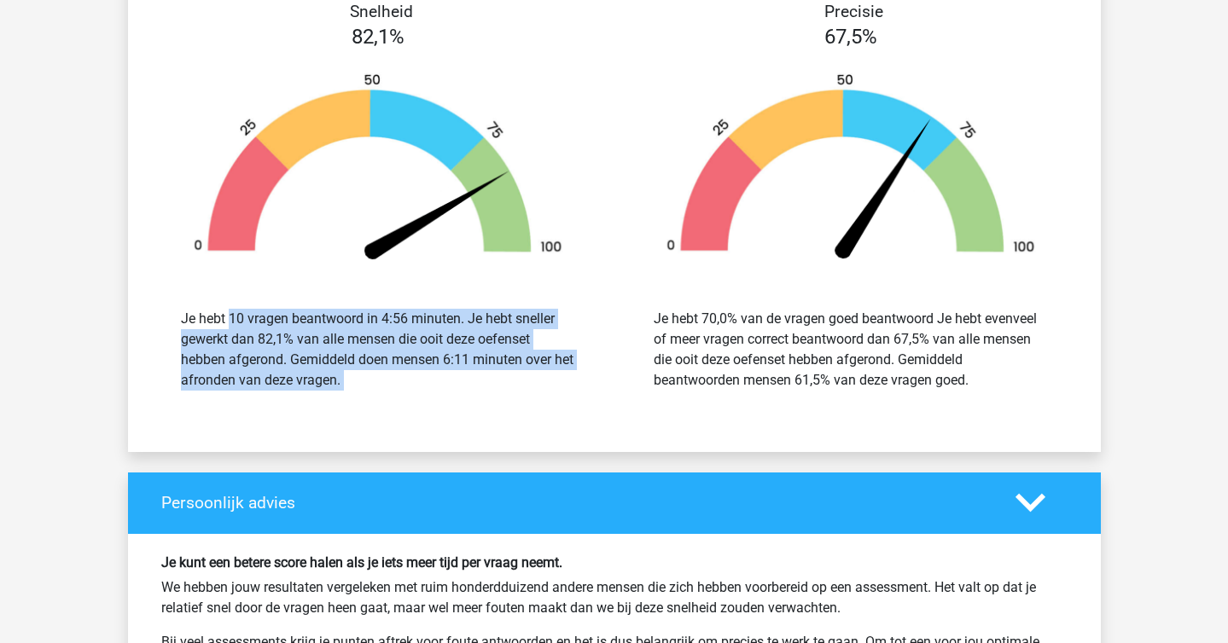
click at [358, 342] on div "Je hebt 10 vragen beantwoord in 4:56 minuten. Je hebt sneller gewerkt dan 82,1%…" at bounding box center [378, 350] width 394 height 82
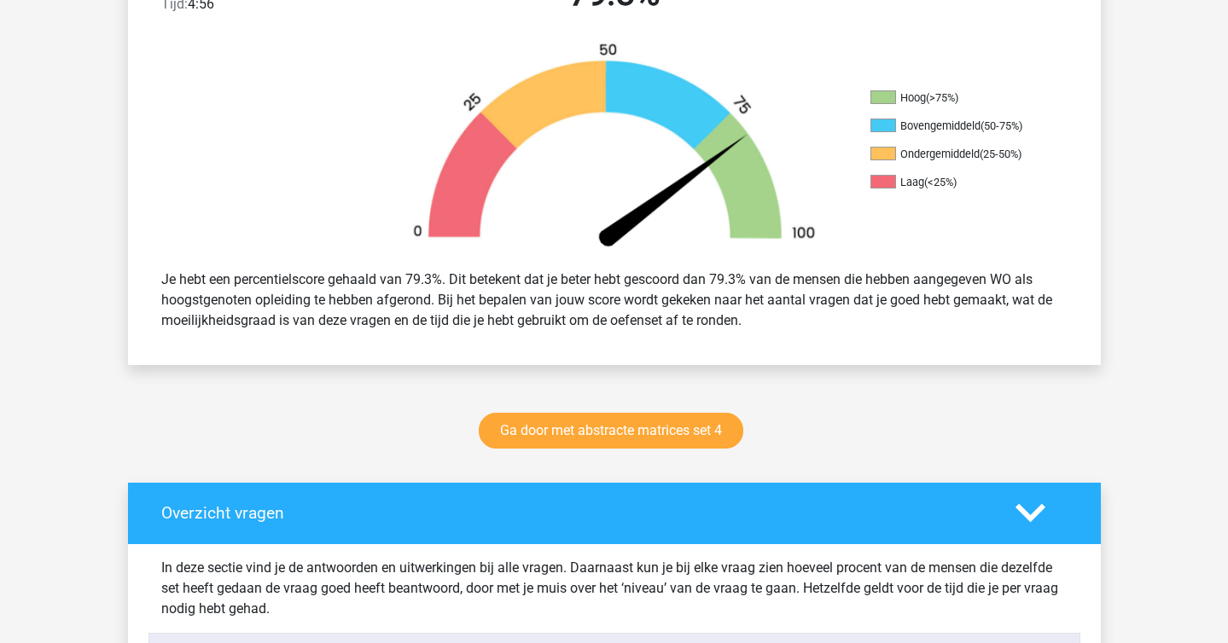
scroll to position [502, 0]
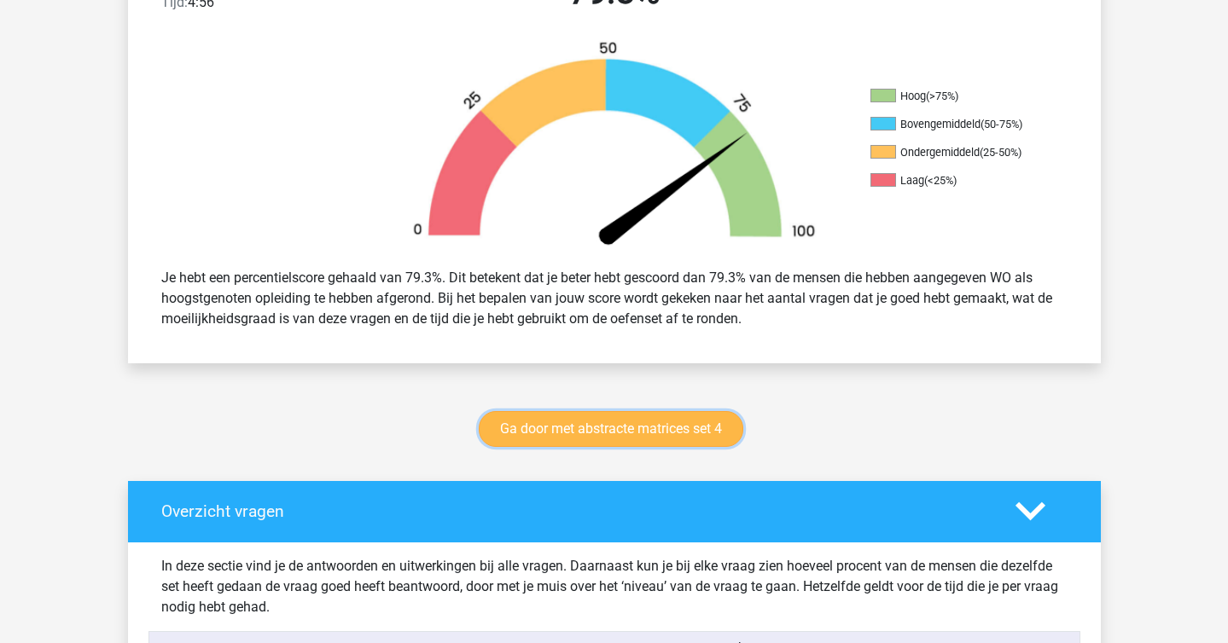
click at [546, 432] on link "Ga door met abstracte matrices set 4" at bounding box center [611, 429] width 264 height 36
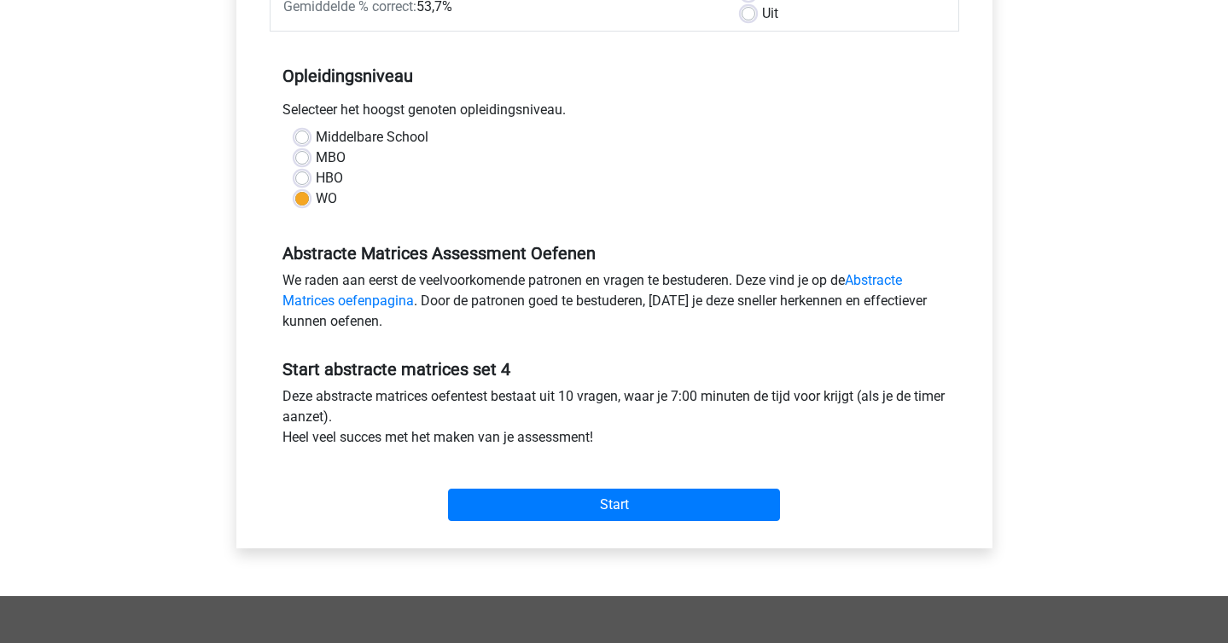
scroll to position [303, 0]
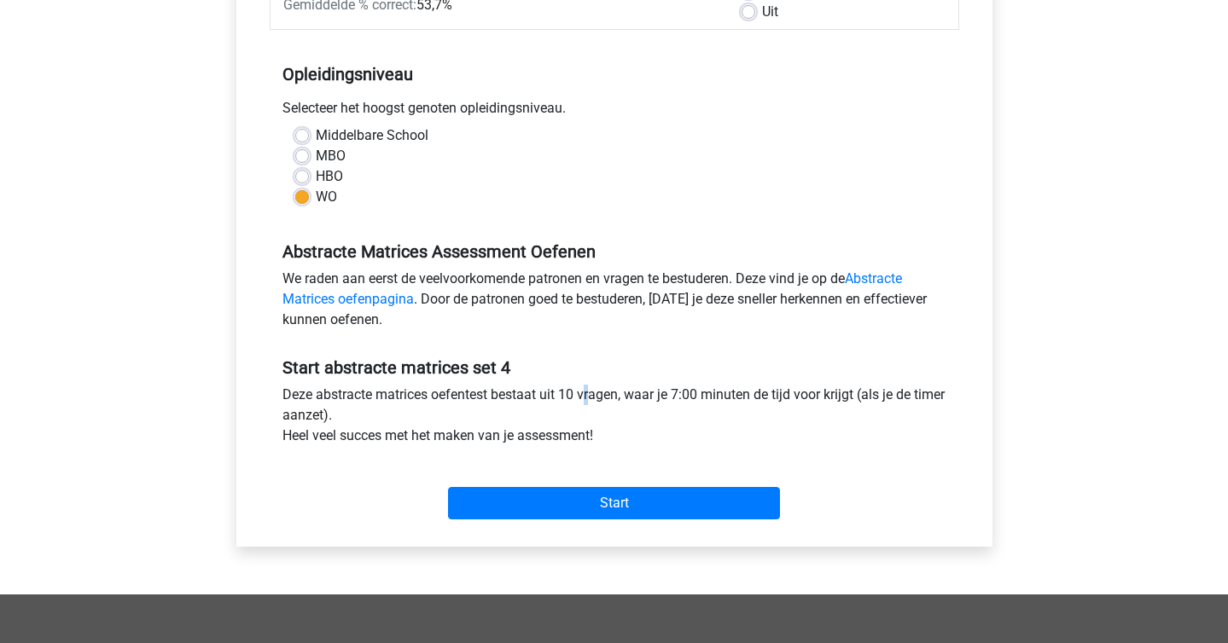
click at [578, 392] on div "Deze abstracte matrices oefentest bestaat uit 10 vragen, waar je 7:00 minuten d…" at bounding box center [614, 419] width 689 height 68
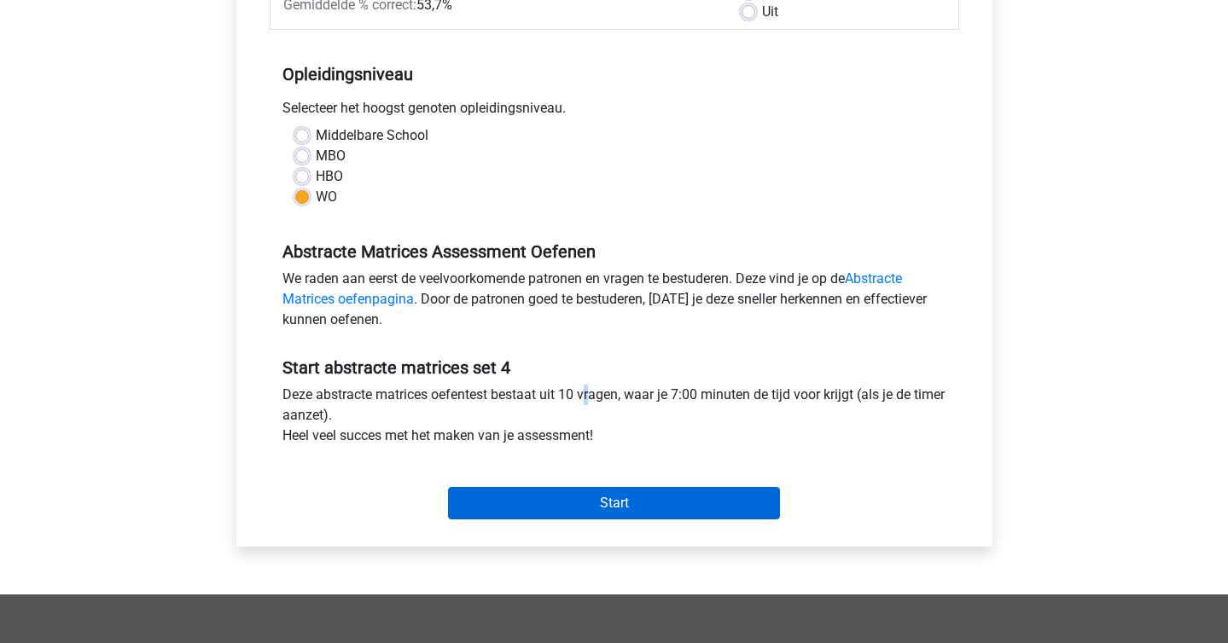
copy div
click at [613, 500] on input "Start" at bounding box center [614, 503] width 332 height 32
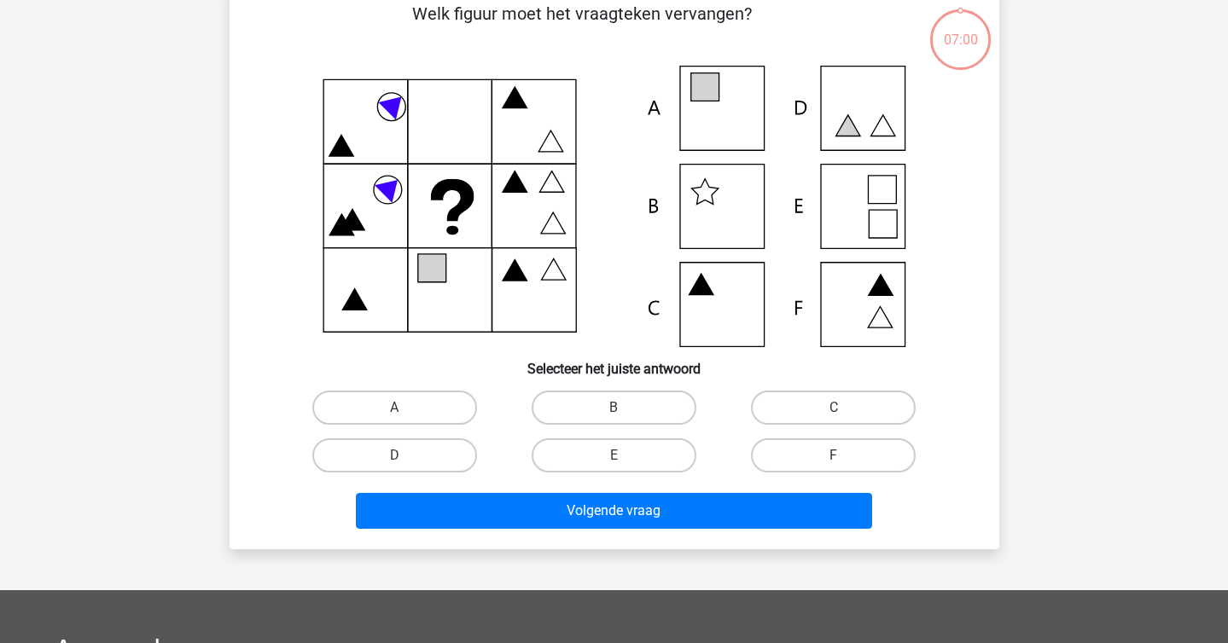
scroll to position [92, 0]
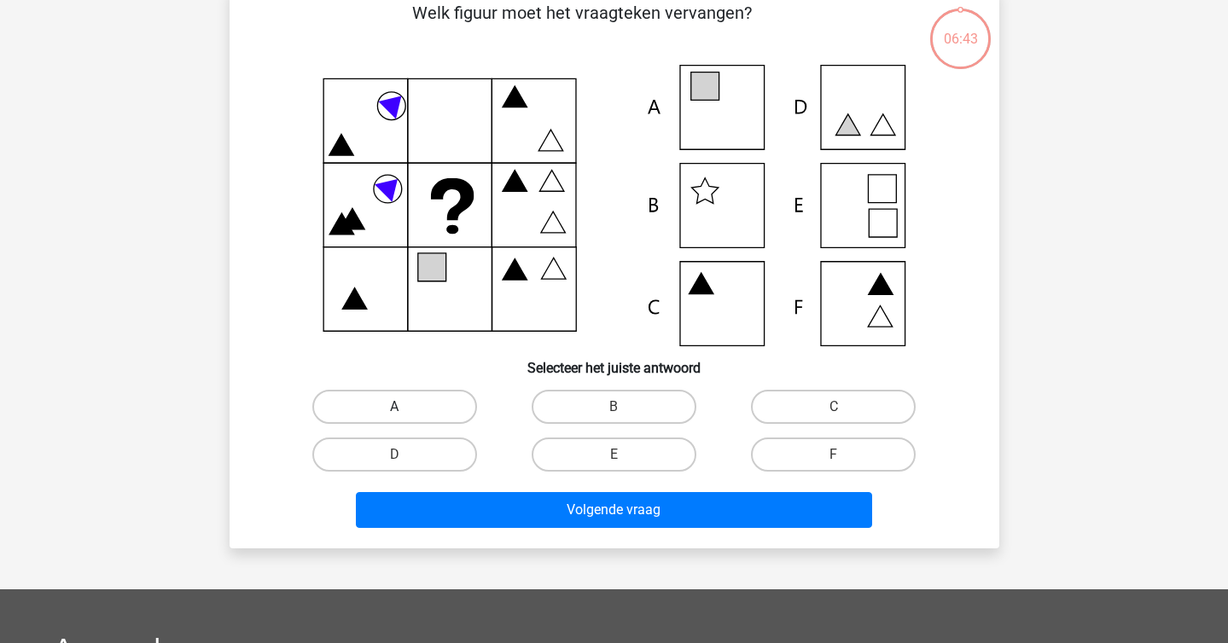
click at [431, 393] on label "A" at bounding box center [394, 407] width 165 height 34
click at [405, 407] on input "A" at bounding box center [399, 412] width 11 height 11
radio input "true"
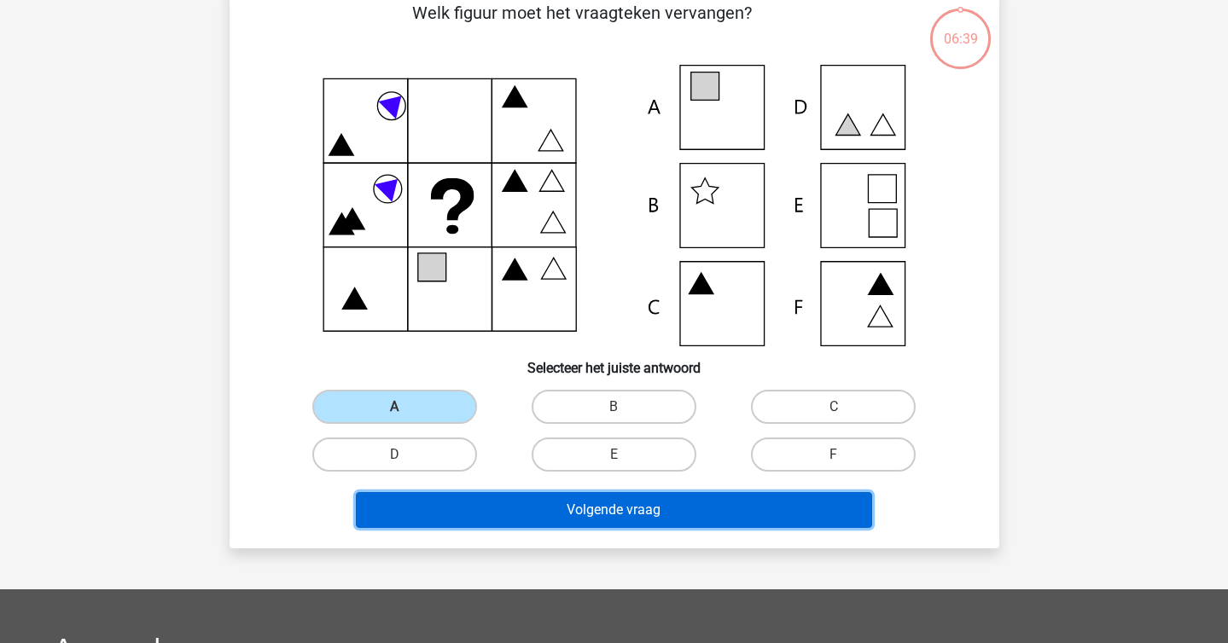
click at [499, 503] on button "Volgende vraag" at bounding box center [614, 510] width 516 height 36
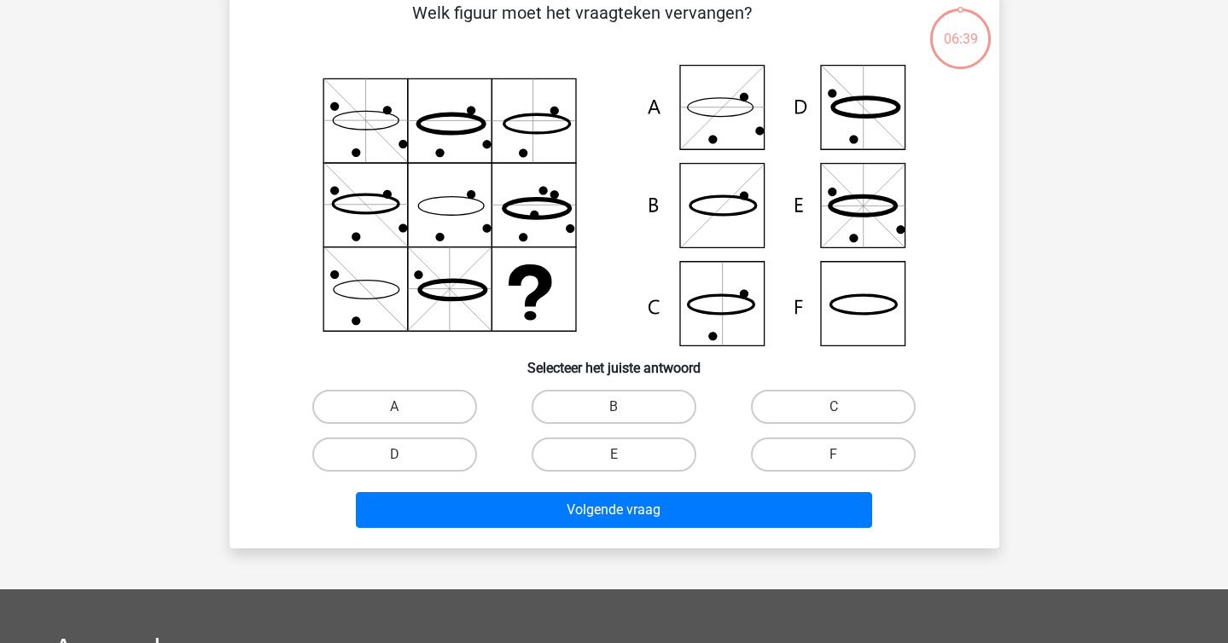
scroll to position [78, 0]
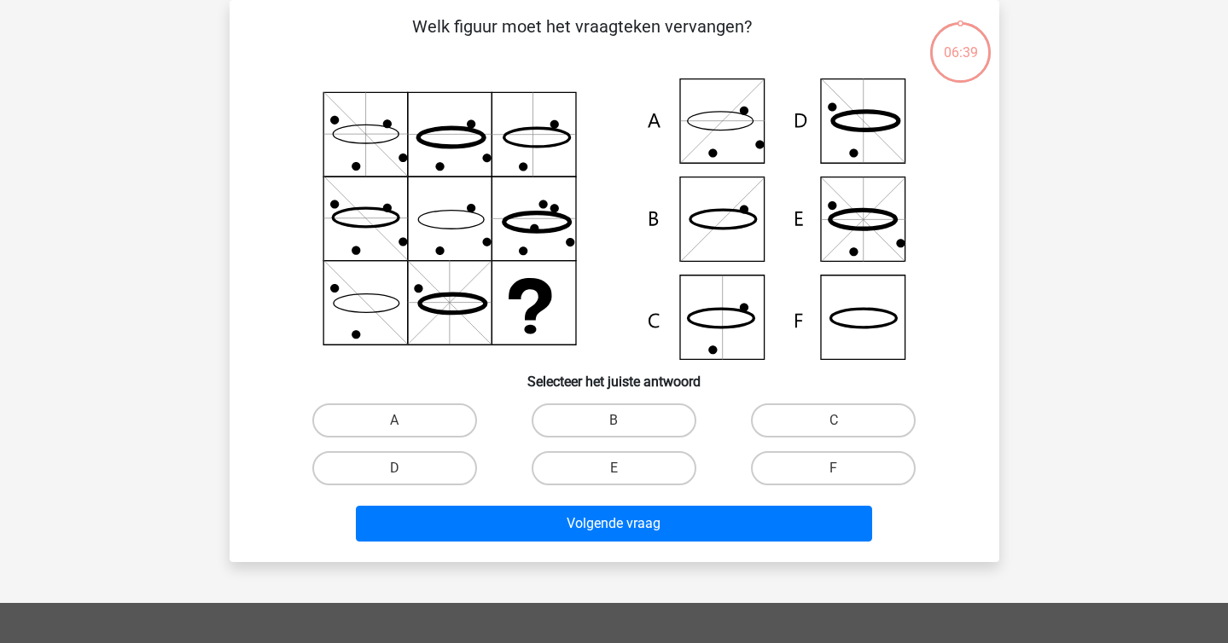
click at [178, 204] on div "sterre sterreklazes@live.nl Nederlands English" at bounding box center [614, 488] width 1228 height 1132
click at [841, 469] on input "F" at bounding box center [838, 473] width 11 height 11
radio input "true"
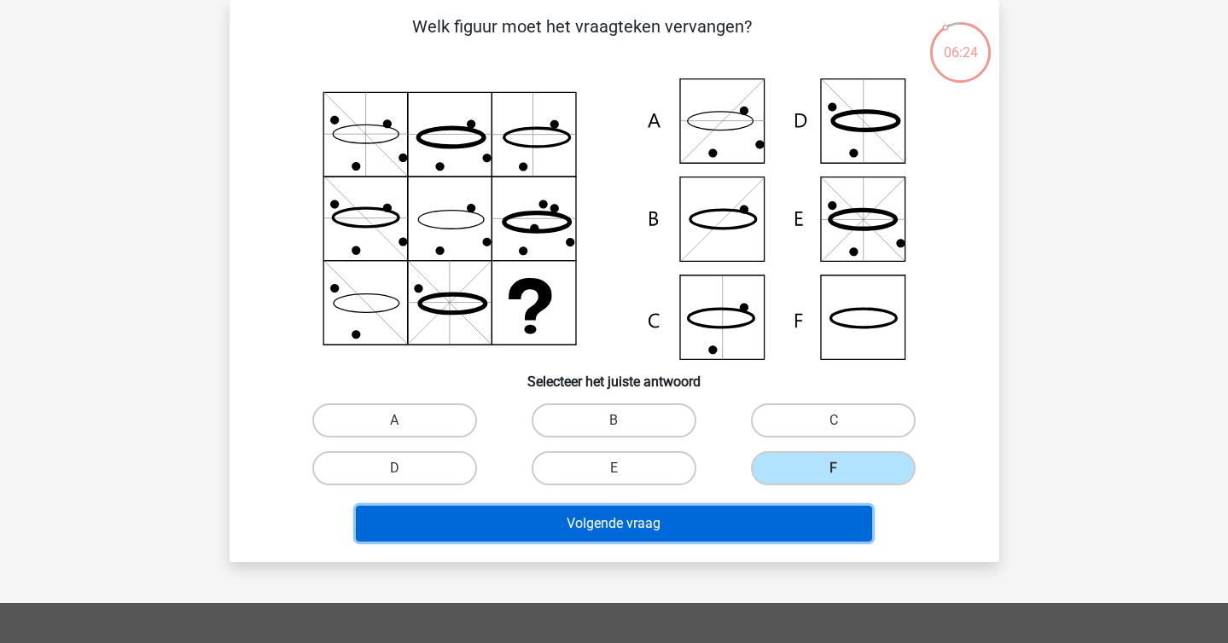
click at [775, 530] on button "Volgende vraag" at bounding box center [614, 524] width 516 height 36
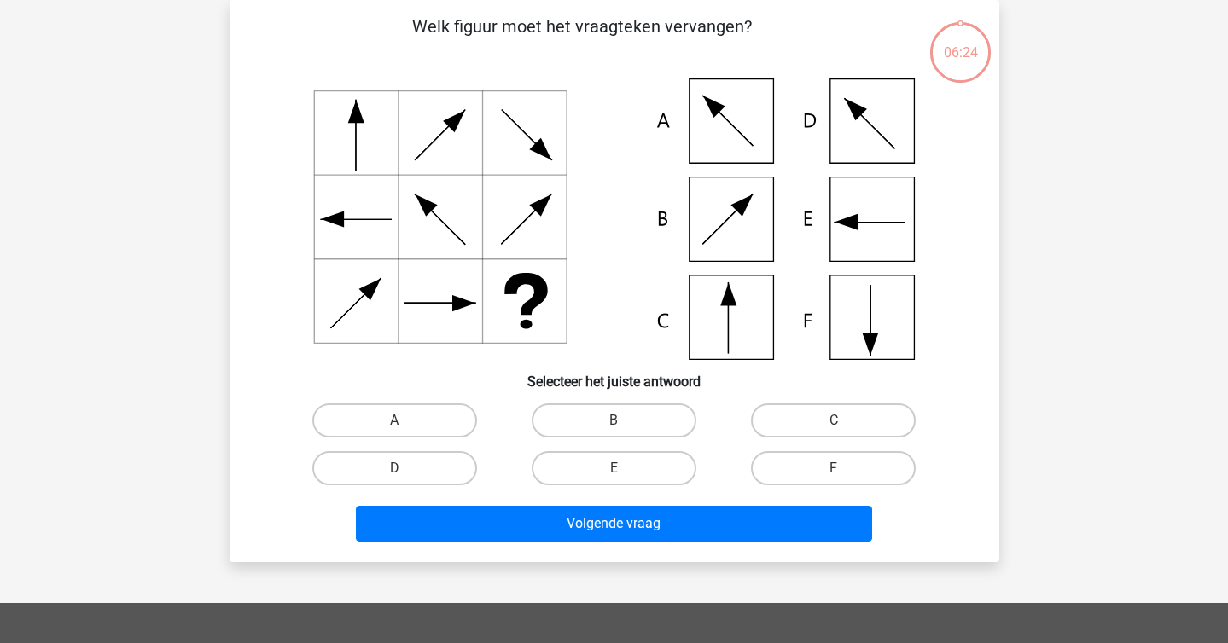
click at [232, 267] on div "Welk figuur moet het vraagteken vervangen?" at bounding box center [613, 281] width 769 height 562
click at [840, 478] on input "F" at bounding box center [838, 473] width 11 height 11
radio input "true"
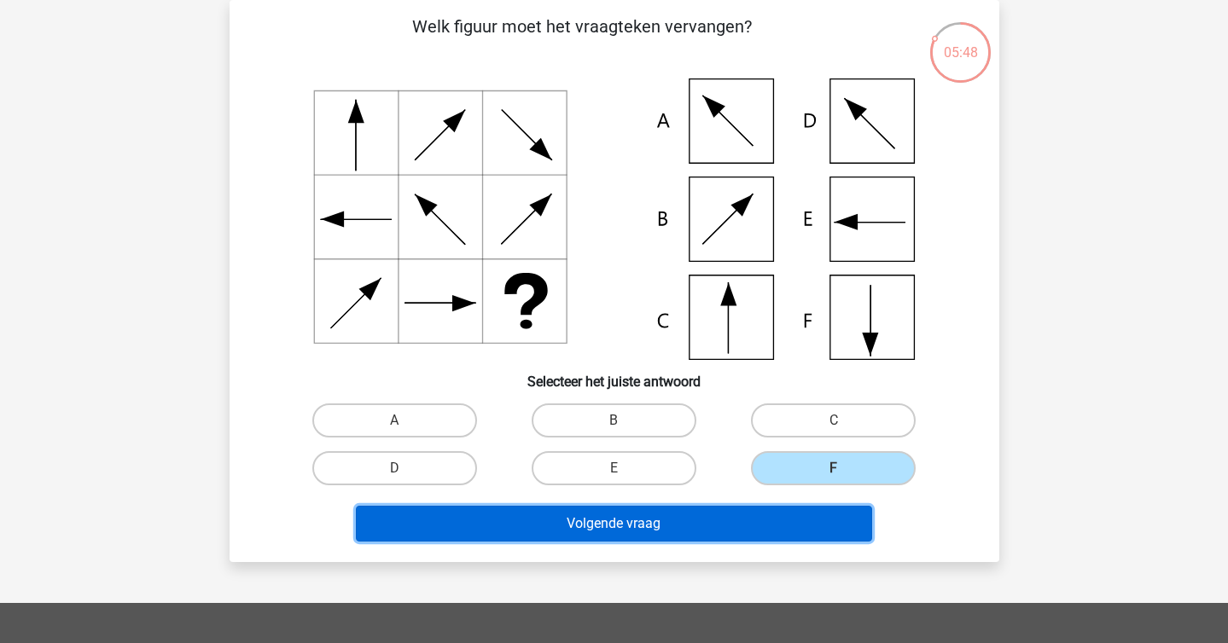
click at [790, 537] on button "Volgende vraag" at bounding box center [614, 524] width 516 height 36
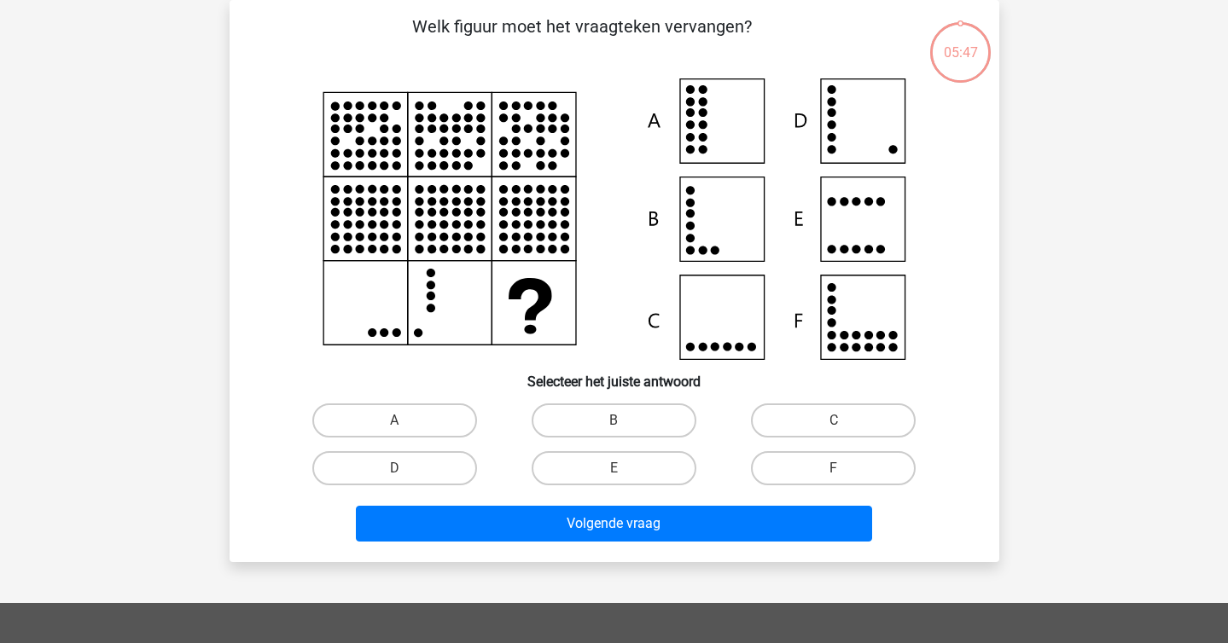
click at [171, 247] on div "sterre sterreklazes@live.nl Nederlands English" at bounding box center [614, 488] width 1228 height 1132
click at [361, 479] on label "D" at bounding box center [394, 468] width 165 height 34
click at [394, 479] on input "D" at bounding box center [399, 473] width 11 height 11
radio input "true"
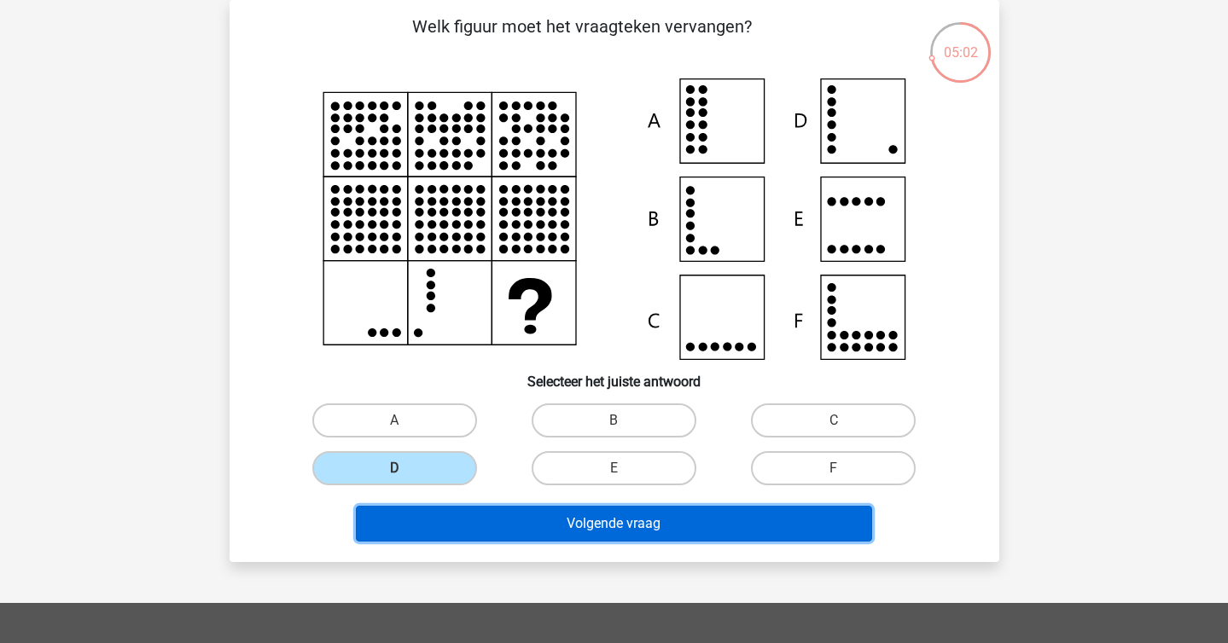
click at [518, 525] on button "Volgende vraag" at bounding box center [614, 524] width 516 height 36
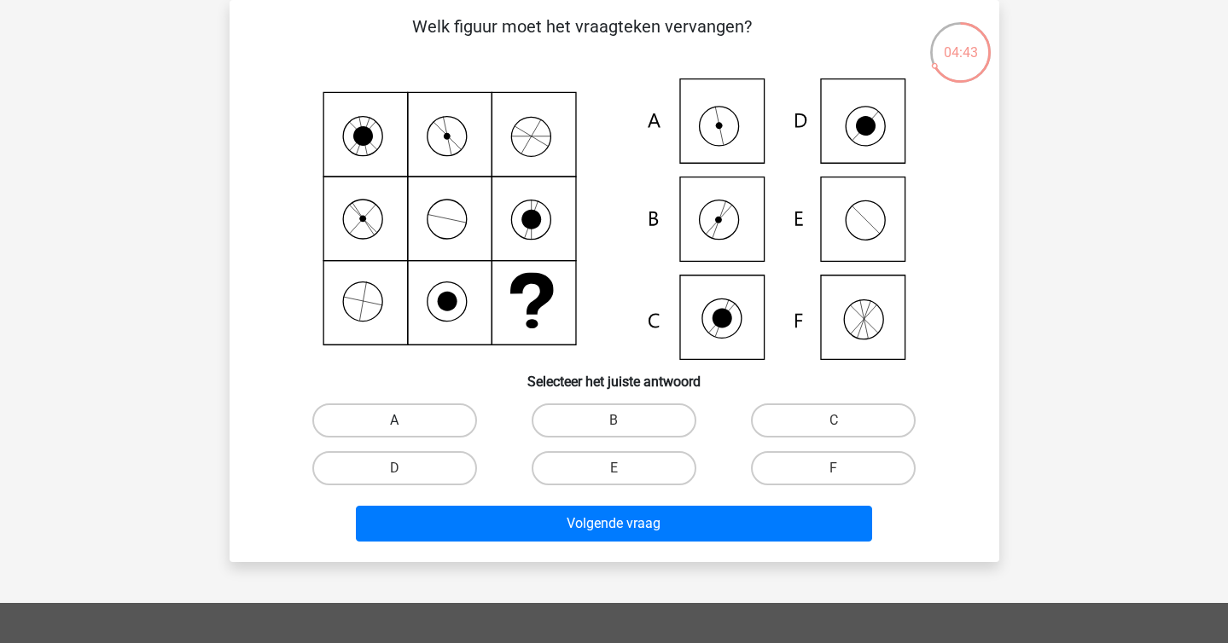
click at [398, 405] on label "A" at bounding box center [394, 421] width 165 height 34
click at [398, 421] on input "A" at bounding box center [399, 426] width 11 height 11
radio input "true"
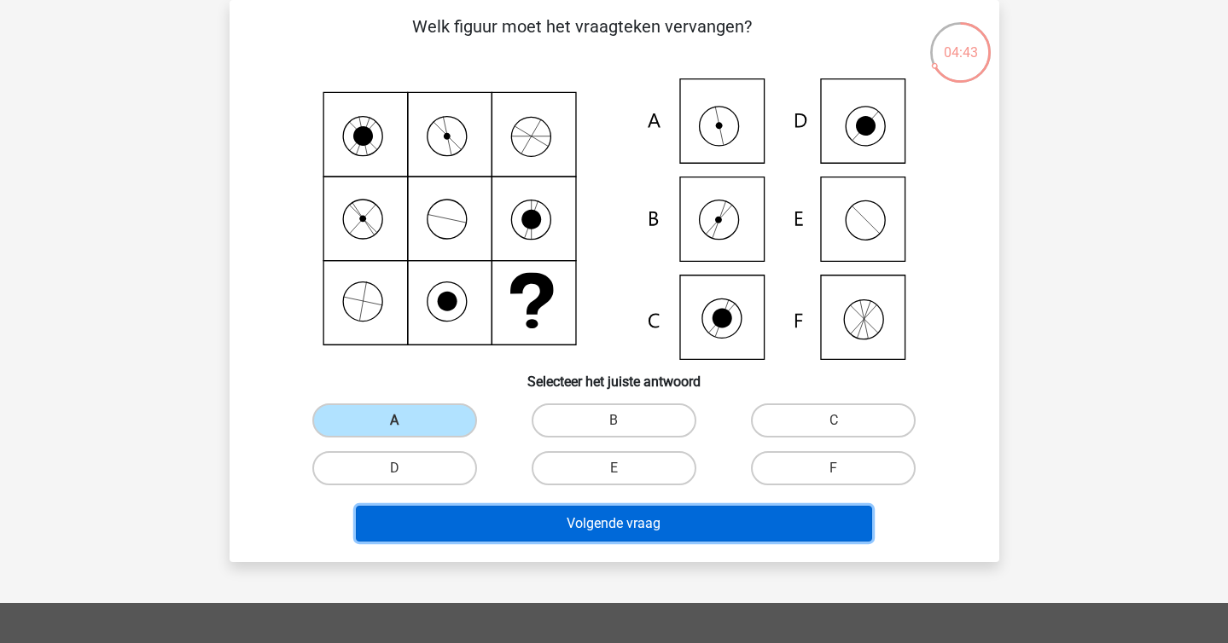
click at [456, 531] on button "Volgende vraag" at bounding box center [614, 524] width 516 height 36
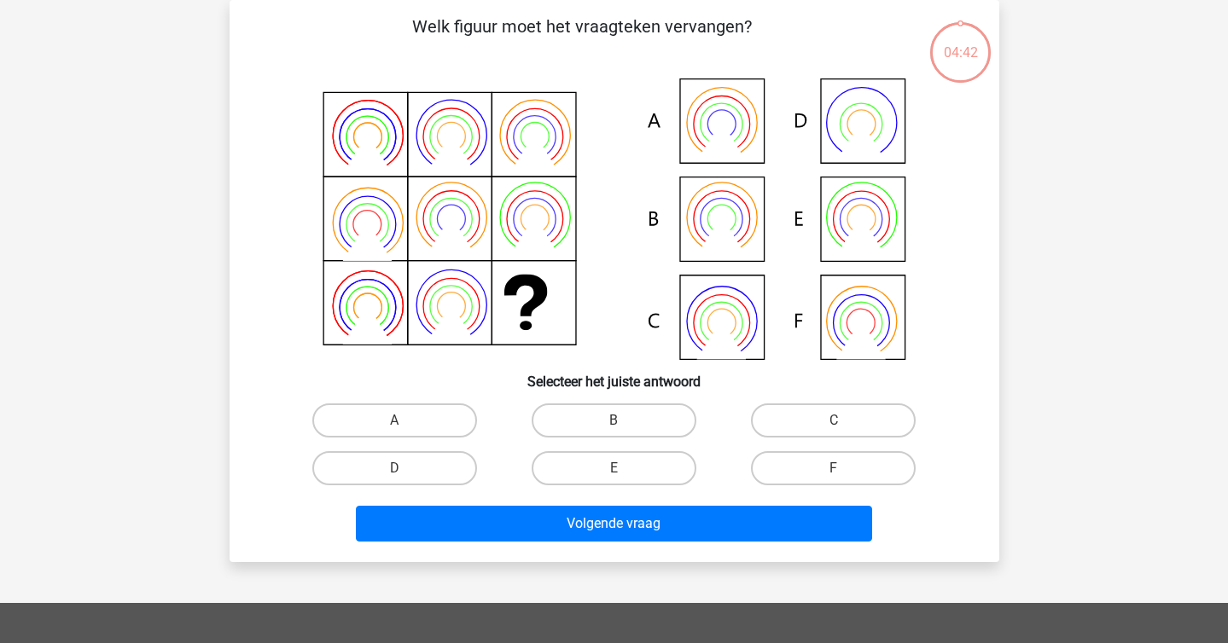
click at [176, 271] on div "sterre sterreklazes@live.nl Nederlands English" at bounding box center [614, 488] width 1228 height 1132
click at [608, 413] on label "B" at bounding box center [613, 421] width 165 height 34
click at [613, 421] on input "B" at bounding box center [618, 426] width 11 height 11
radio input "true"
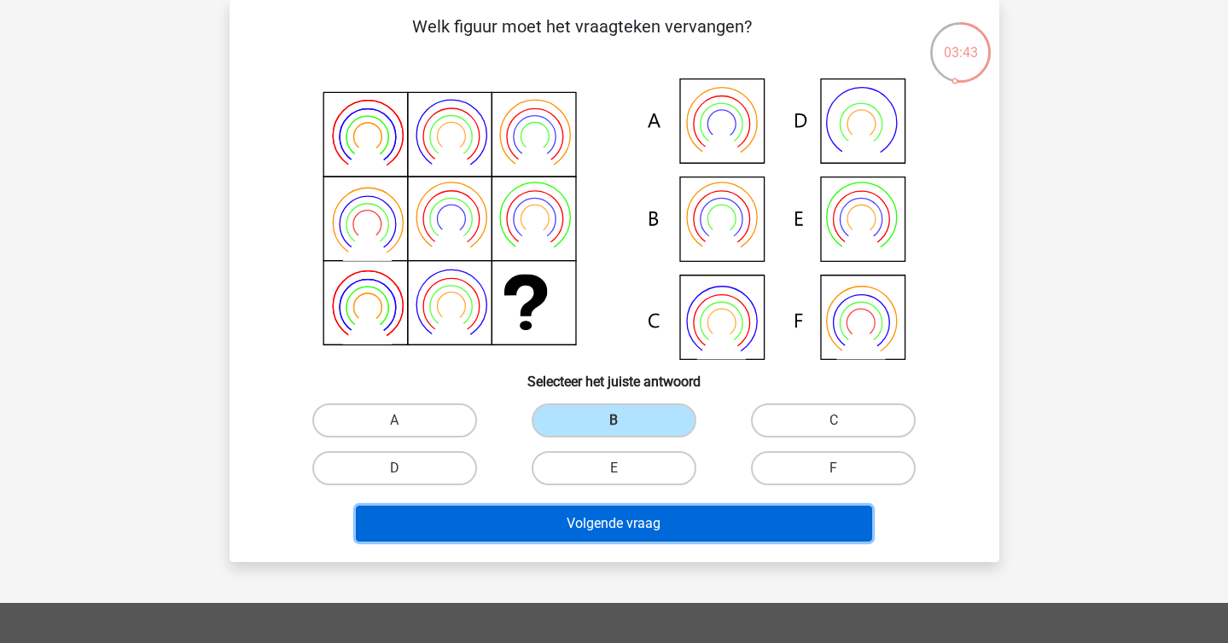
click at [615, 521] on button "Volgende vraag" at bounding box center [614, 524] width 516 height 36
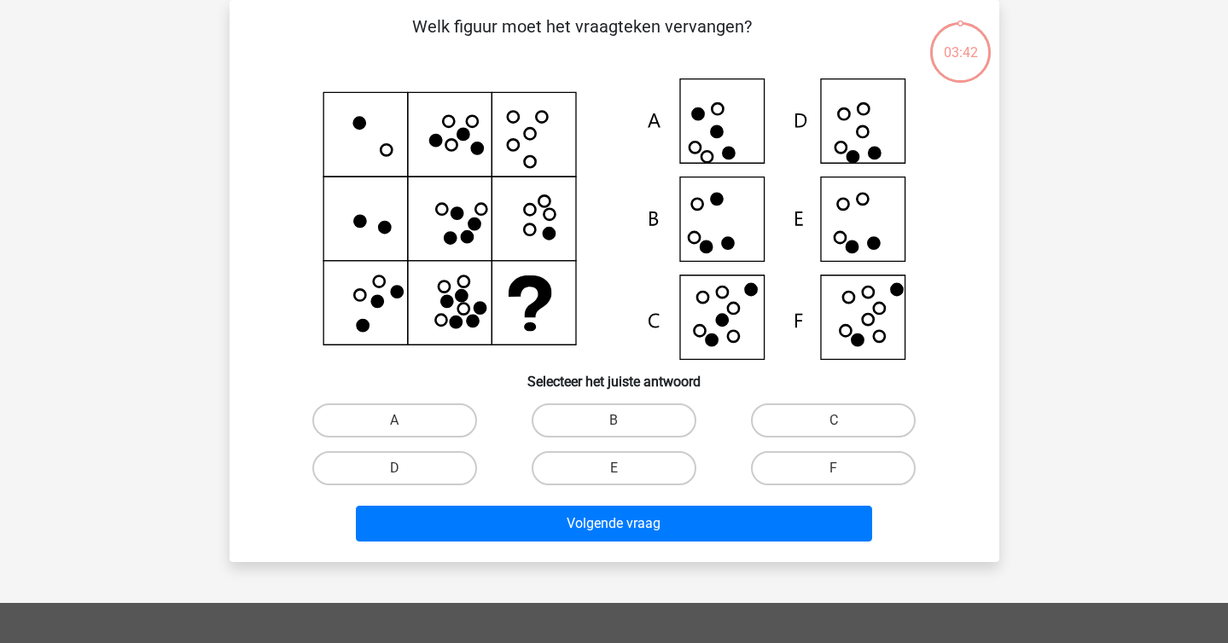
click at [172, 258] on div "sterre sterreklazes@live.nl Nederlands English" at bounding box center [614, 488] width 1228 height 1132
click at [475, 472] on label "D" at bounding box center [394, 468] width 165 height 34
click at [405, 472] on input "D" at bounding box center [399, 473] width 11 height 11
radio input "true"
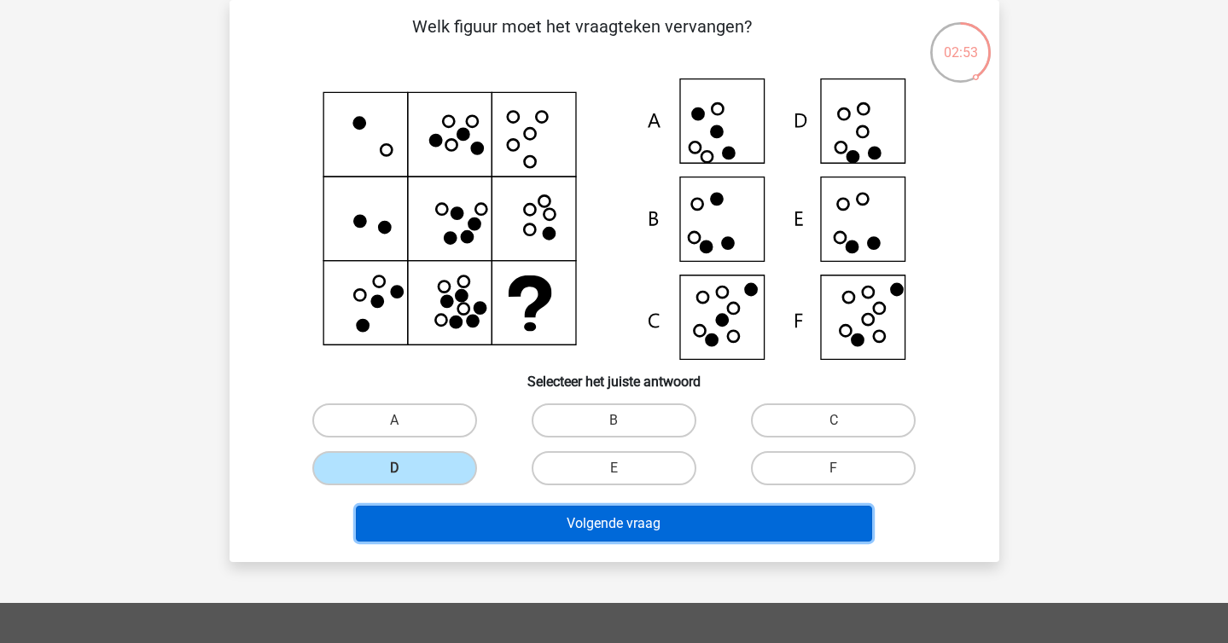
click at [549, 529] on button "Volgende vraag" at bounding box center [614, 524] width 516 height 36
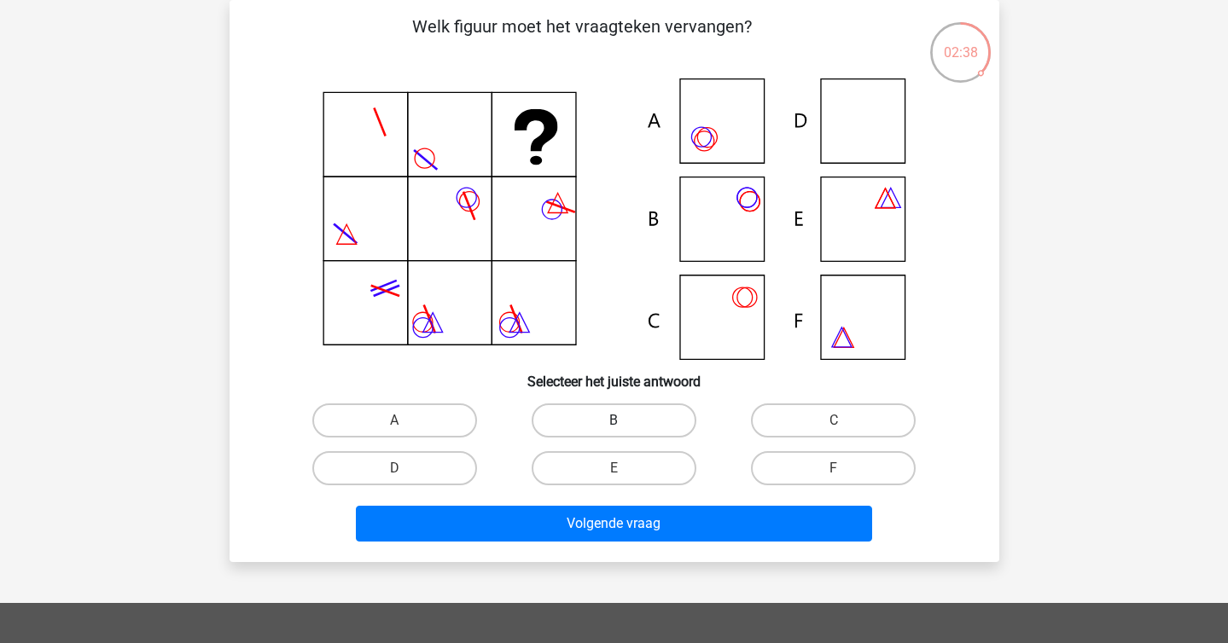
click at [626, 430] on label "B" at bounding box center [613, 421] width 165 height 34
click at [624, 430] on input "B" at bounding box center [618, 426] width 11 height 11
radio input "true"
click at [719, 376] on h6 "Selecteer het juiste antwoord" at bounding box center [614, 375] width 715 height 30
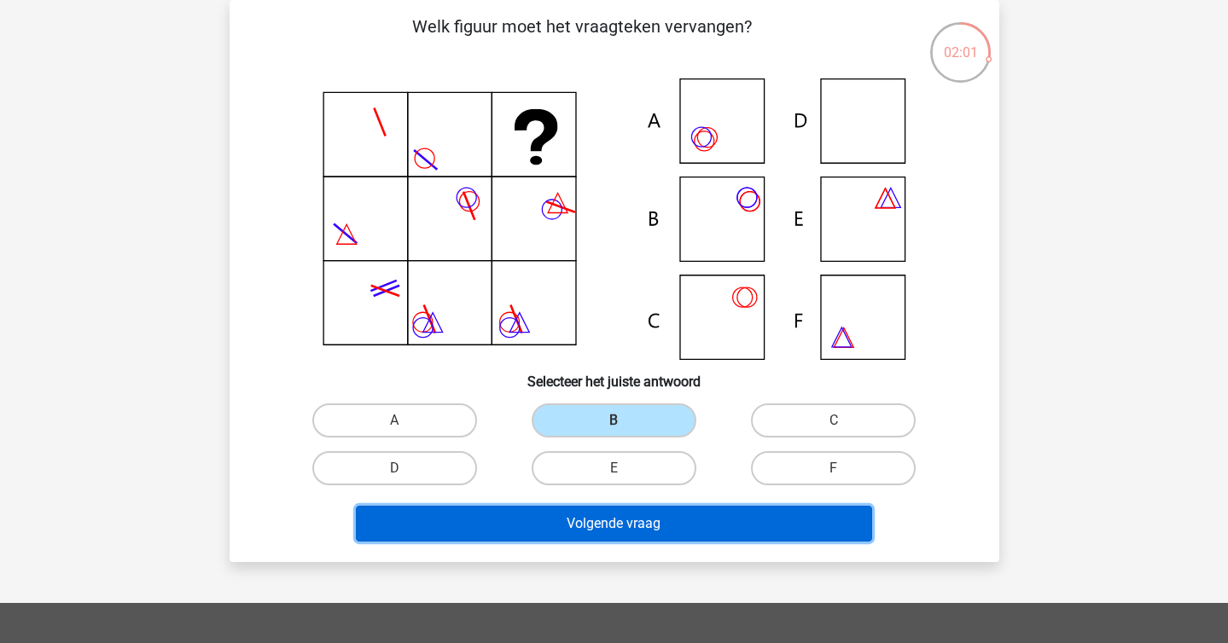
click at [676, 525] on button "Volgende vraag" at bounding box center [614, 524] width 516 height 36
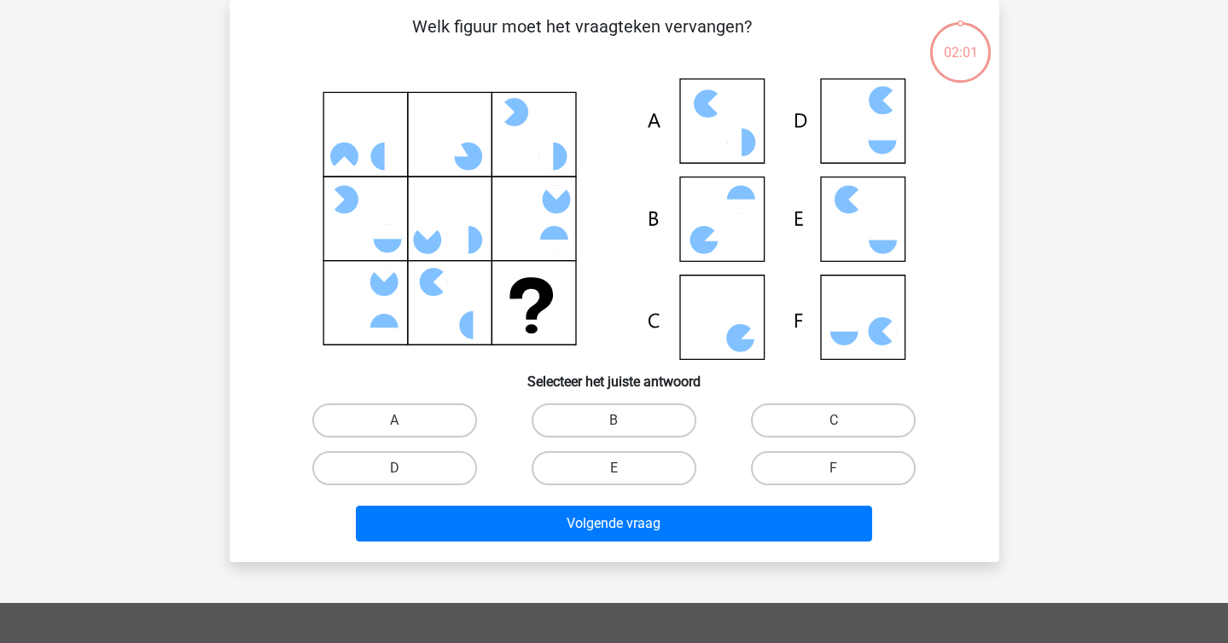
click at [189, 223] on div "sterre sterreklazes@live.nl Nederlands English" at bounding box center [614, 488] width 1228 height 1132
click at [758, 349] on icon at bounding box center [614, 219] width 688 height 282
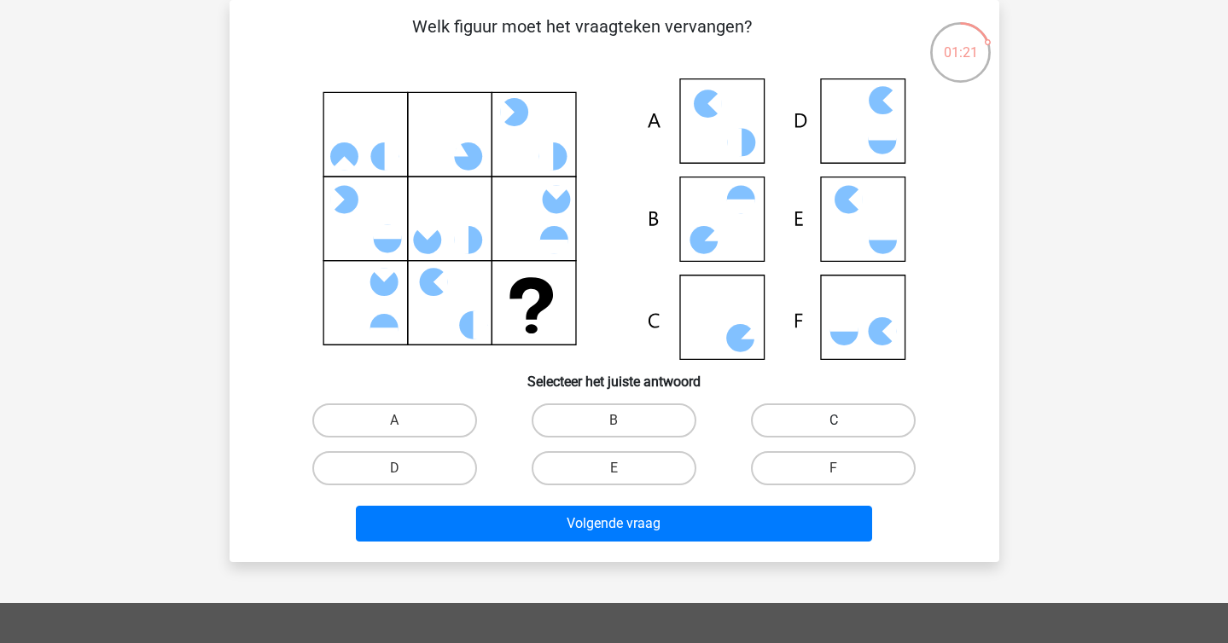
click at [816, 415] on label "C" at bounding box center [833, 421] width 165 height 34
click at [833, 421] on input "C" at bounding box center [838, 426] width 11 height 11
radio input "true"
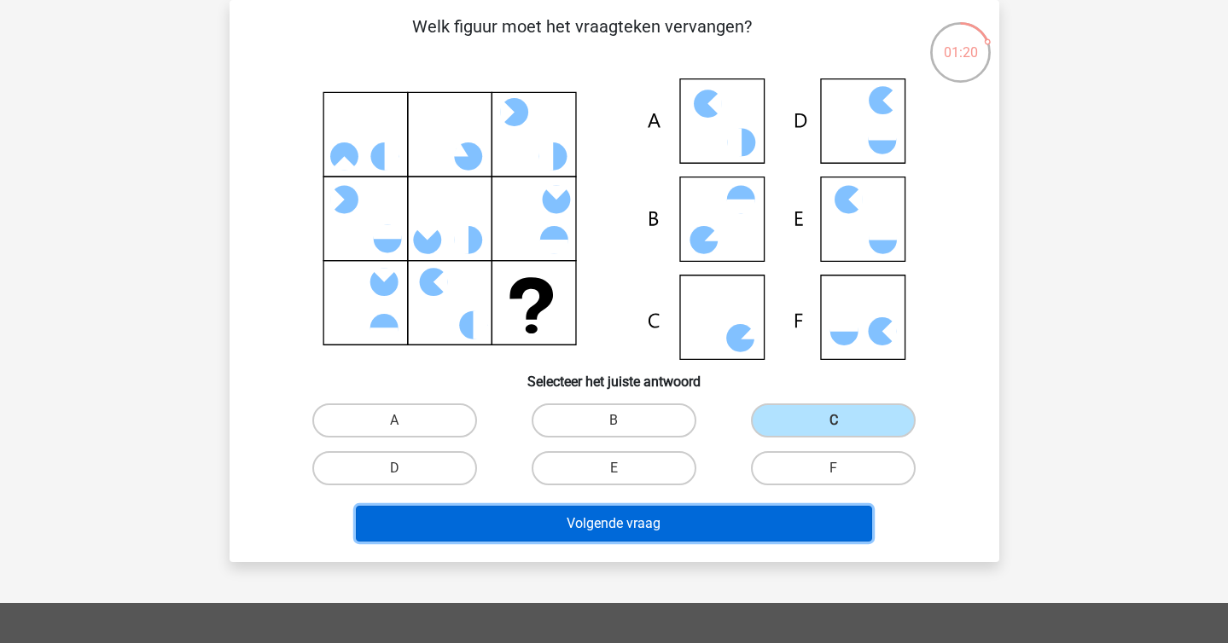
click at [795, 507] on button "Volgende vraag" at bounding box center [614, 524] width 516 height 36
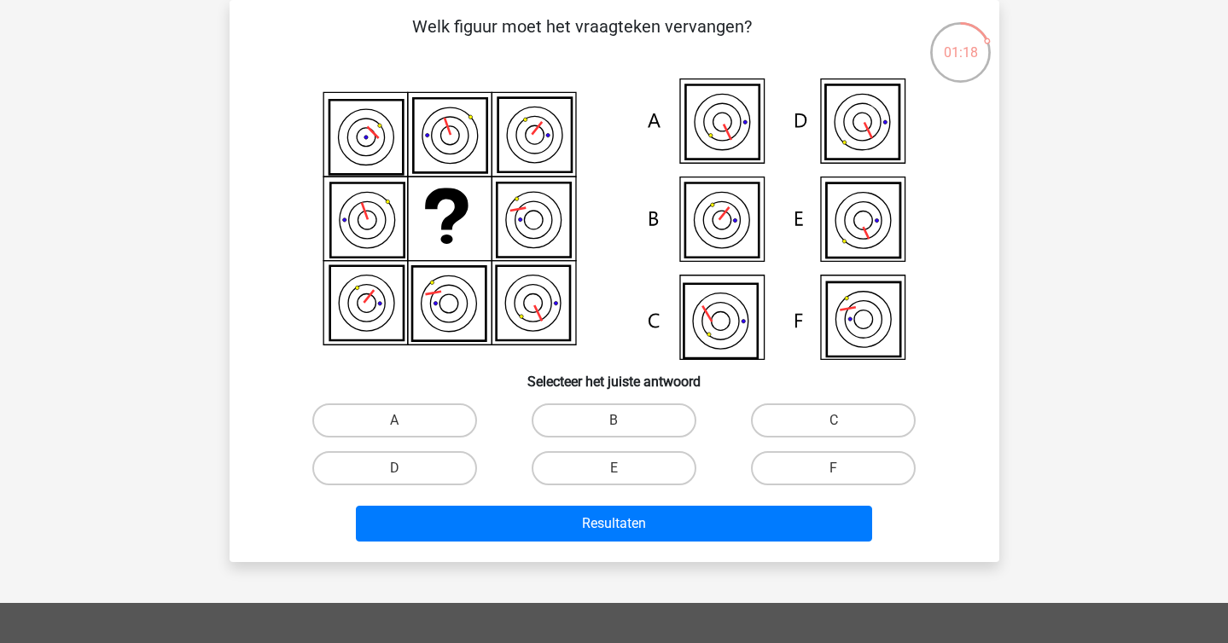
click at [247, 97] on div "Welk figuur moet het vraagteken vervangen?" at bounding box center [614, 281] width 756 height 535
click at [877, 467] on label "F" at bounding box center [833, 468] width 165 height 34
click at [845, 468] on input "F" at bounding box center [838, 473] width 11 height 11
radio input "true"
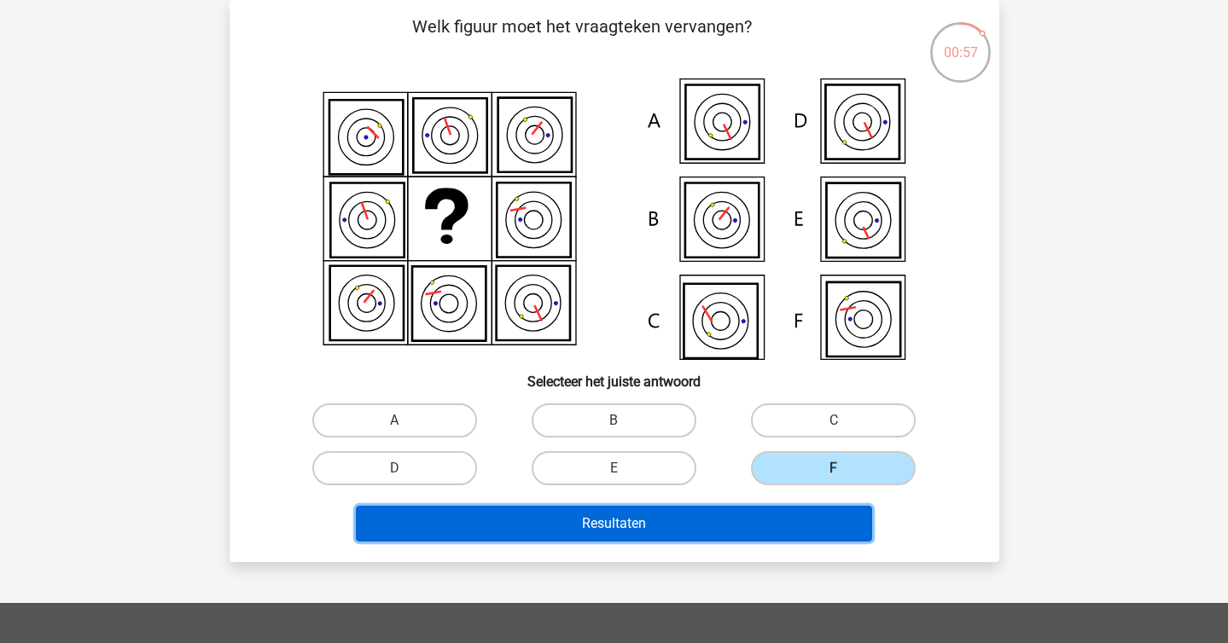
click at [762, 512] on button "Resultaten" at bounding box center [614, 524] width 516 height 36
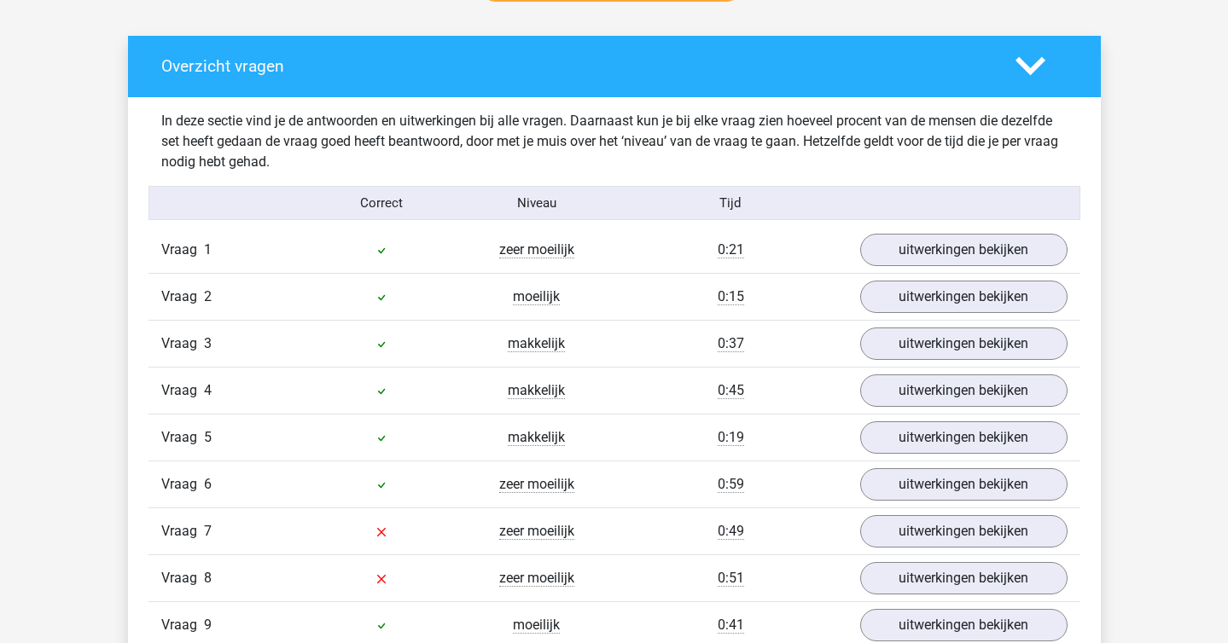
scroll to position [1143, 0]
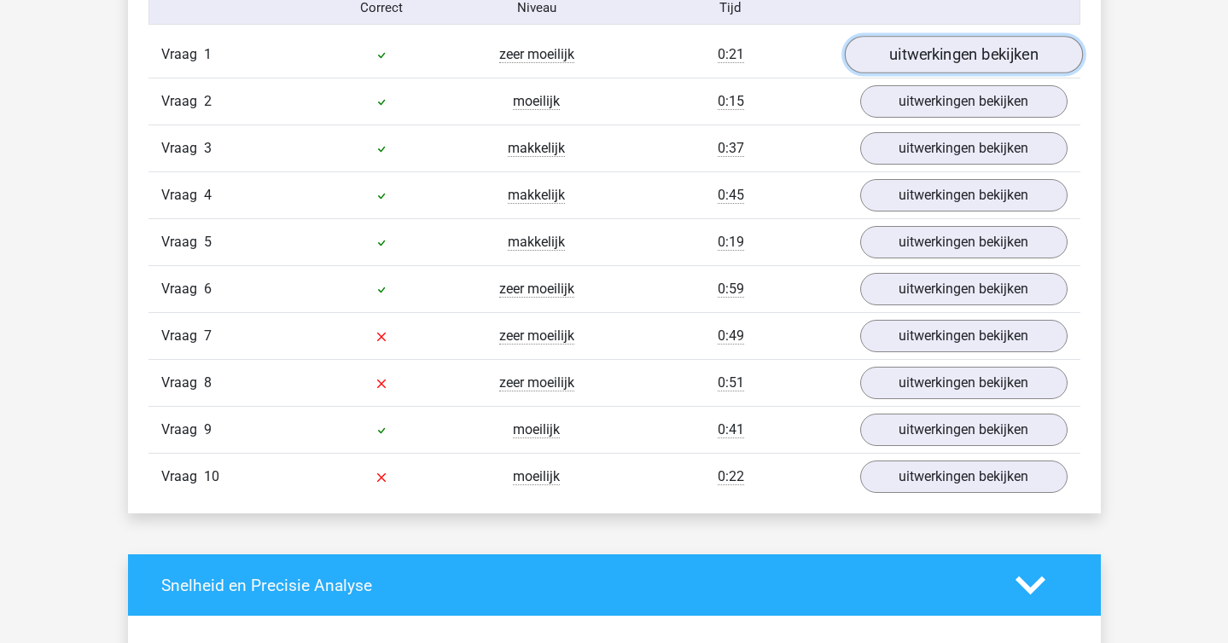
click at [914, 42] on link "uitwerkingen bekijken" at bounding box center [963, 55] width 238 height 38
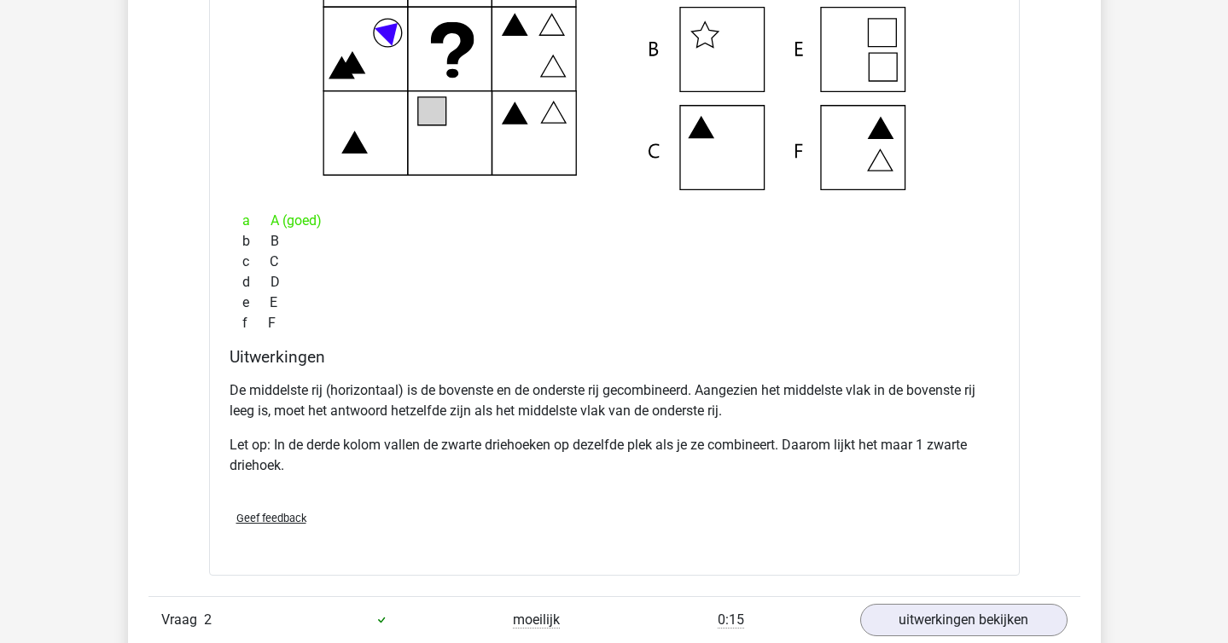
scroll to position [1369, 0]
click at [328, 389] on p "De middelste rij (horizontaal) is de bovenste en de onderste rij gecombineerd. …" at bounding box center [613, 399] width 769 height 41
click at [322, 392] on p "De middelste rij (horizontaal) is de bovenste en de onderste rij gecombineerd. …" at bounding box center [613, 399] width 769 height 41
copy p
click at [388, 351] on h4 "Uitwerkingen" at bounding box center [613, 355] width 769 height 20
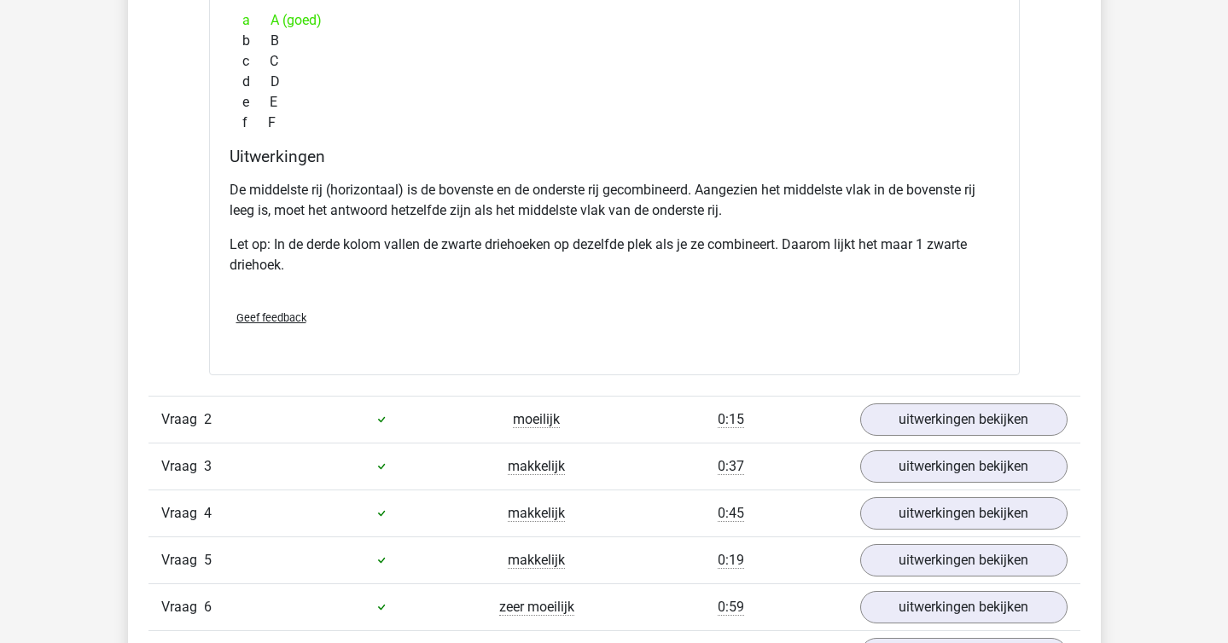
scroll to position [1591, 0]
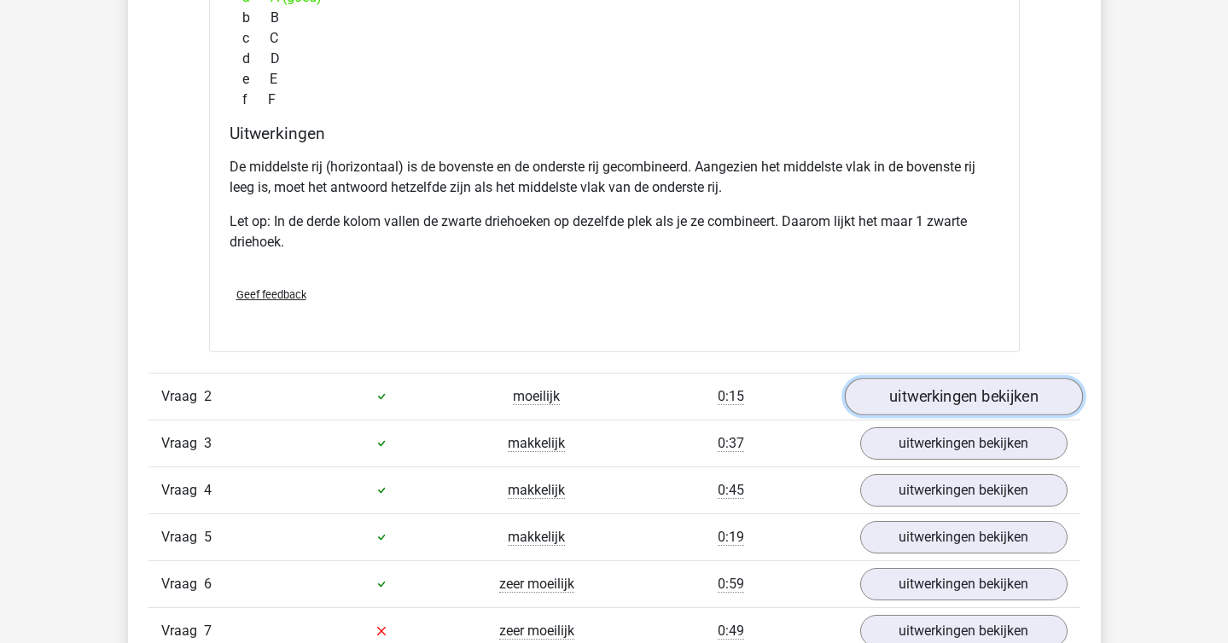
click at [945, 409] on link "uitwerkingen bekijken" at bounding box center [963, 397] width 238 height 38
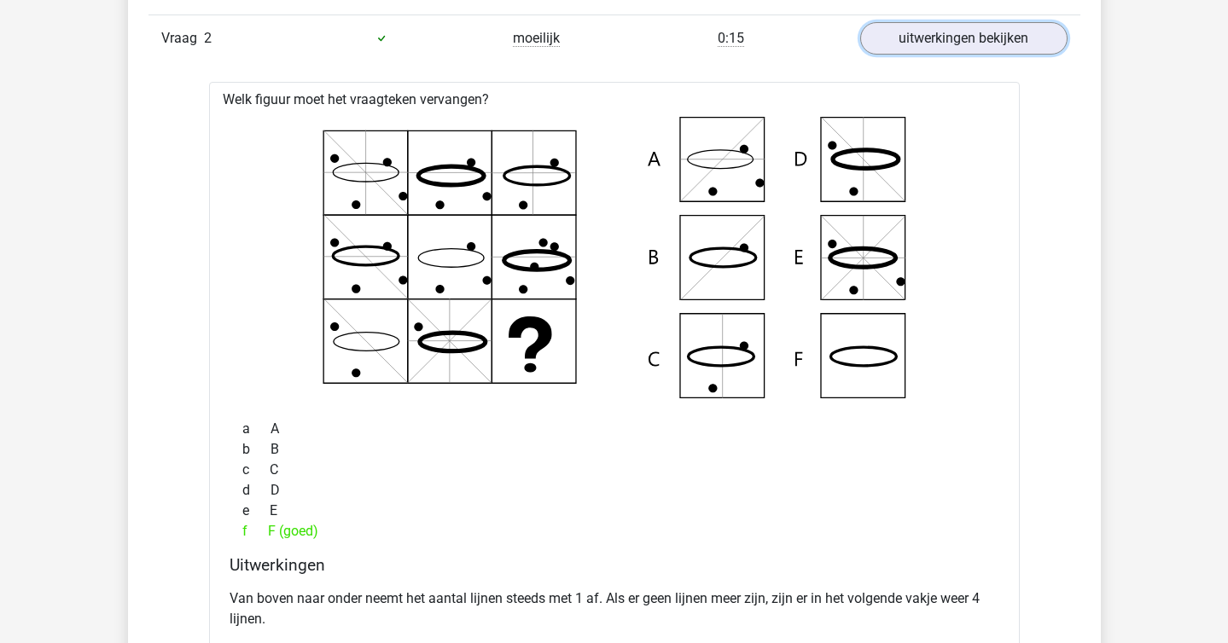
scroll to position [1952, 0]
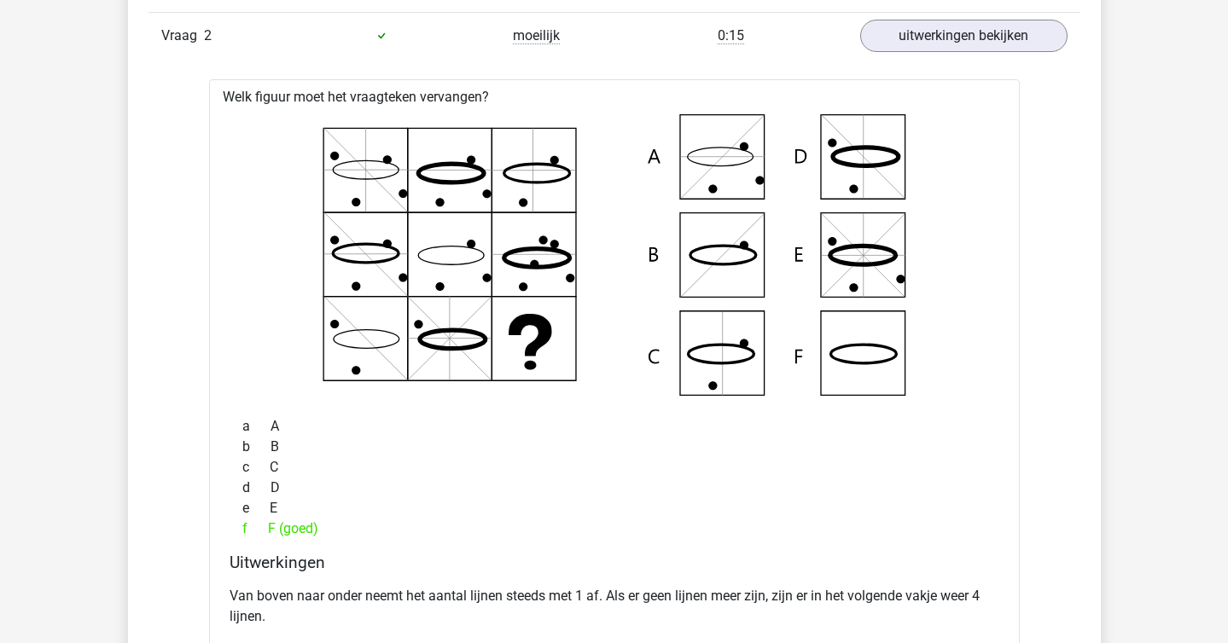
click at [786, 493] on div "d D" at bounding box center [613, 488] width 769 height 20
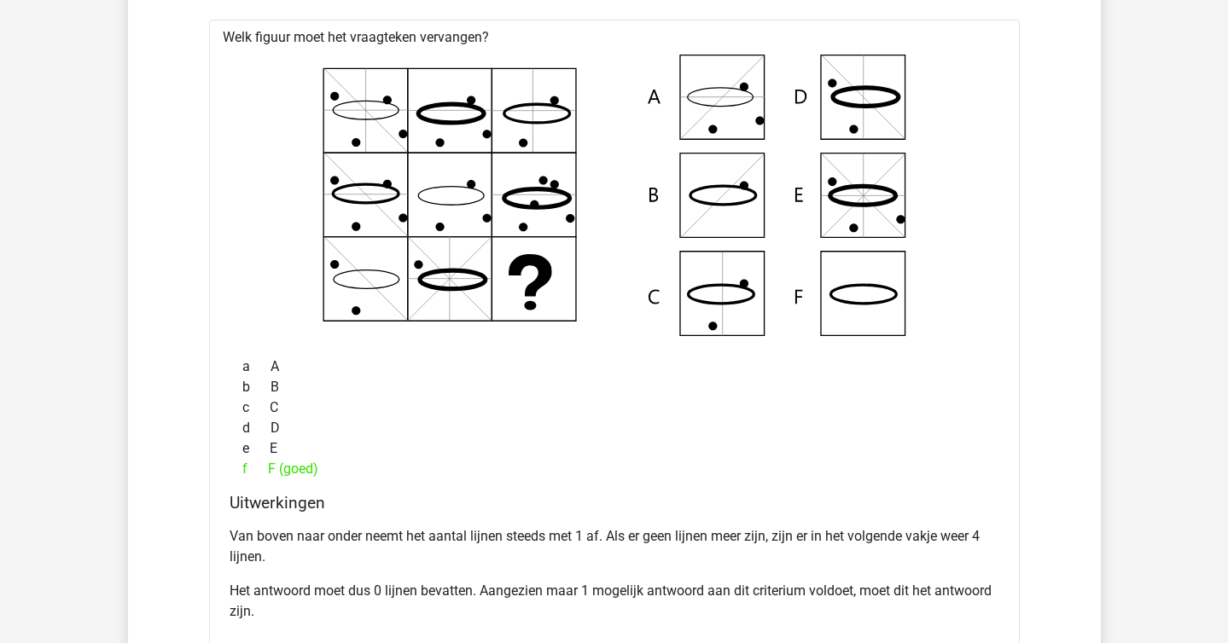
scroll to position [2014, 0]
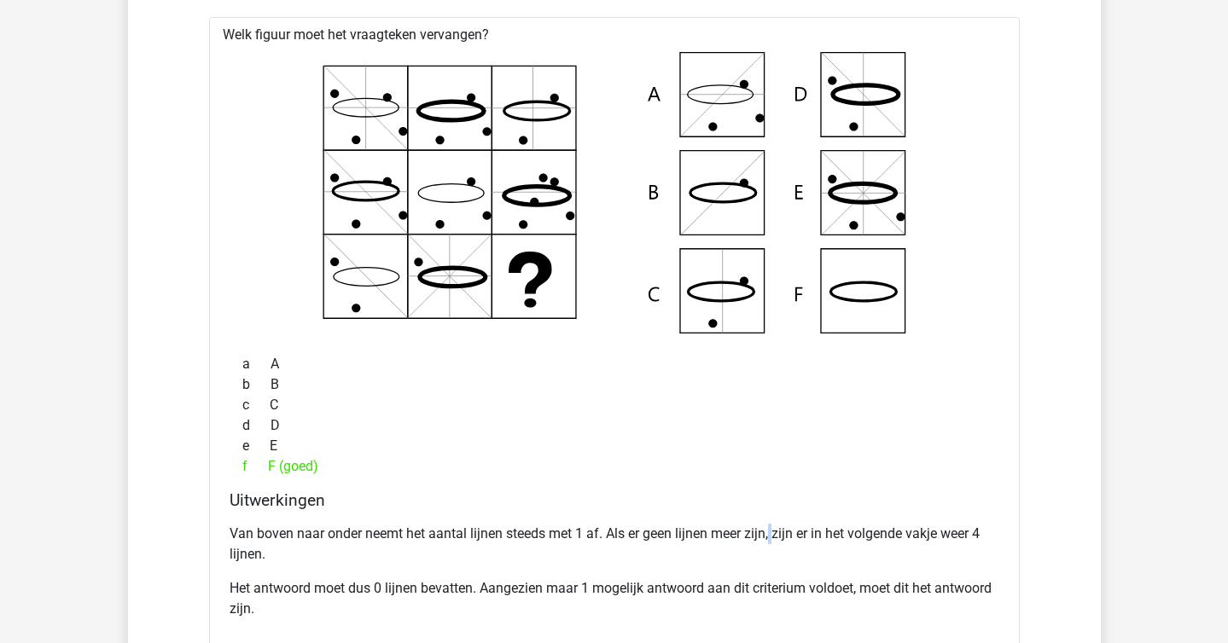
click at [771, 532] on p "Van boven naar onder neemt het aantal lijnen steeds met 1 af. Als er geen lijne…" at bounding box center [613, 544] width 769 height 41
copy p
click at [771, 532] on p "Van boven naar onder neemt het aantal lijnen steeds met 1 af. Als er geen lijne…" at bounding box center [613, 544] width 769 height 41
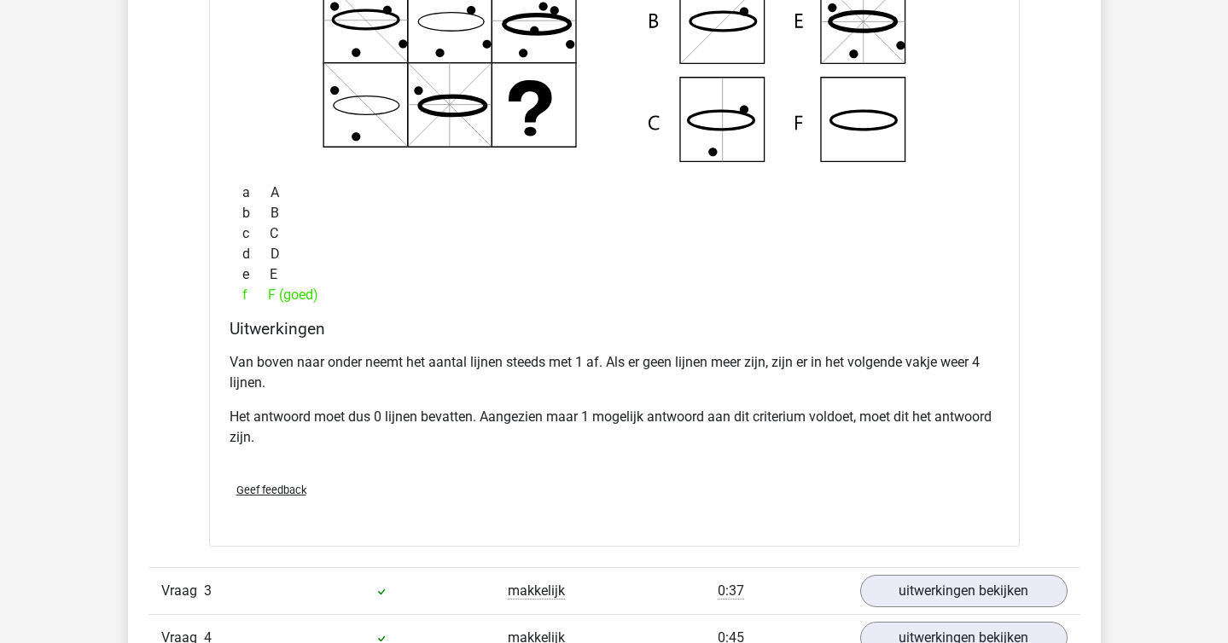
scroll to position [2187, 0]
click at [392, 351] on p "Van boven naar onder neemt het aantal lijnen steeds met 1 af. Als er geen lijne…" at bounding box center [613, 371] width 769 height 41
click at [425, 361] on p "Van boven naar onder neemt het aantal lijnen steeds met 1 af. Als er geen lijne…" at bounding box center [613, 371] width 769 height 41
copy p
click at [481, 395] on div "Van boven naar onder neemt het aantal lijnen steeds met 1 af. Als er geen lijne…" at bounding box center [613, 405] width 769 height 123
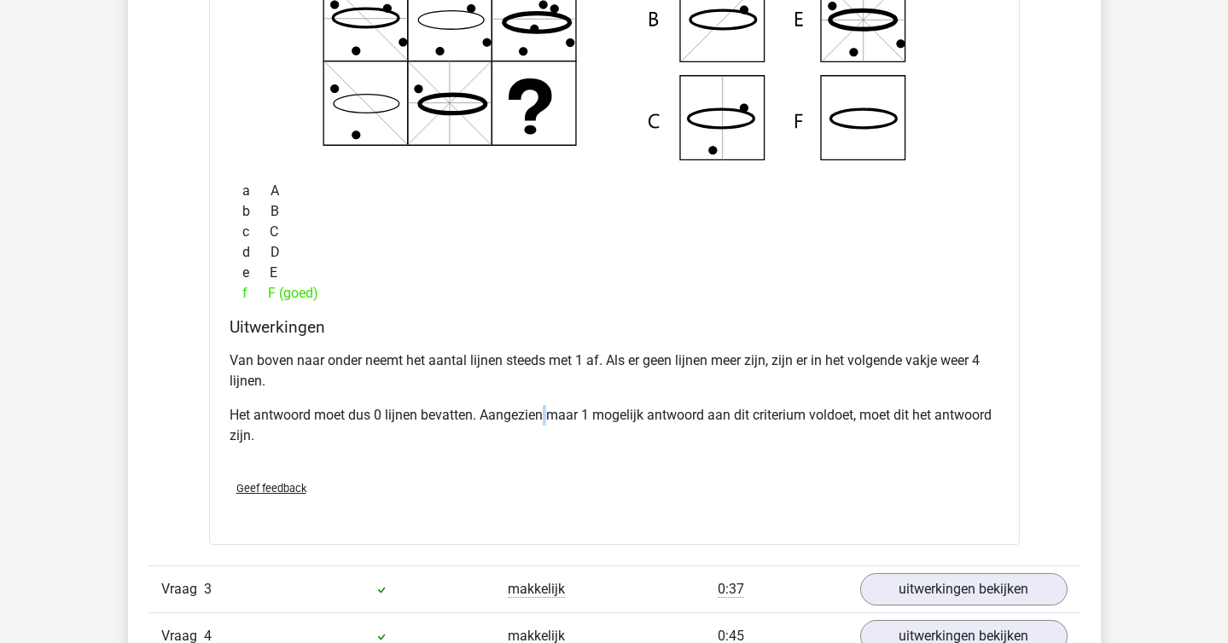
click at [548, 415] on p "Het antwoord moet dus 0 lijnen bevatten. Aangezien maar 1 mogelijk antwoord aan…" at bounding box center [613, 425] width 769 height 41
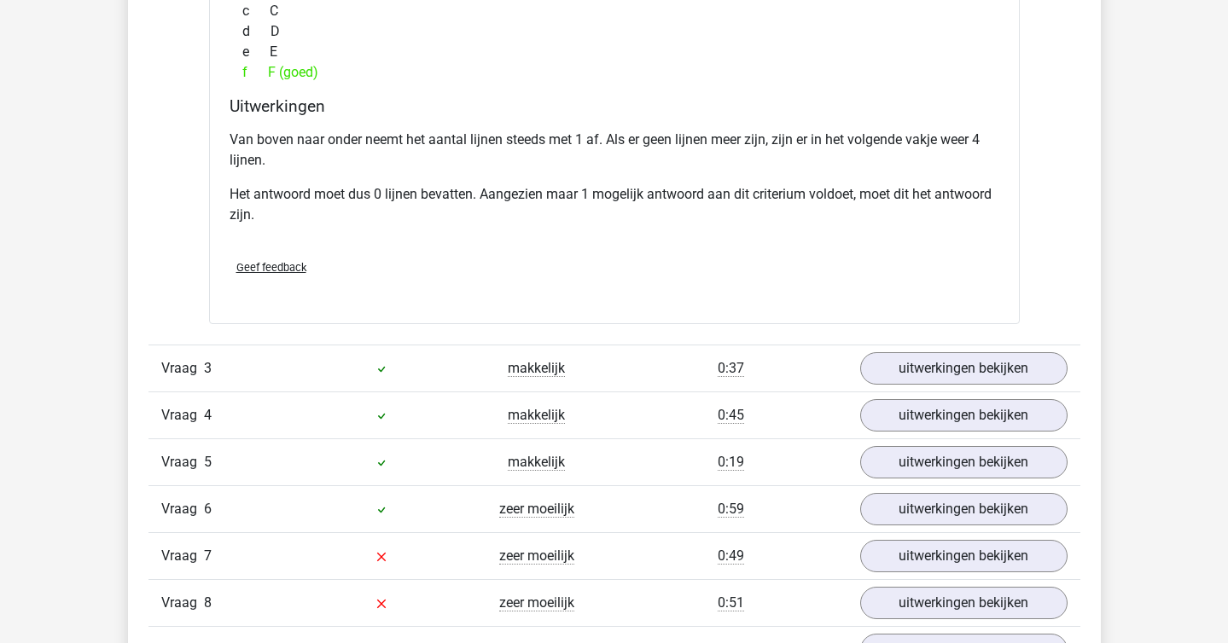
scroll to position [2414, 0]
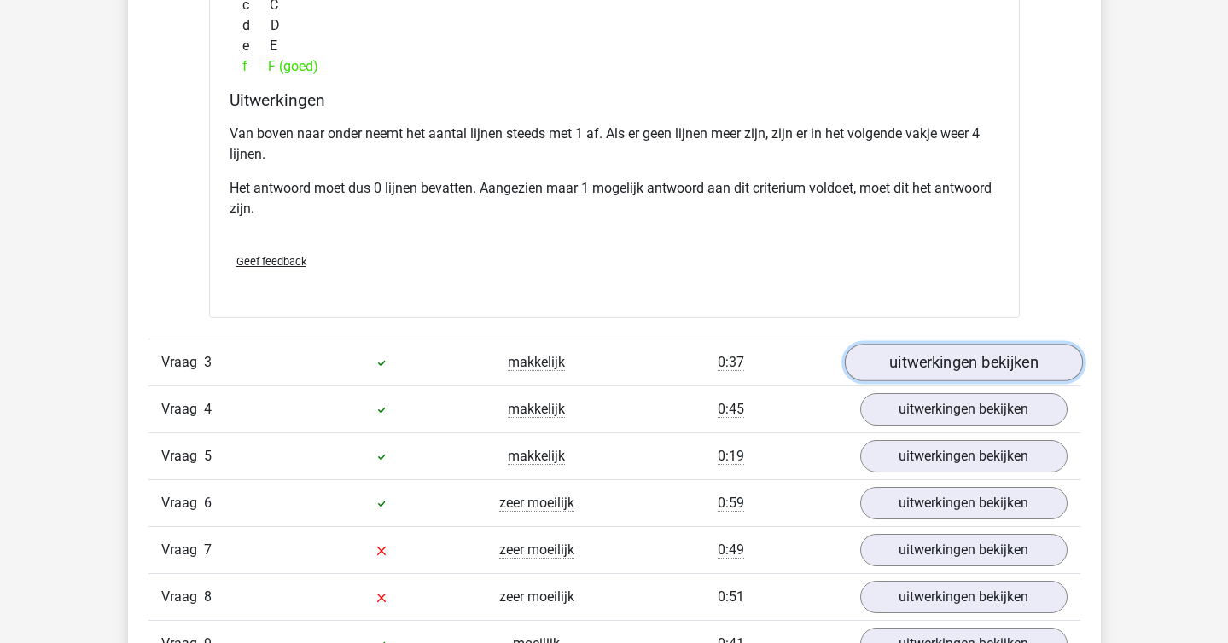
click at [902, 365] on link "uitwerkingen bekijken" at bounding box center [963, 363] width 238 height 38
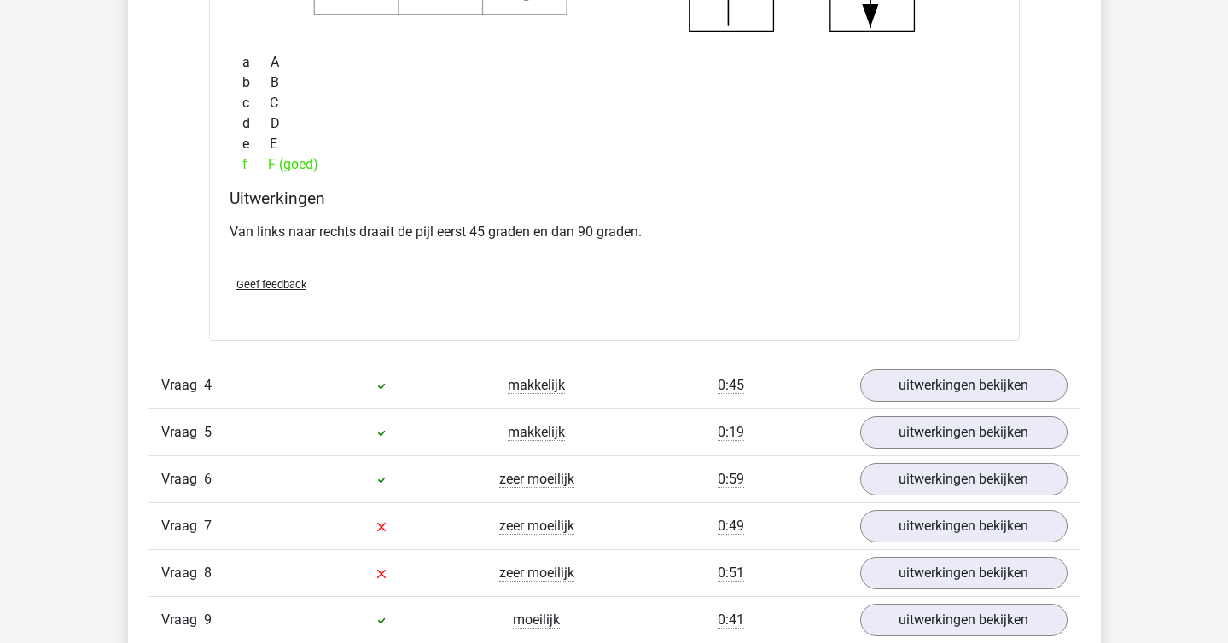
scroll to position [3107, 0]
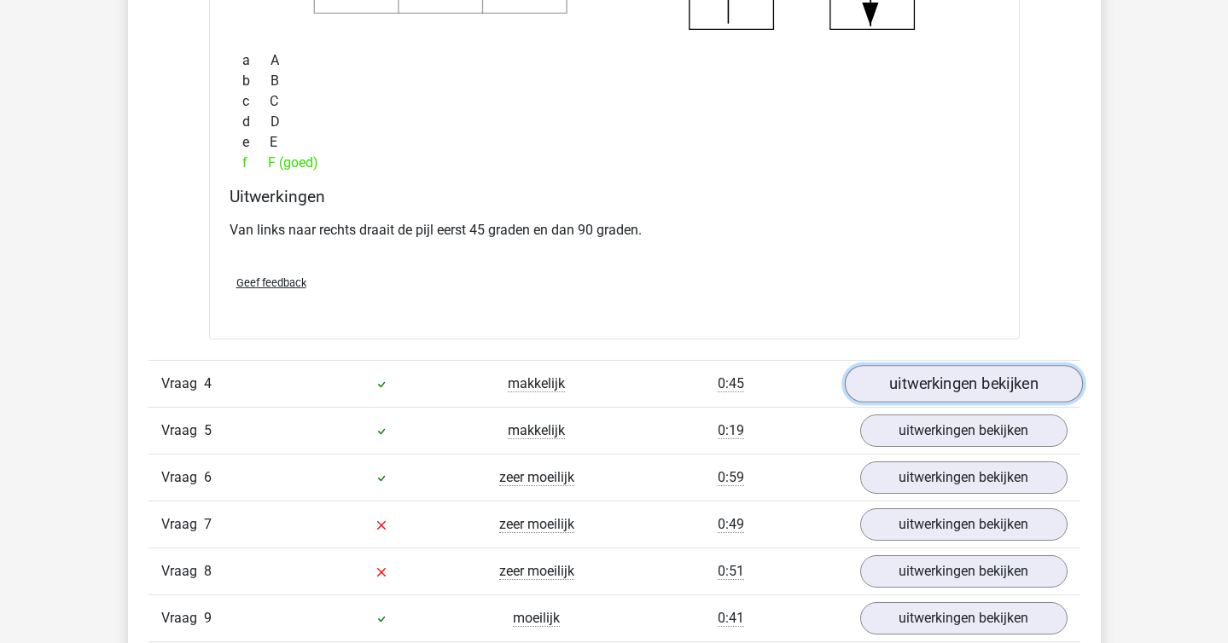
click at [928, 371] on link "uitwerkingen bekijken" at bounding box center [963, 384] width 238 height 38
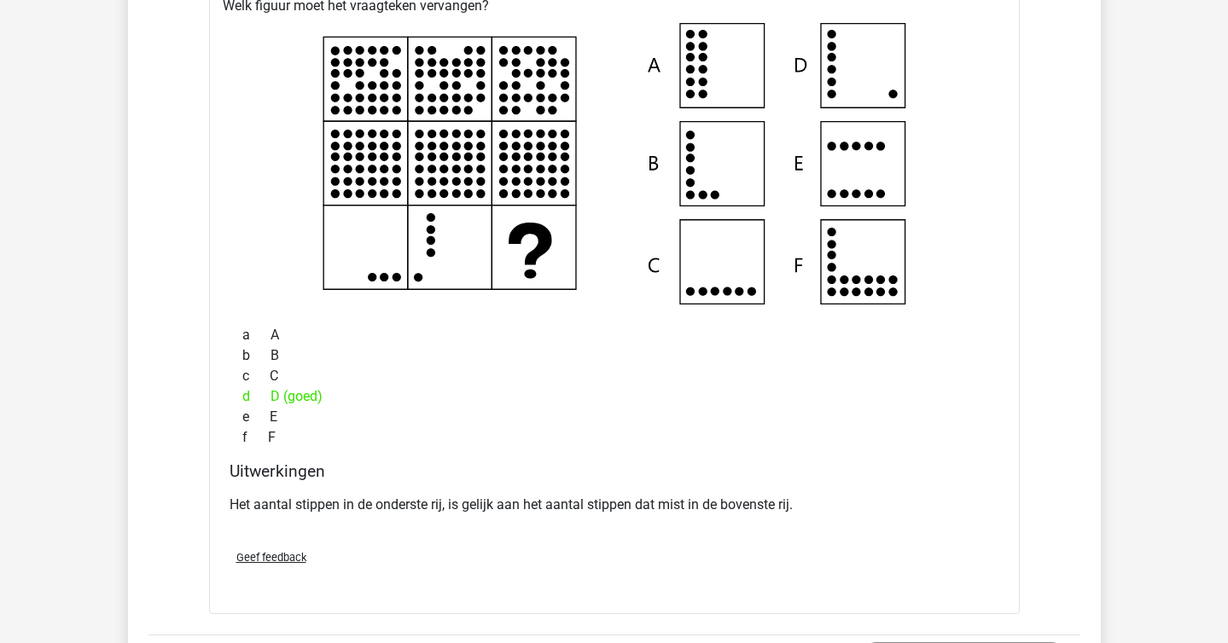
scroll to position [3622, 0]
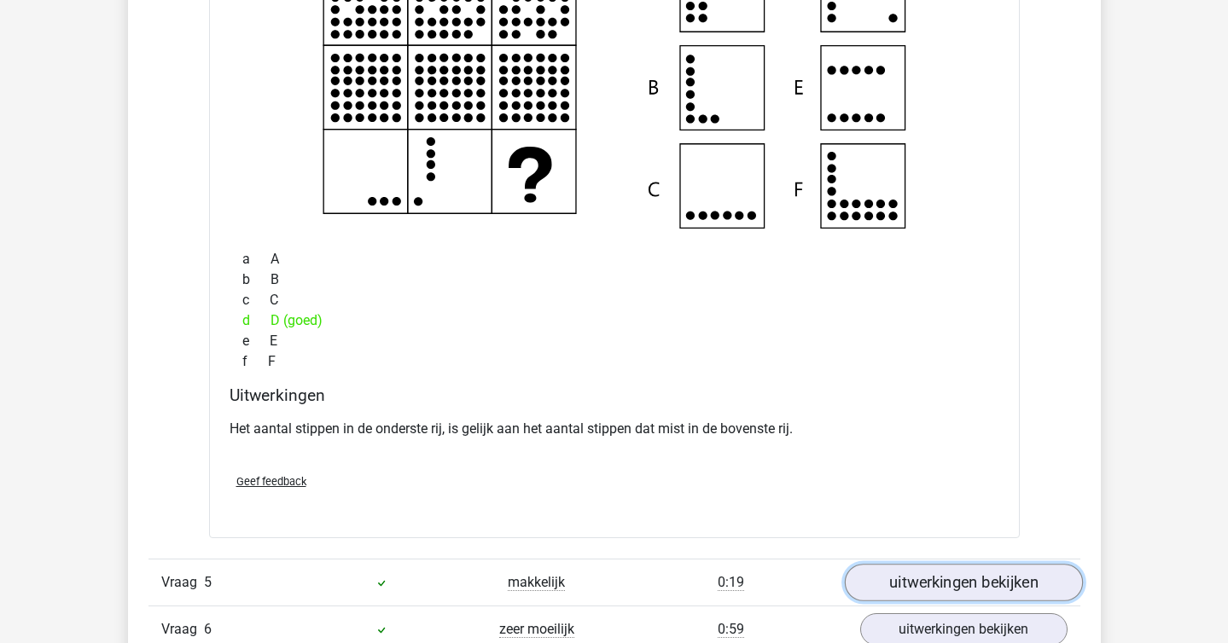
click at [938, 588] on link "uitwerkingen bekijken" at bounding box center [963, 583] width 238 height 38
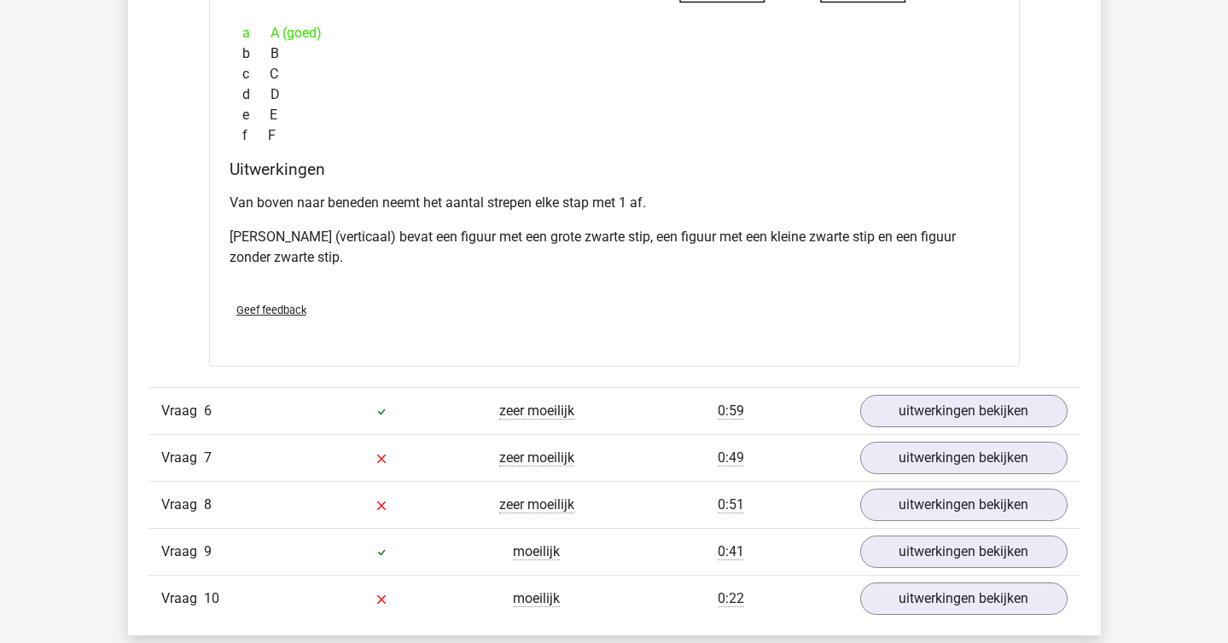
scroll to position [4601, 0]
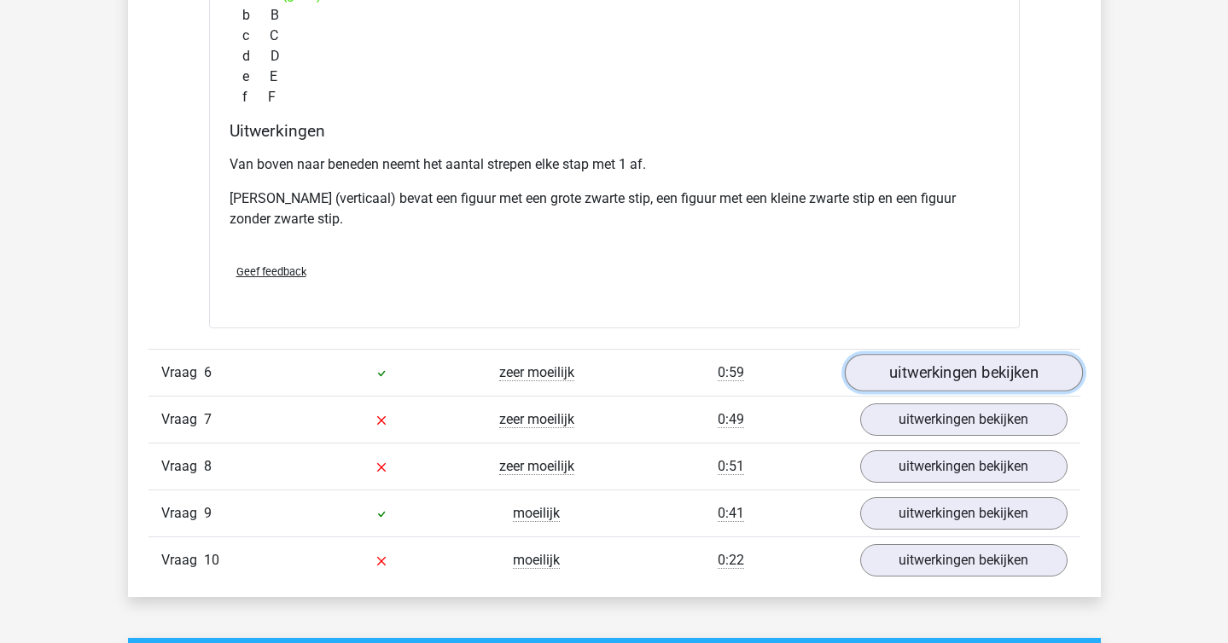
click at [903, 369] on link "uitwerkingen bekijken" at bounding box center [963, 374] width 238 height 38
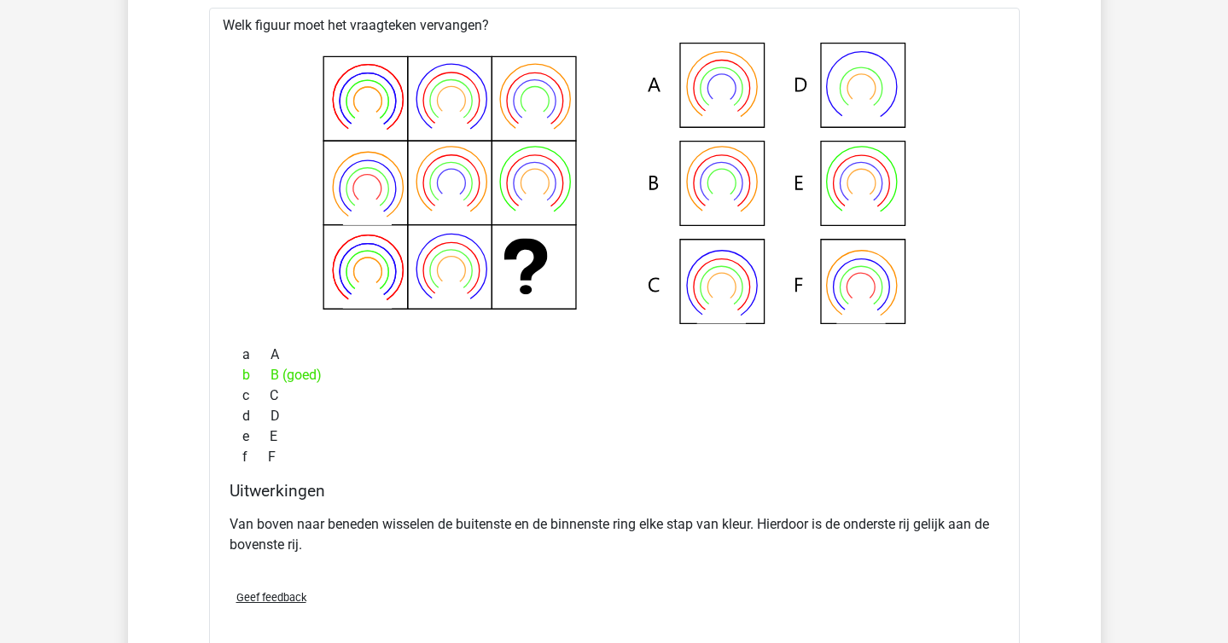
scroll to position [5010, 0]
click at [857, 436] on div "e E" at bounding box center [613, 436] width 769 height 20
click at [357, 98] on icon at bounding box center [614, 183] width 756 height 282
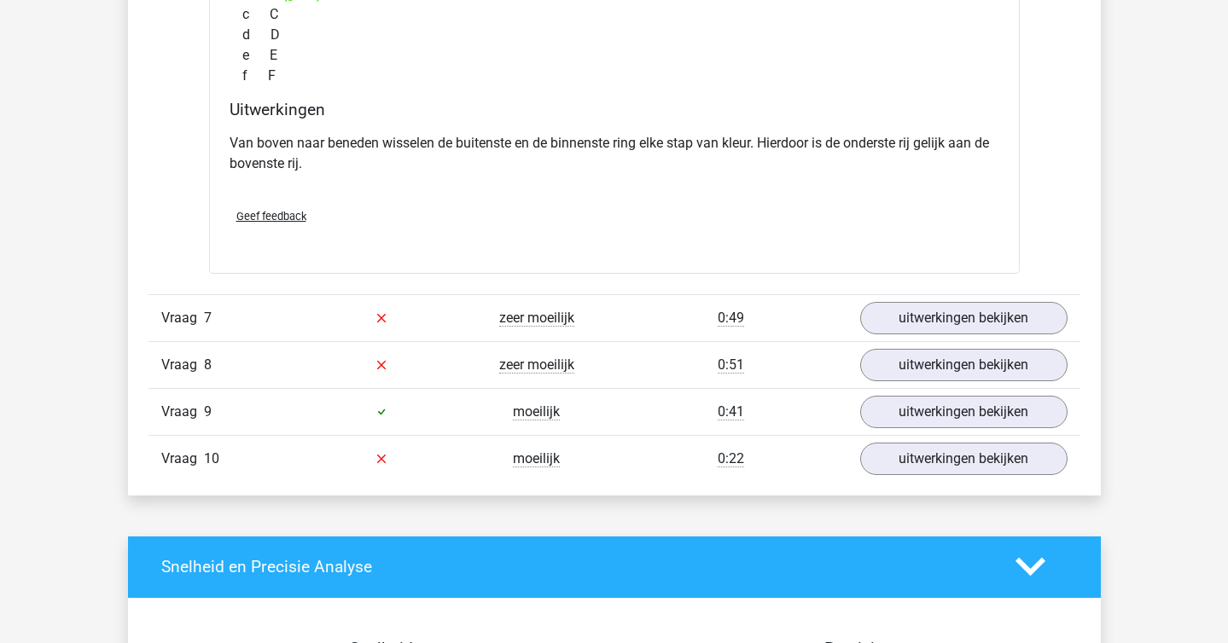
scroll to position [5392, 0]
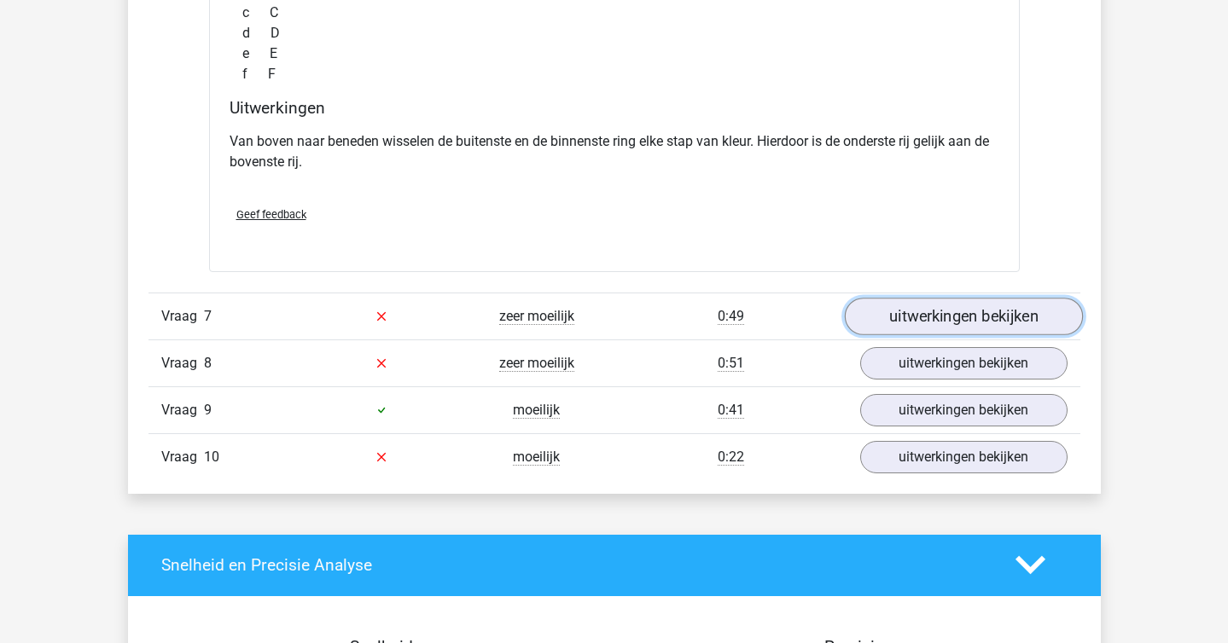
click at [984, 331] on link "uitwerkingen bekijken" at bounding box center [963, 317] width 238 height 38
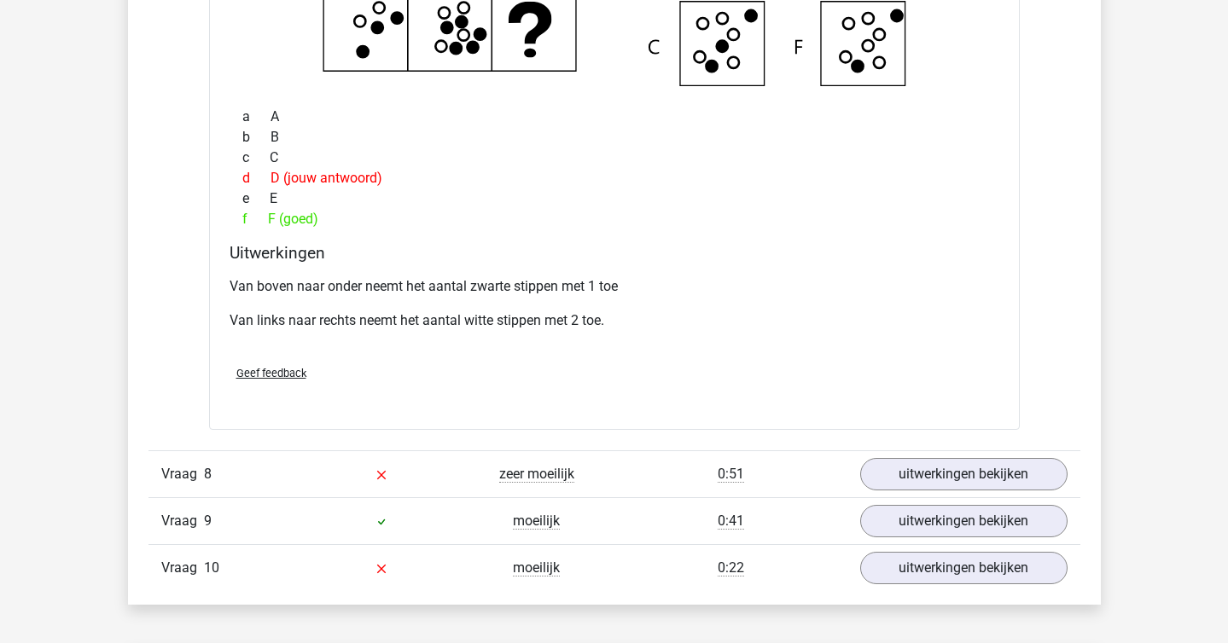
scroll to position [5987, 0]
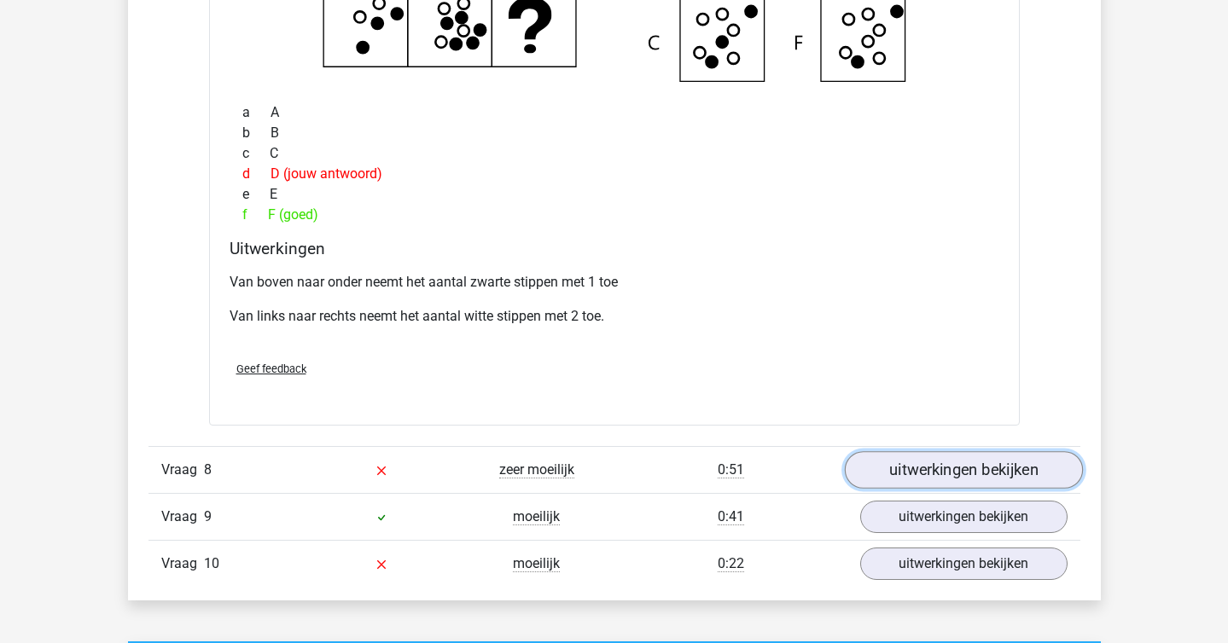
click at [942, 454] on link "uitwerkingen bekijken" at bounding box center [963, 470] width 238 height 38
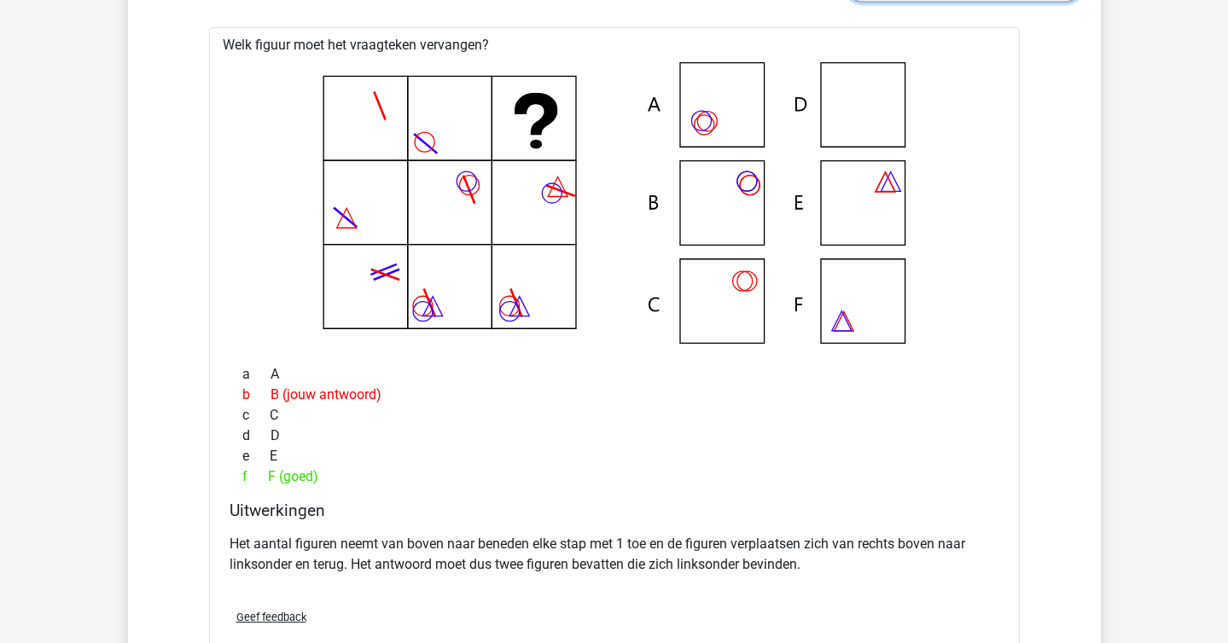
scroll to position [6477, 0]
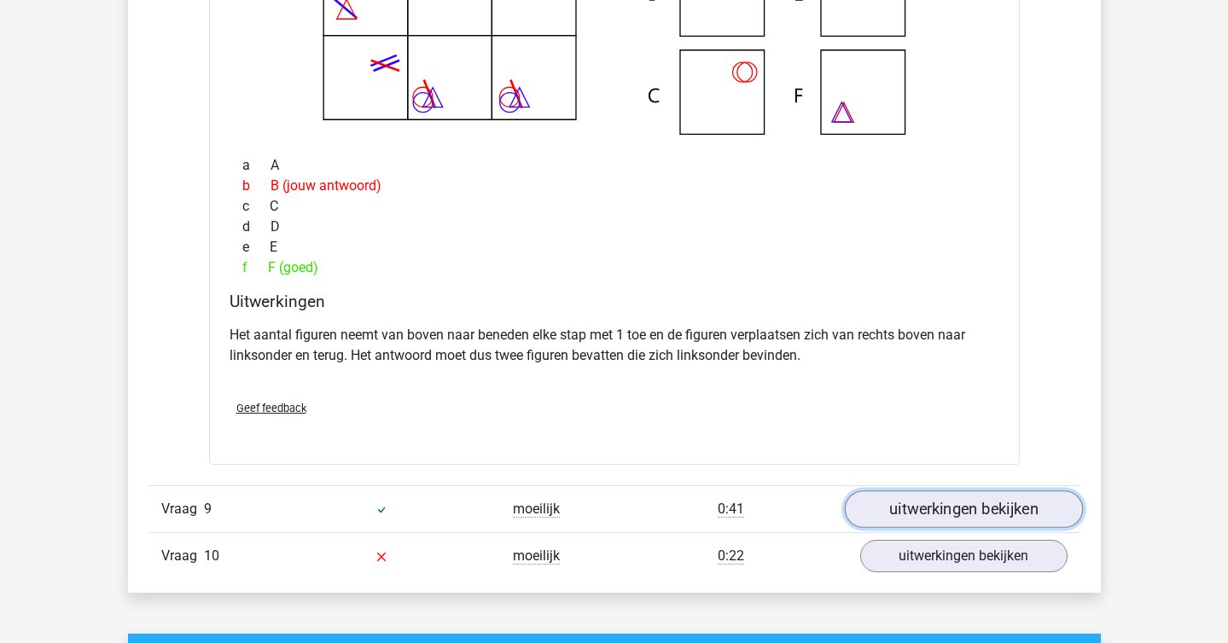
click at [945, 521] on link "uitwerkingen bekijken" at bounding box center [963, 510] width 238 height 38
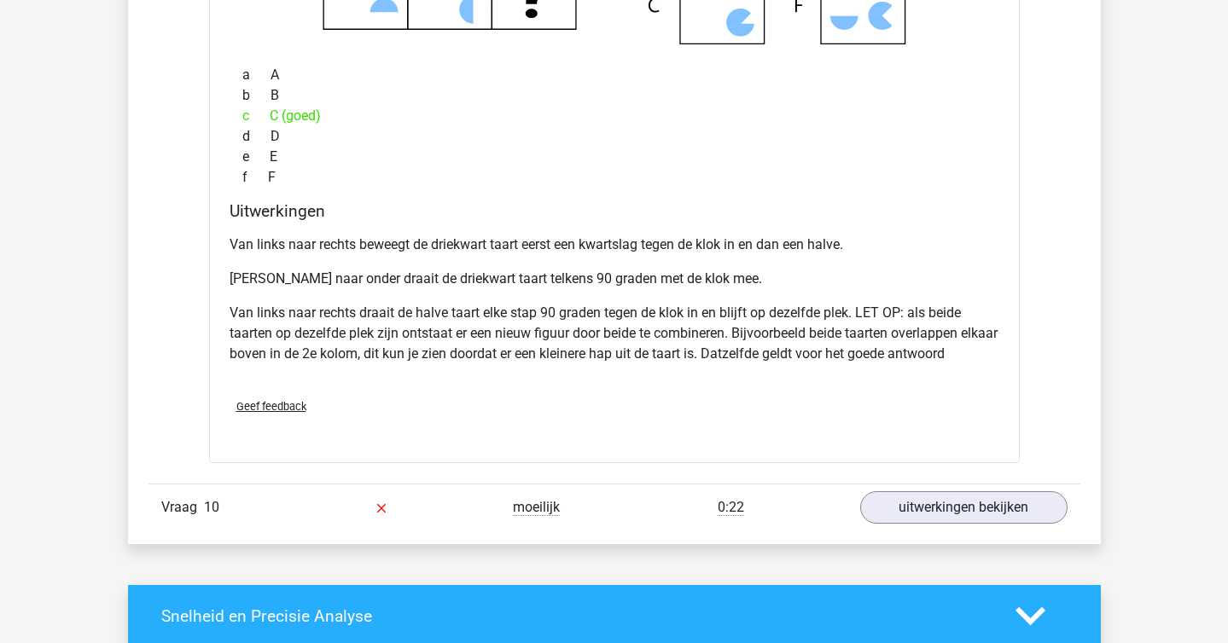
scroll to position [7510, 0]
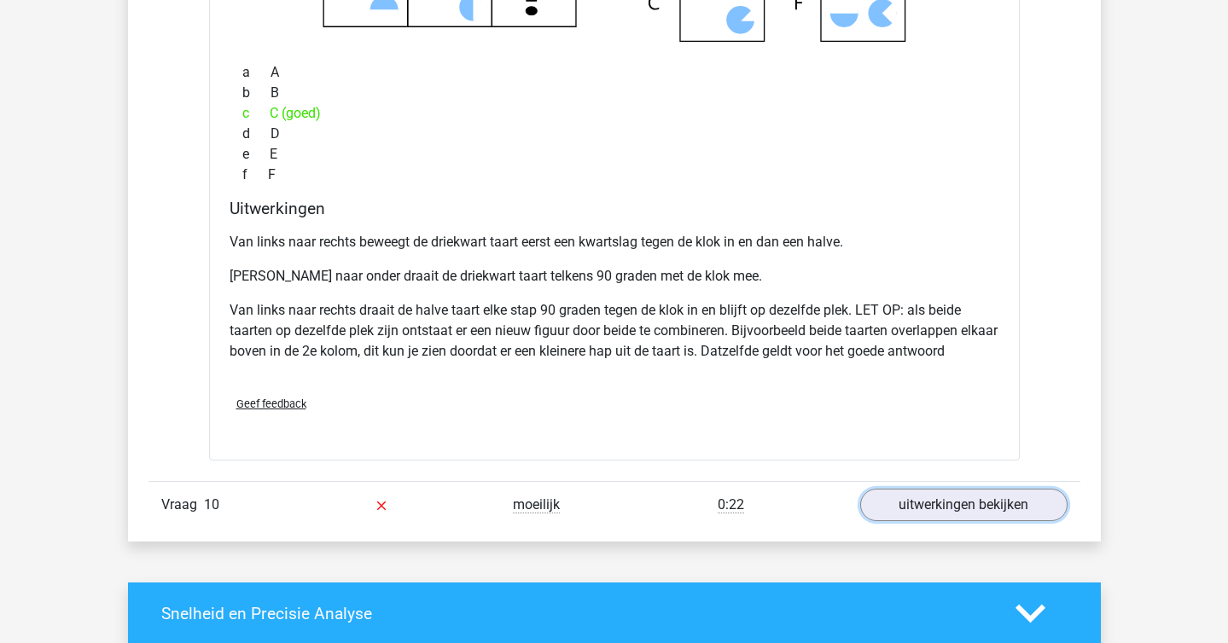
click at [945, 521] on link "uitwerkingen bekijken" at bounding box center [963, 505] width 207 height 32
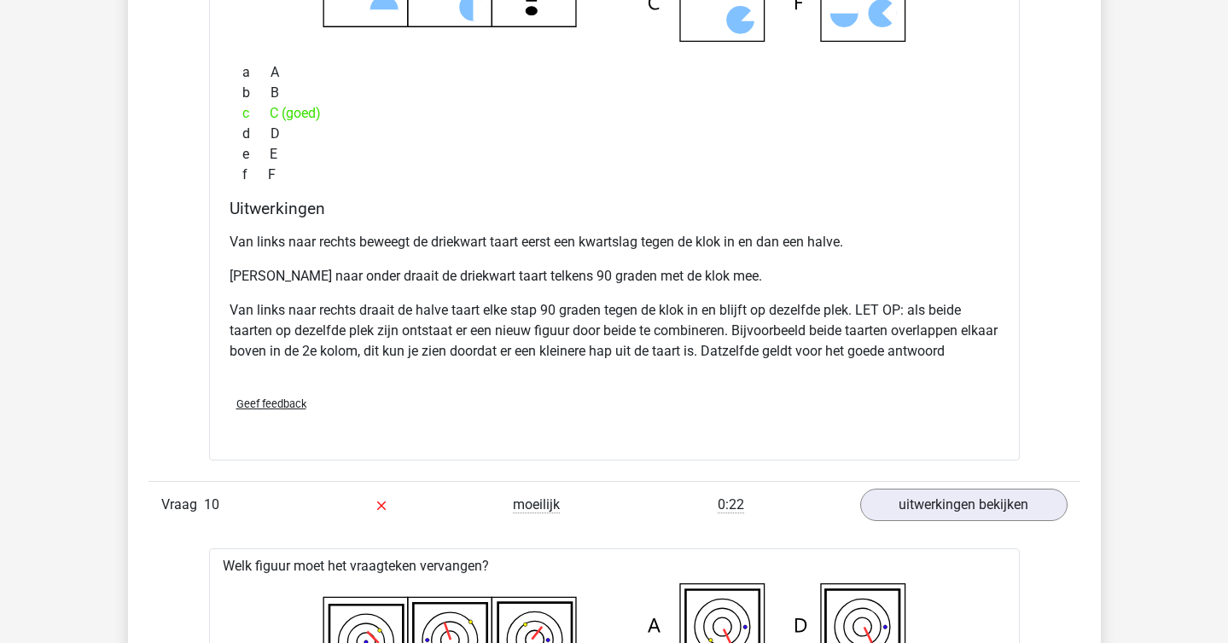
click at [903, 396] on div "Geef feedback" at bounding box center [614, 404] width 783 height 44
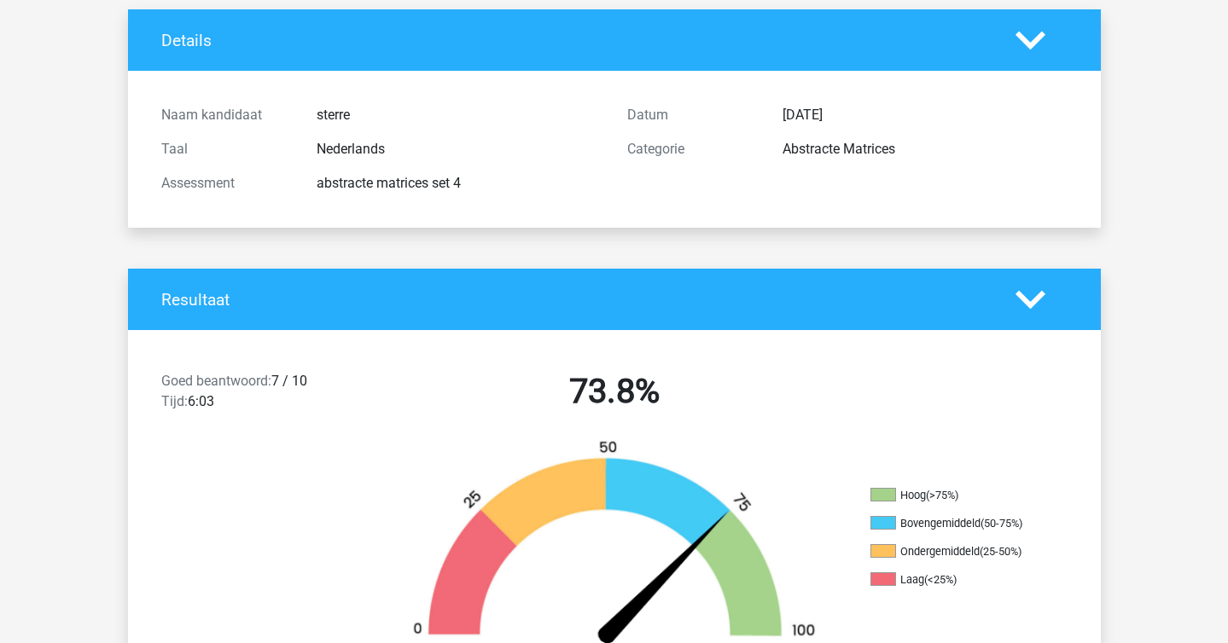
scroll to position [0, 0]
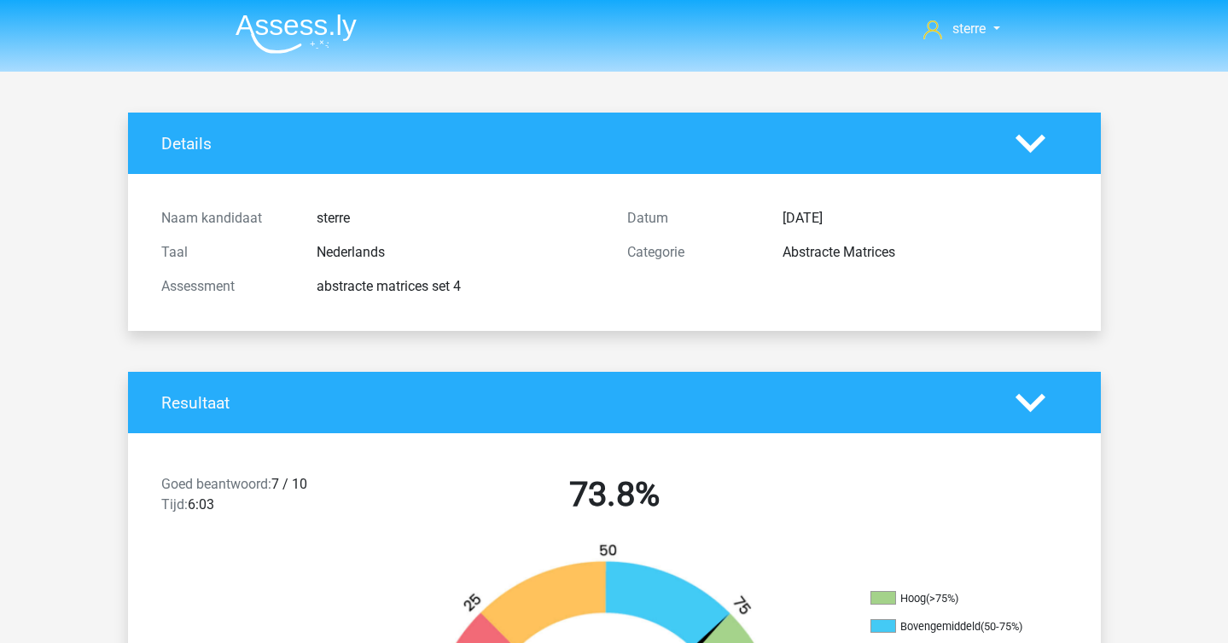
click at [265, 32] on img at bounding box center [295, 34] width 121 height 40
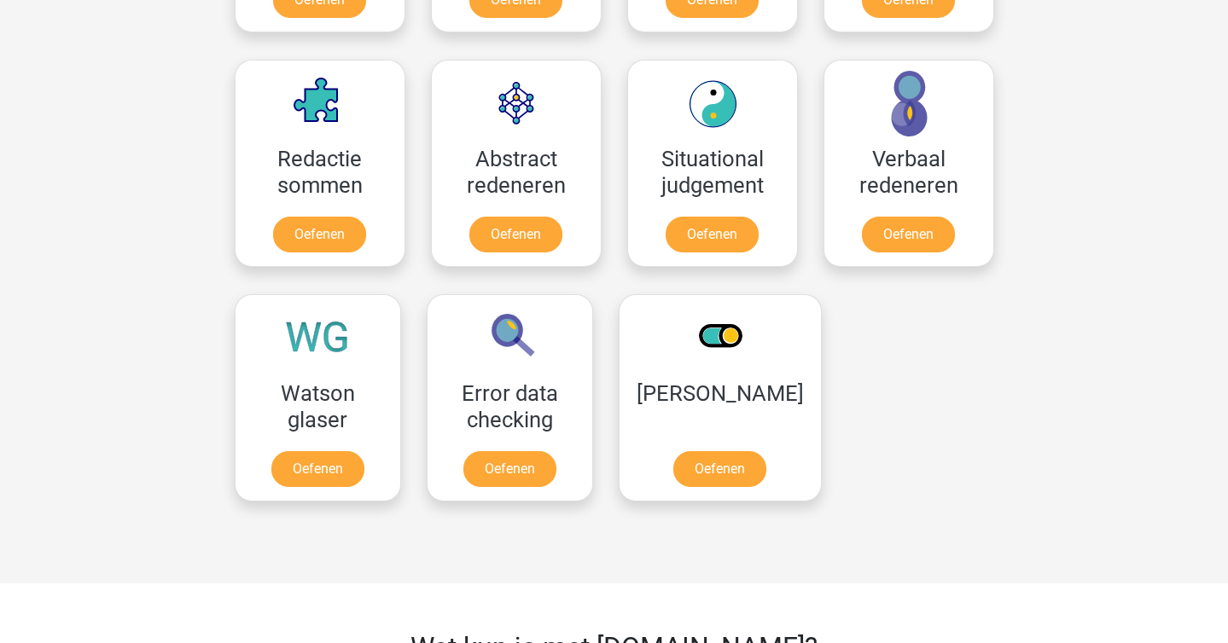
scroll to position [1214, 0]
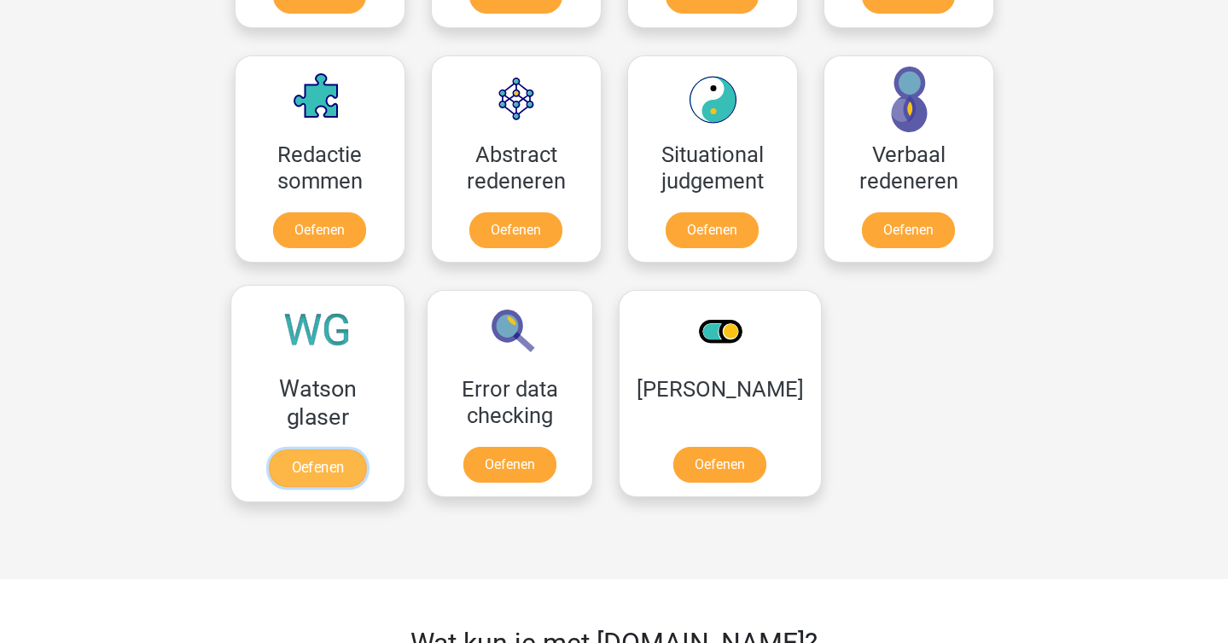
click at [296, 450] on link "Oefenen" at bounding box center [317, 469] width 97 height 38
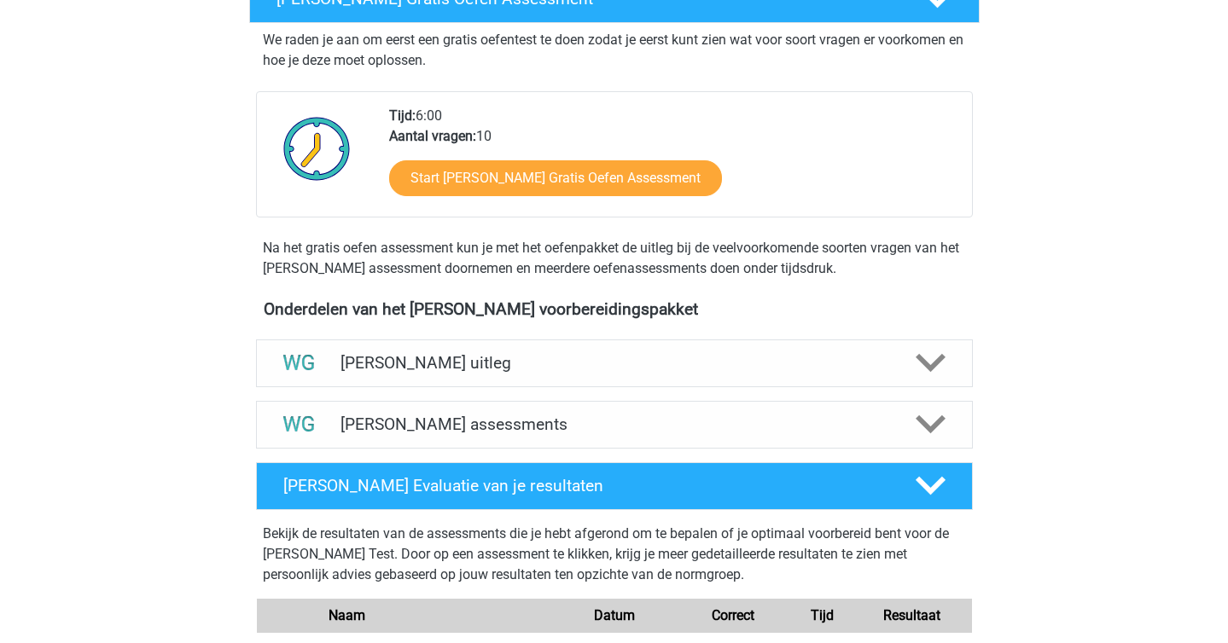
scroll to position [318, 0]
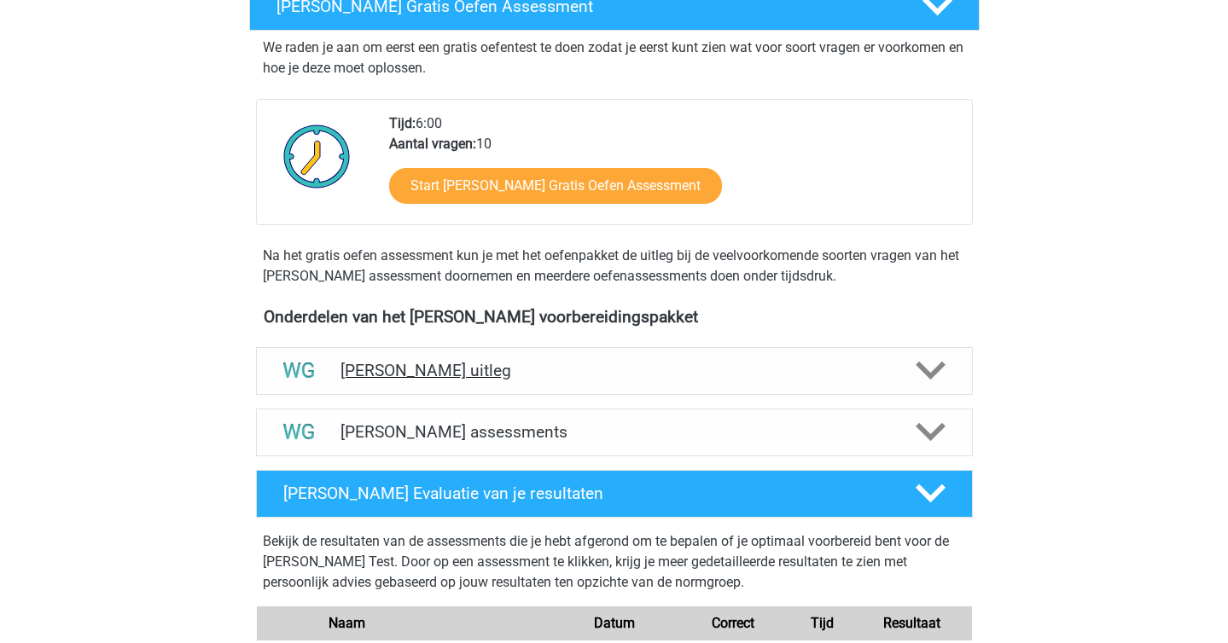
click at [472, 383] on div "[PERSON_NAME] uitleg" at bounding box center [614, 371] width 717 height 48
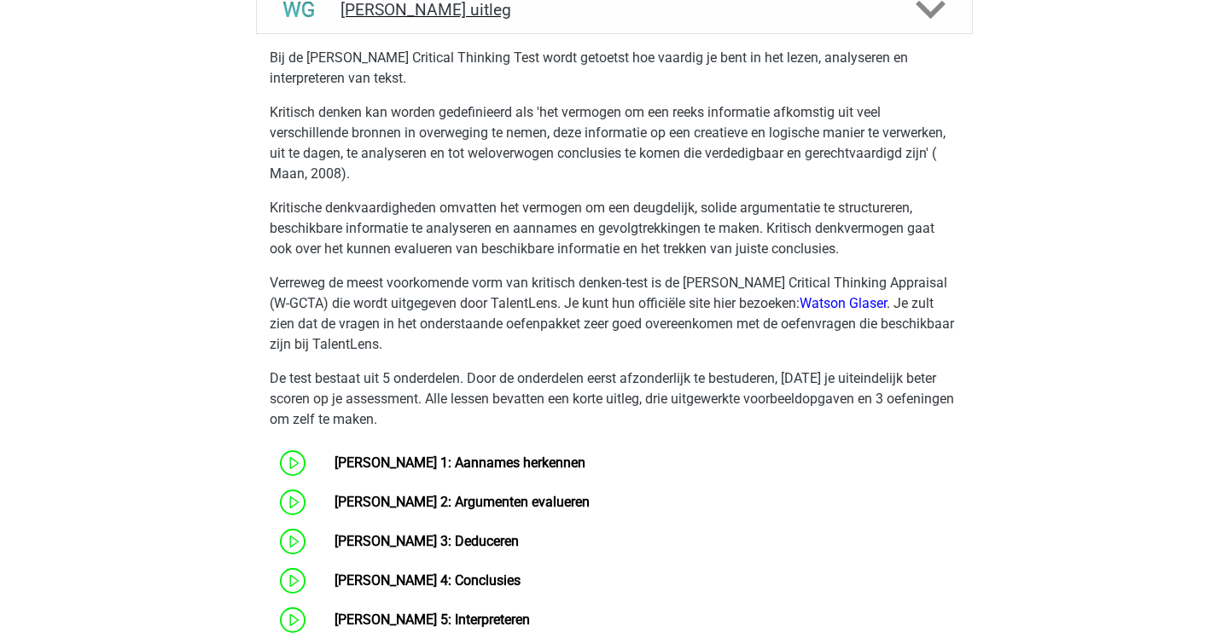
scroll to position [694, 0]
